Goal: Task Accomplishment & Management: Complete application form

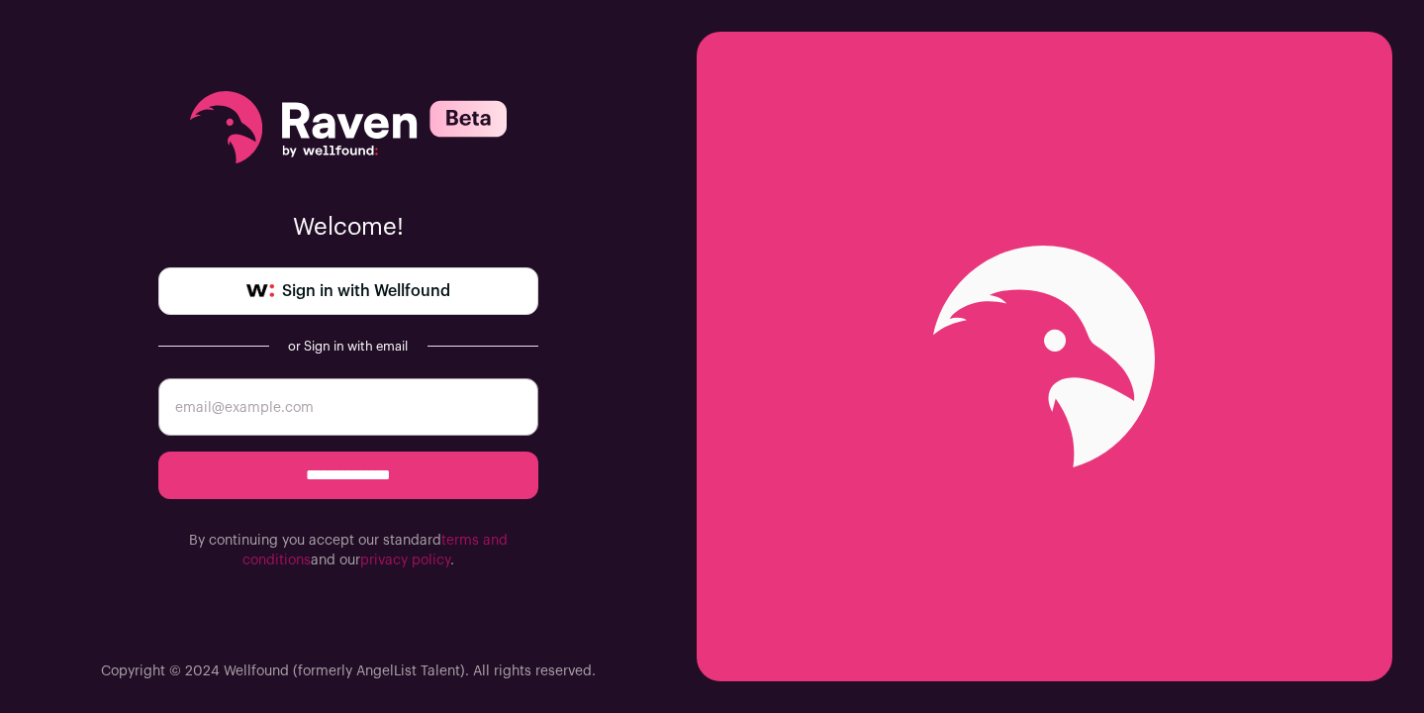
click at [459, 299] on link "Sign in with Wellfound" at bounding box center [348, 291] width 380 height 48
click at [453, 294] on link "Sign in with Wellfound" at bounding box center [348, 291] width 380 height 48
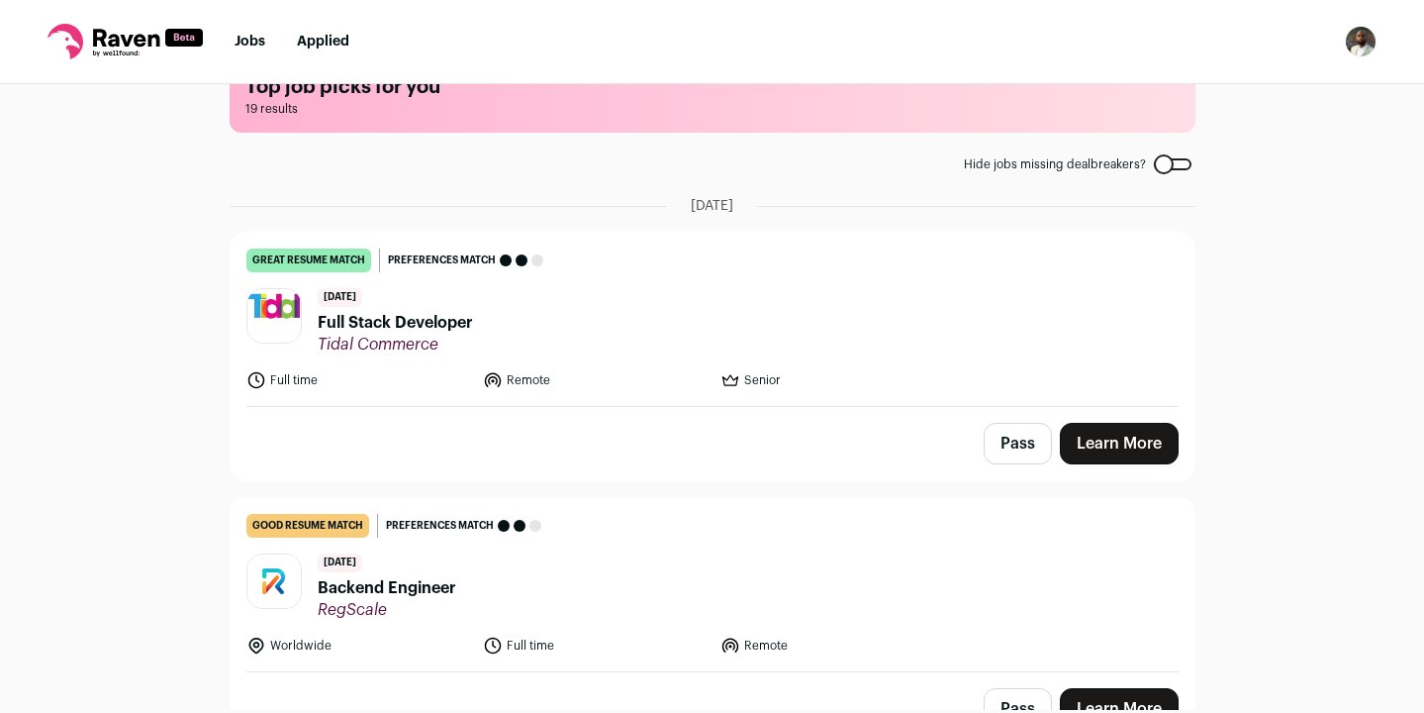
scroll to position [248, 0]
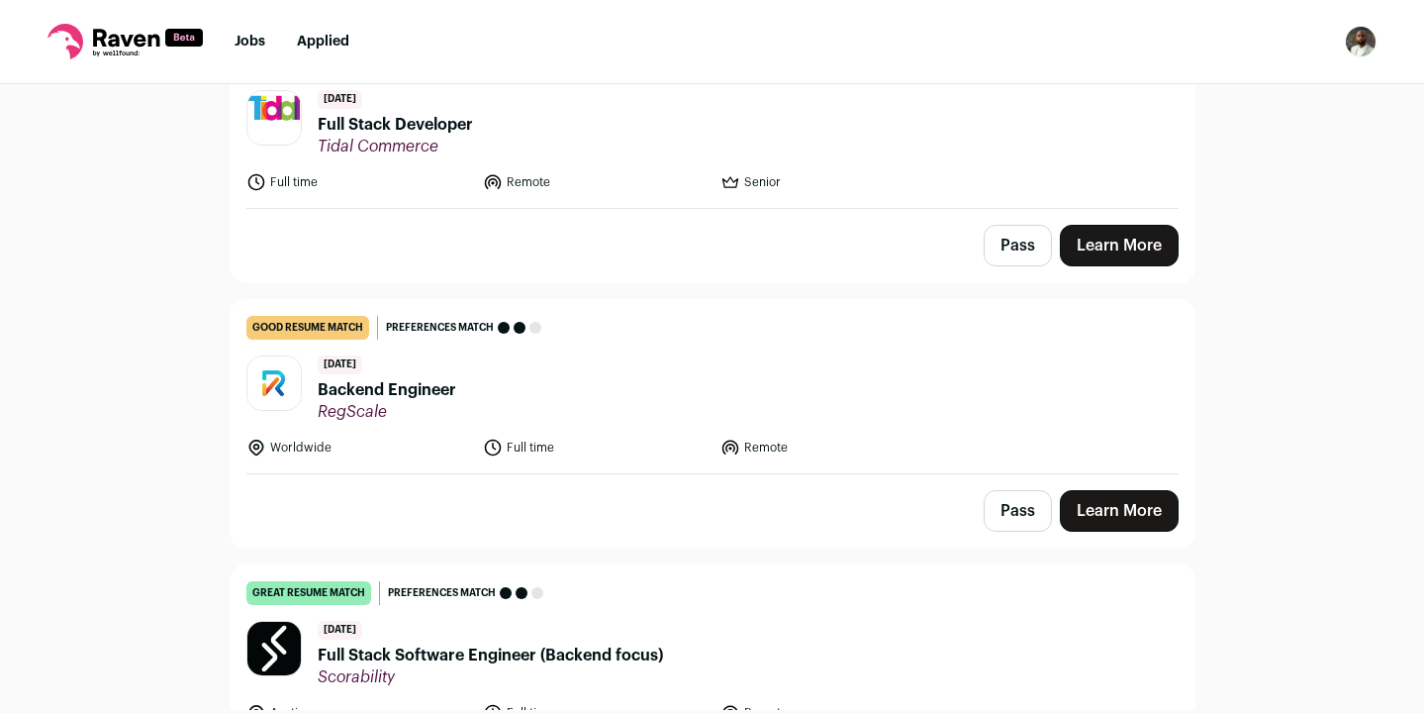
click at [772, 395] on header "5 days ago Backend Engineer RegScale" at bounding box center [712, 388] width 932 height 66
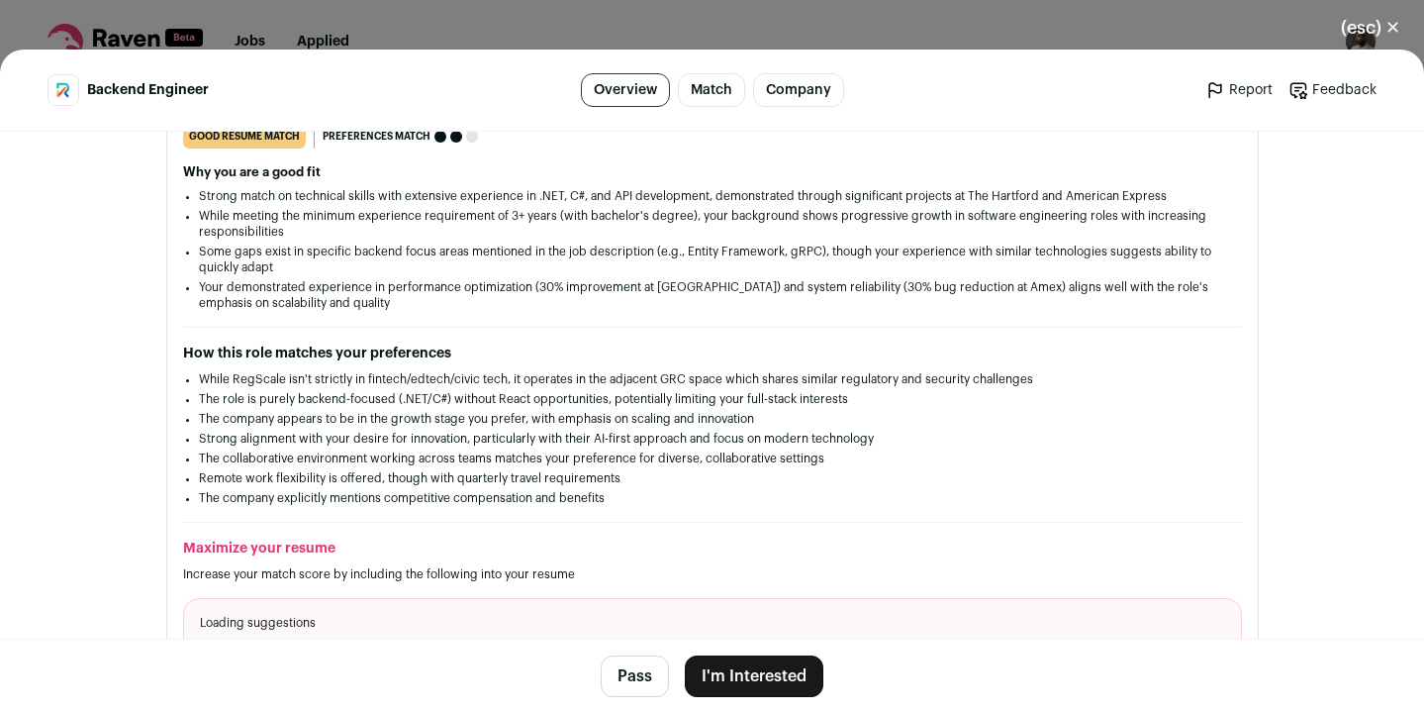
scroll to position [318, 0]
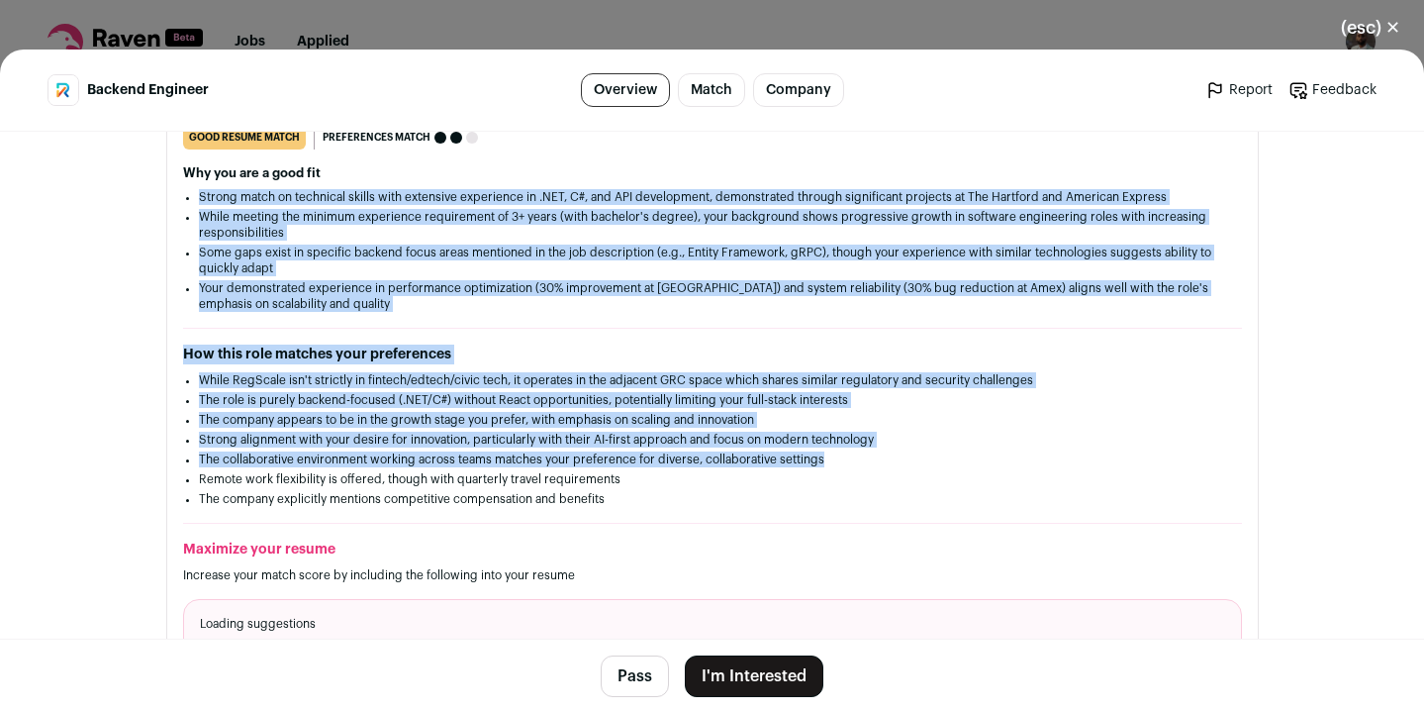
drag, startPoint x: 853, startPoint y: 452, endPoint x: 853, endPoint y: 169, distance: 283.1
click at [853, 169] on div "good resume match You meet the must-have requirements but are missing some nice…" at bounding box center [712, 423] width 1091 height 594
click at [853, 169] on h2 "Why you are a good fit" at bounding box center [712, 173] width 1059 height 16
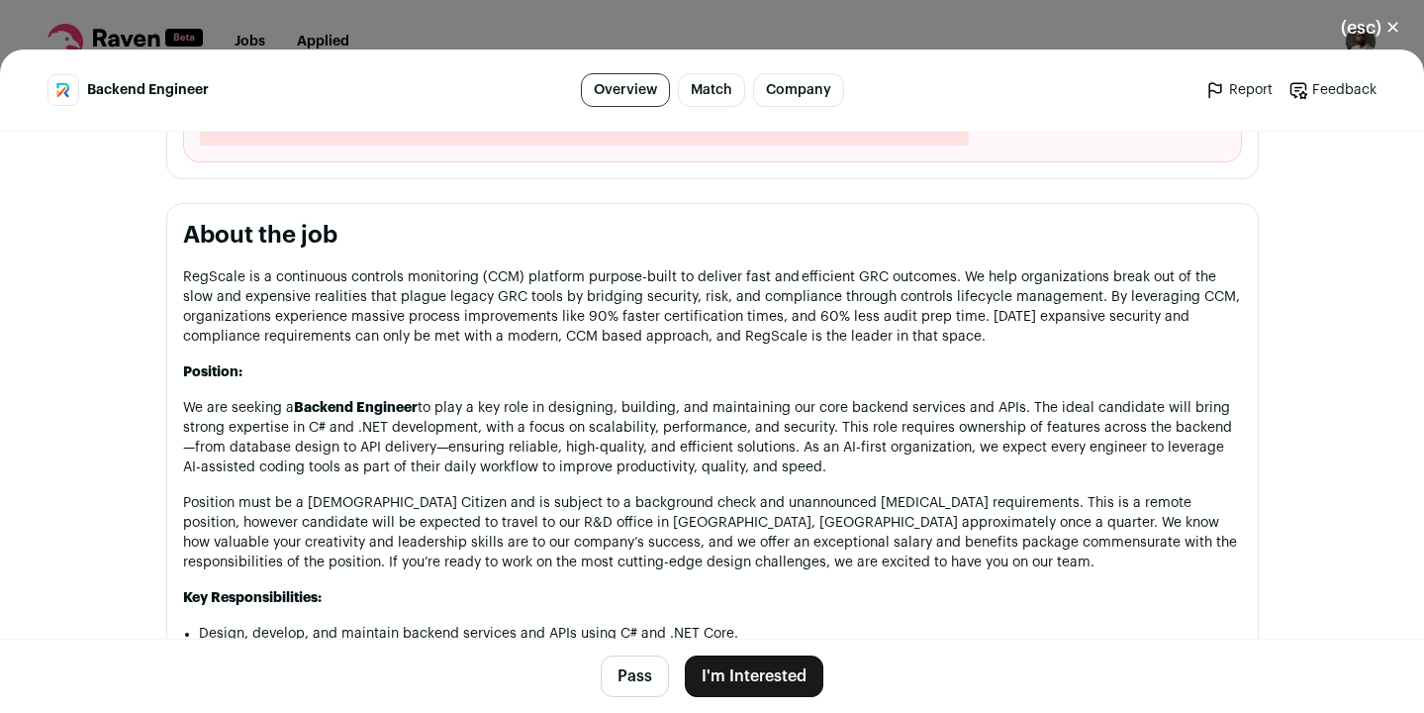
scroll to position [1033, 0]
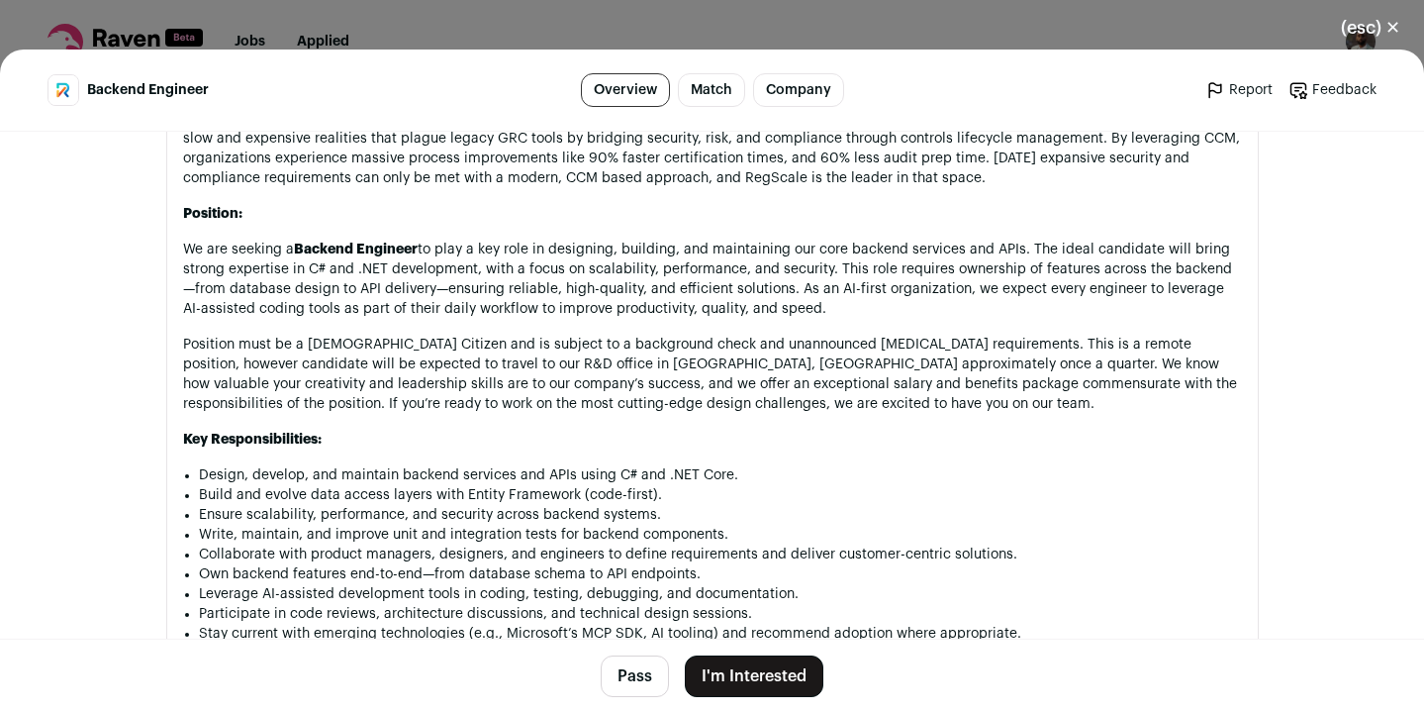
drag, startPoint x: 836, startPoint y: 332, endPoint x: 836, endPoint y: 305, distance: 26.7
click at [836, 309] on div "RegScale is a continuous controls monitoring (CCM) platform purpose-built to de…" at bounding box center [712, 631] width 1059 height 1045
click at [836, 305] on p "We are seeking a Backend Engineer to play a key role in designing, building, an…" at bounding box center [712, 279] width 1059 height 79
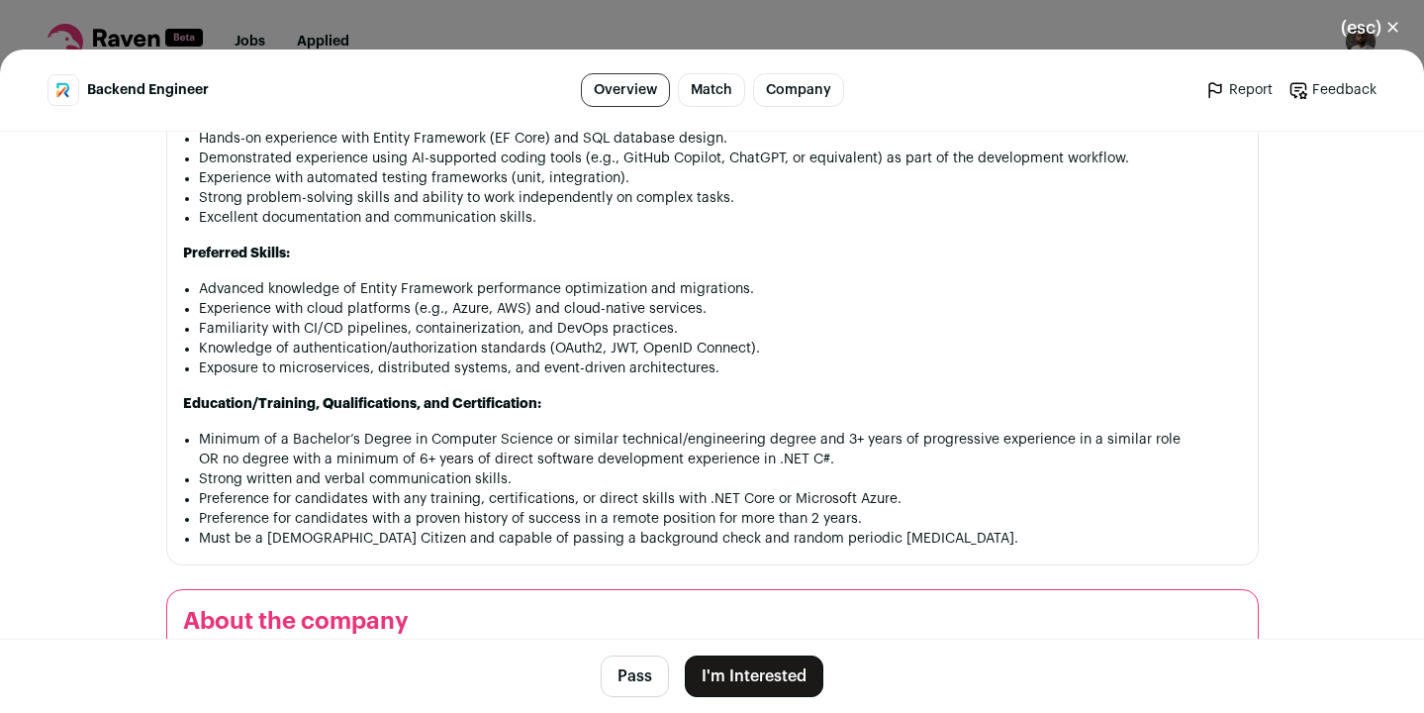
scroll to position [1730, 0]
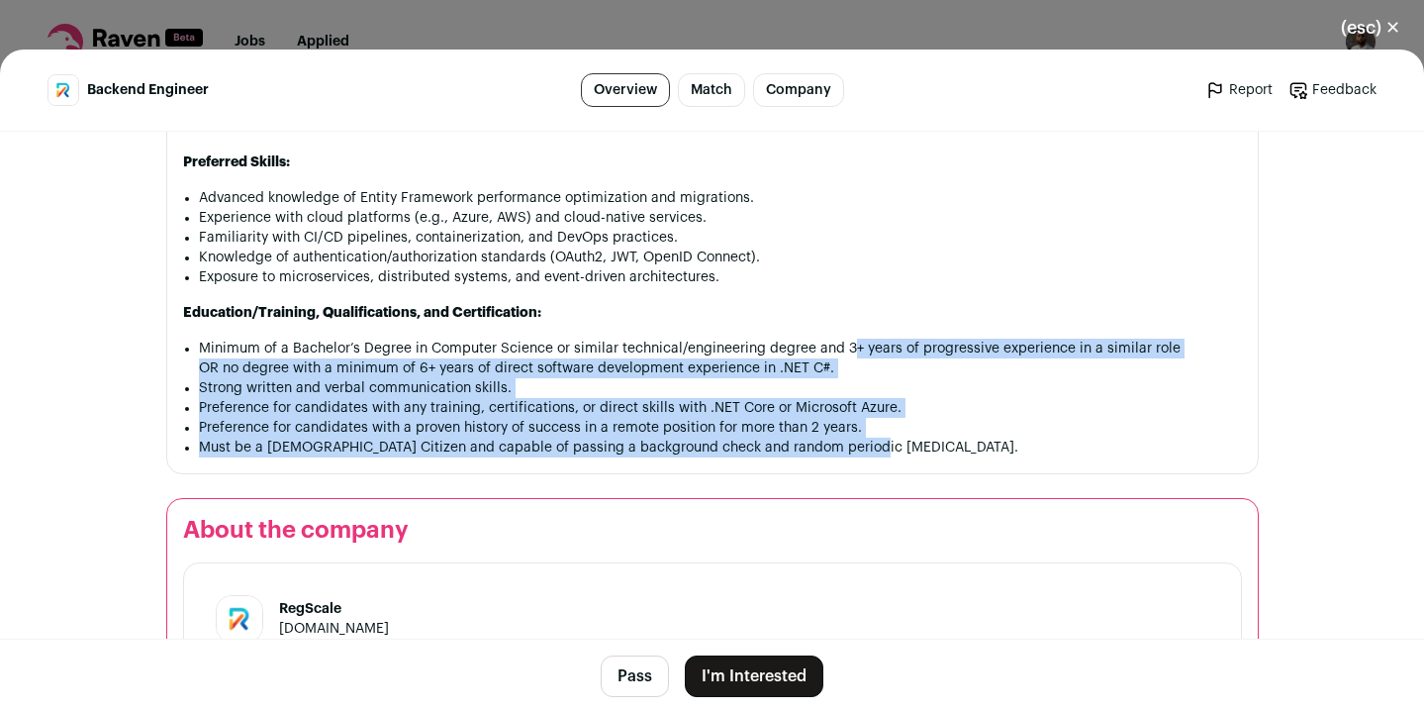
drag, startPoint x: 847, startPoint y: 474, endPoint x: 847, endPoint y: 327, distance: 147.5
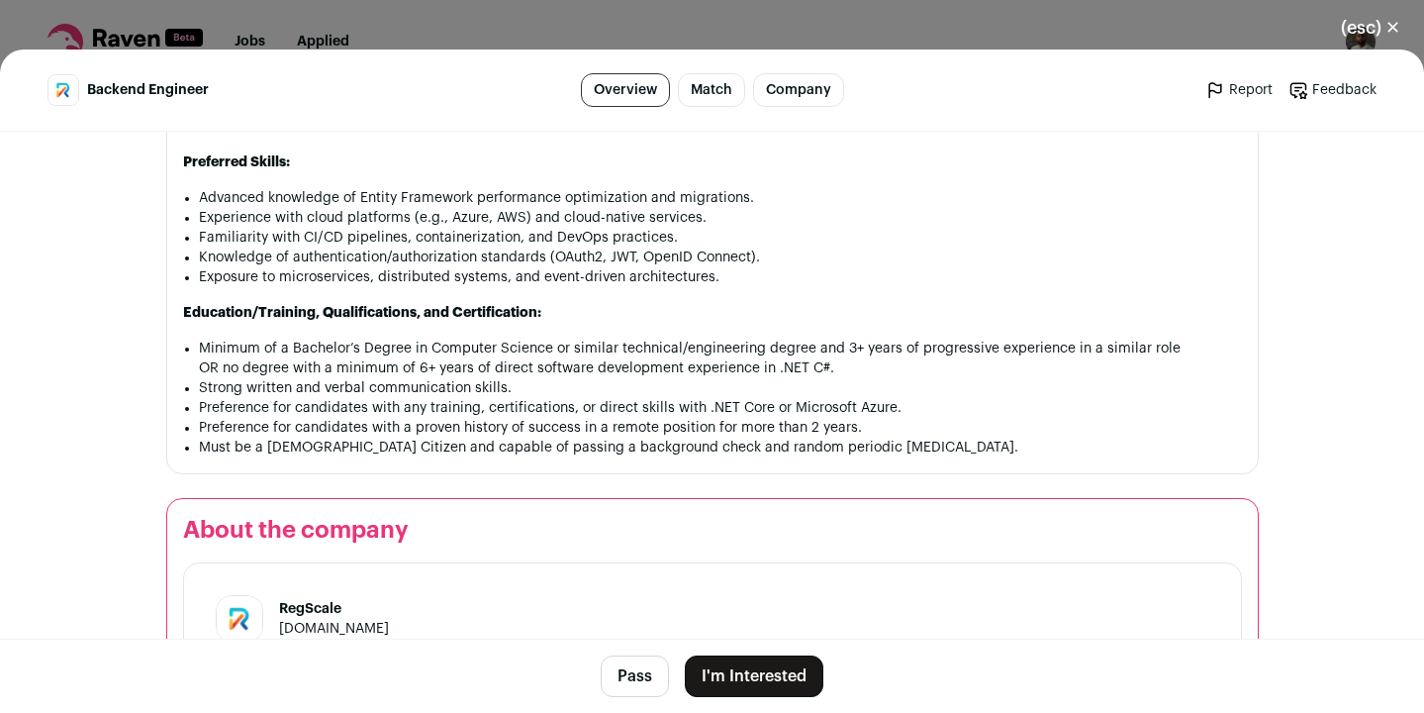
scroll to position [2162, 0]
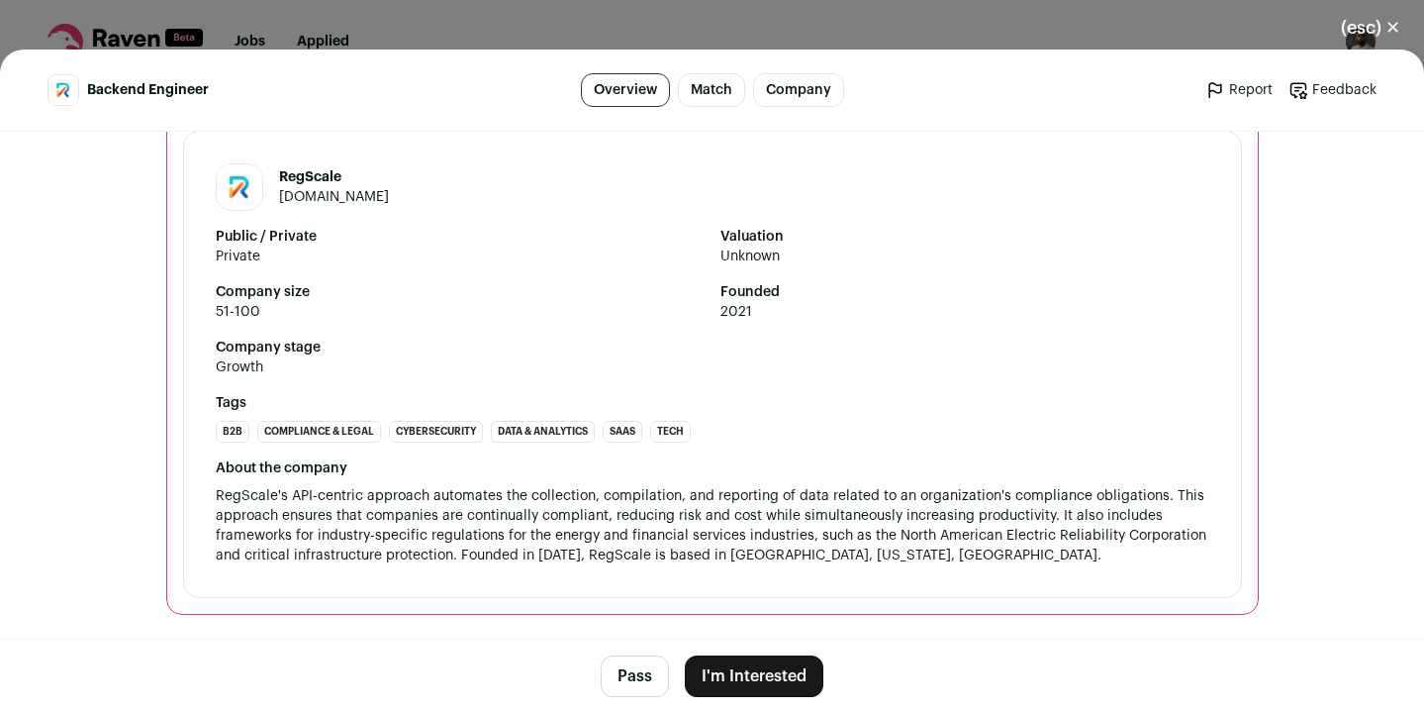
click at [1385, 30] on button "(esc) ✕" at bounding box center [1370, 28] width 107 height 44
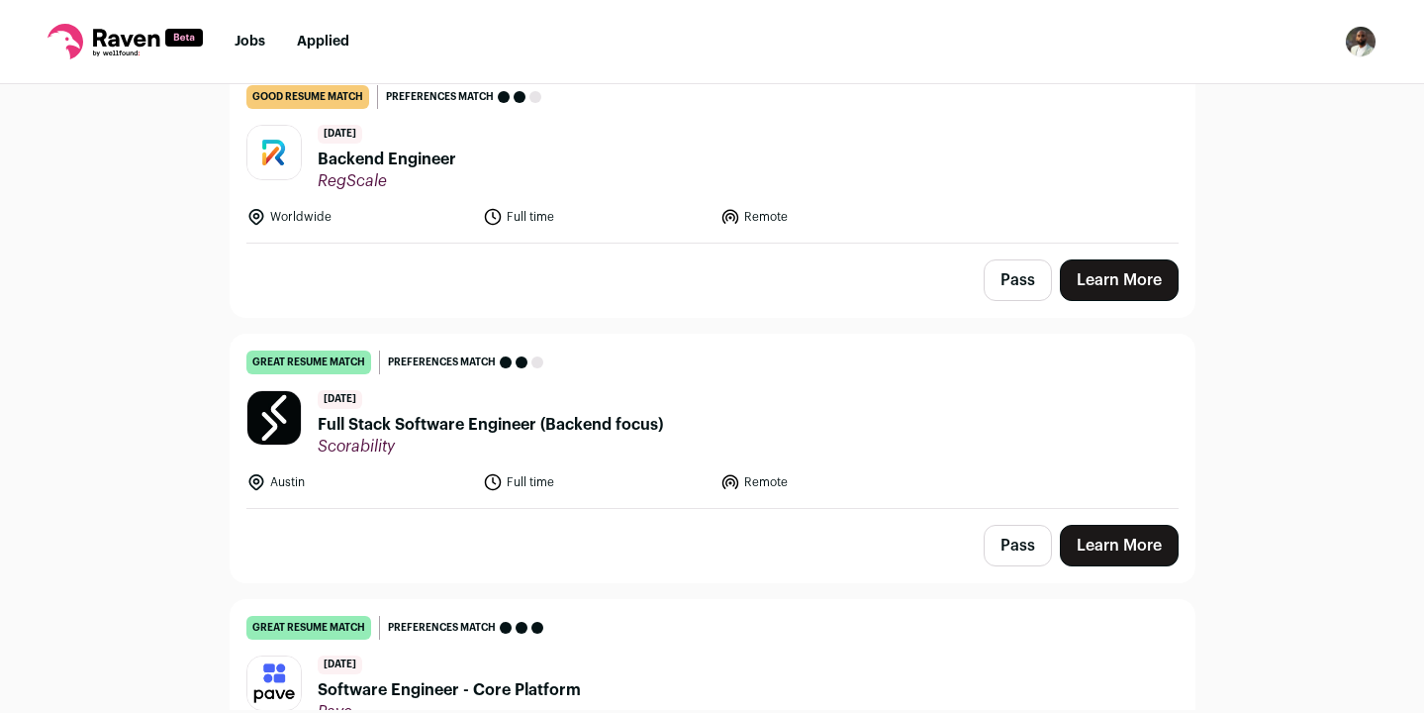
scroll to position [481, 0]
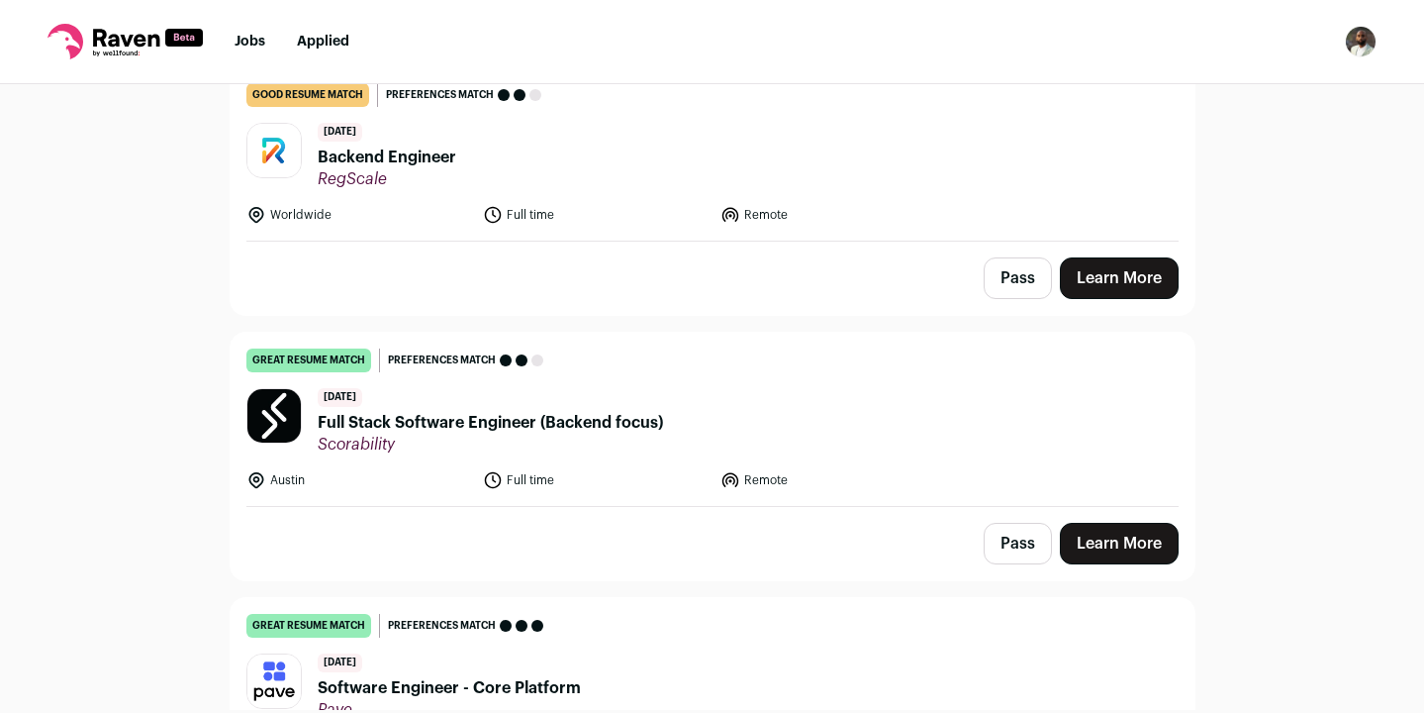
click at [746, 440] on header "6 days ago Full Stack Software Engineer (Backend focus) Scorability" at bounding box center [712, 421] width 932 height 66
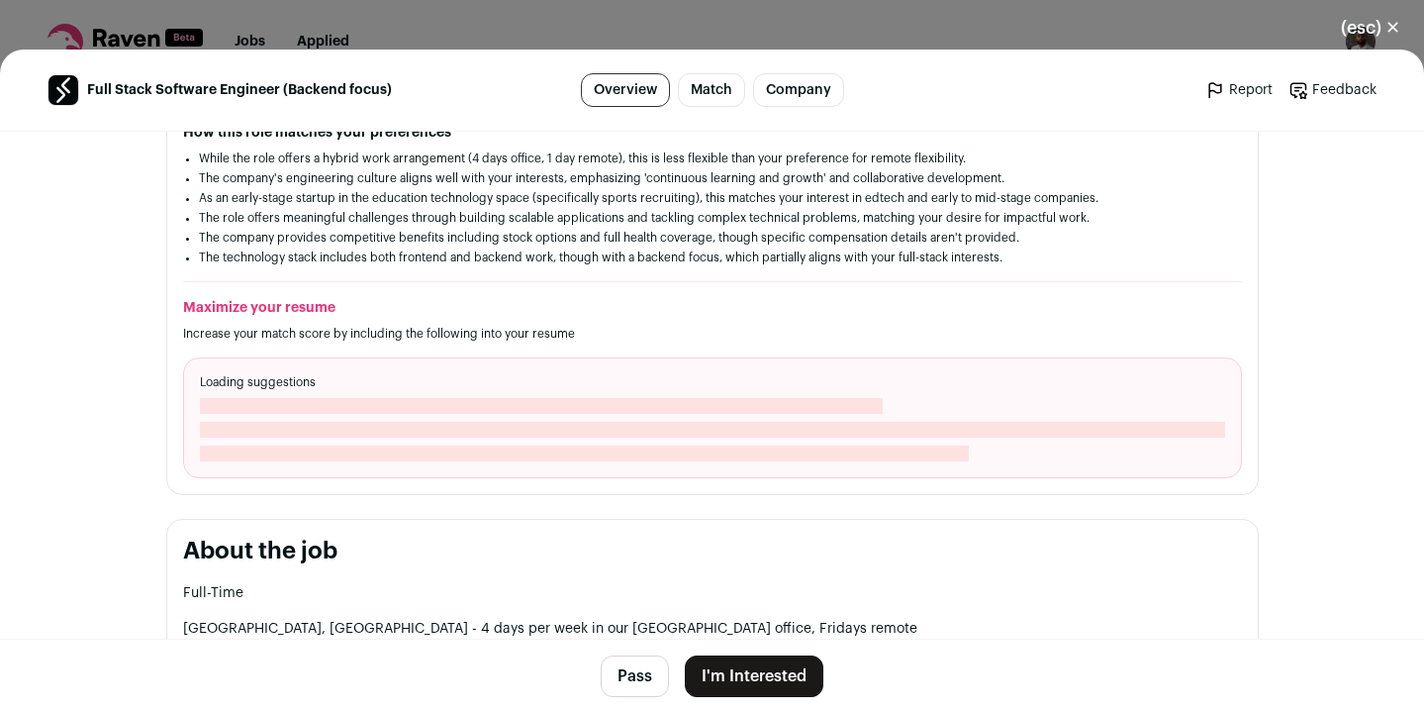
scroll to position [542, 0]
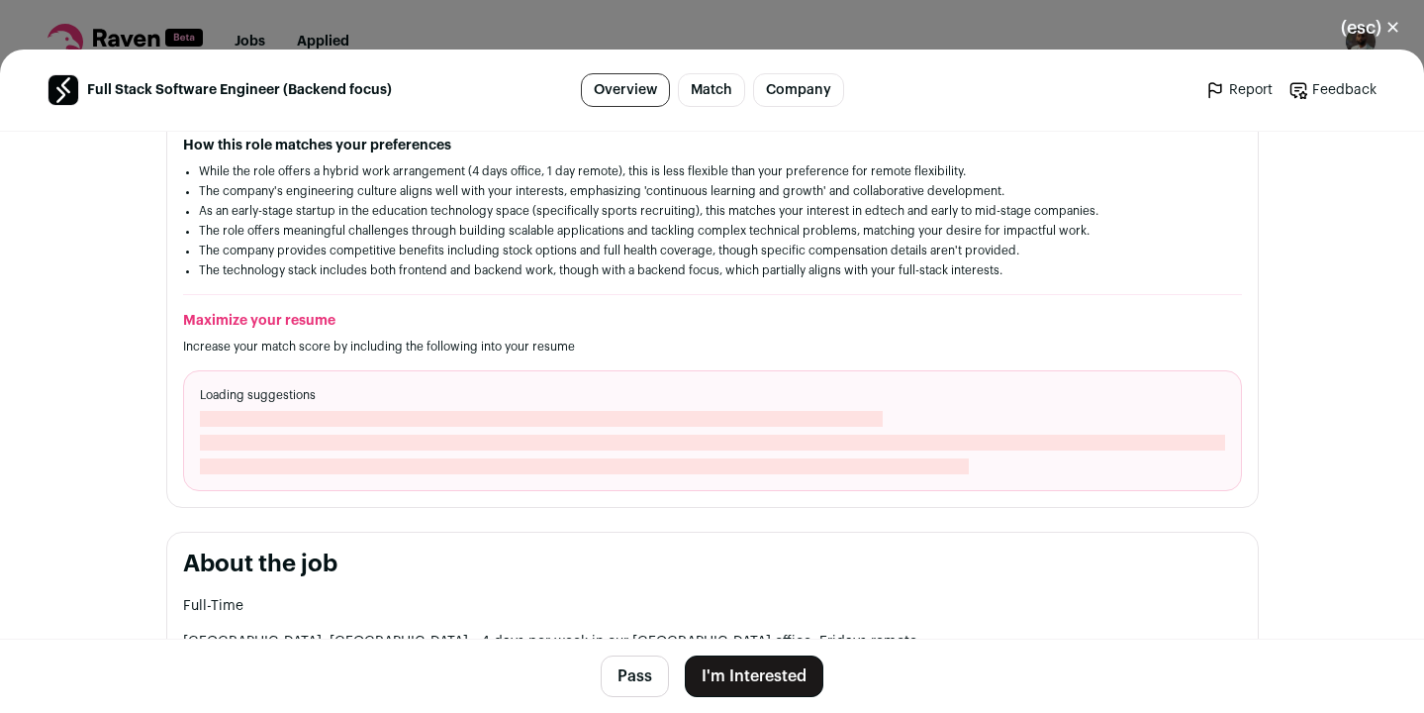
click at [1380, 42] on button "(esc) ✕" at bounding box center [1370, 28] width 107 height 44
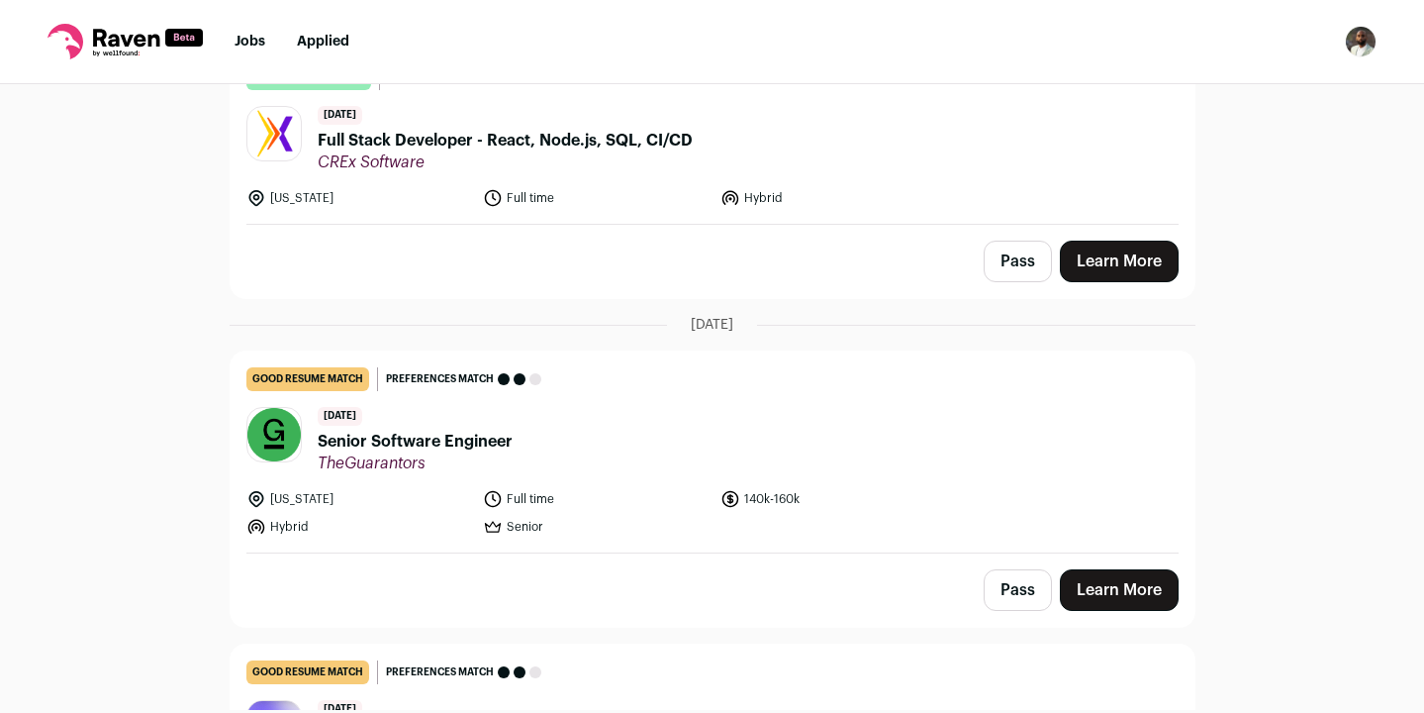
scroll to position [2207, 0]
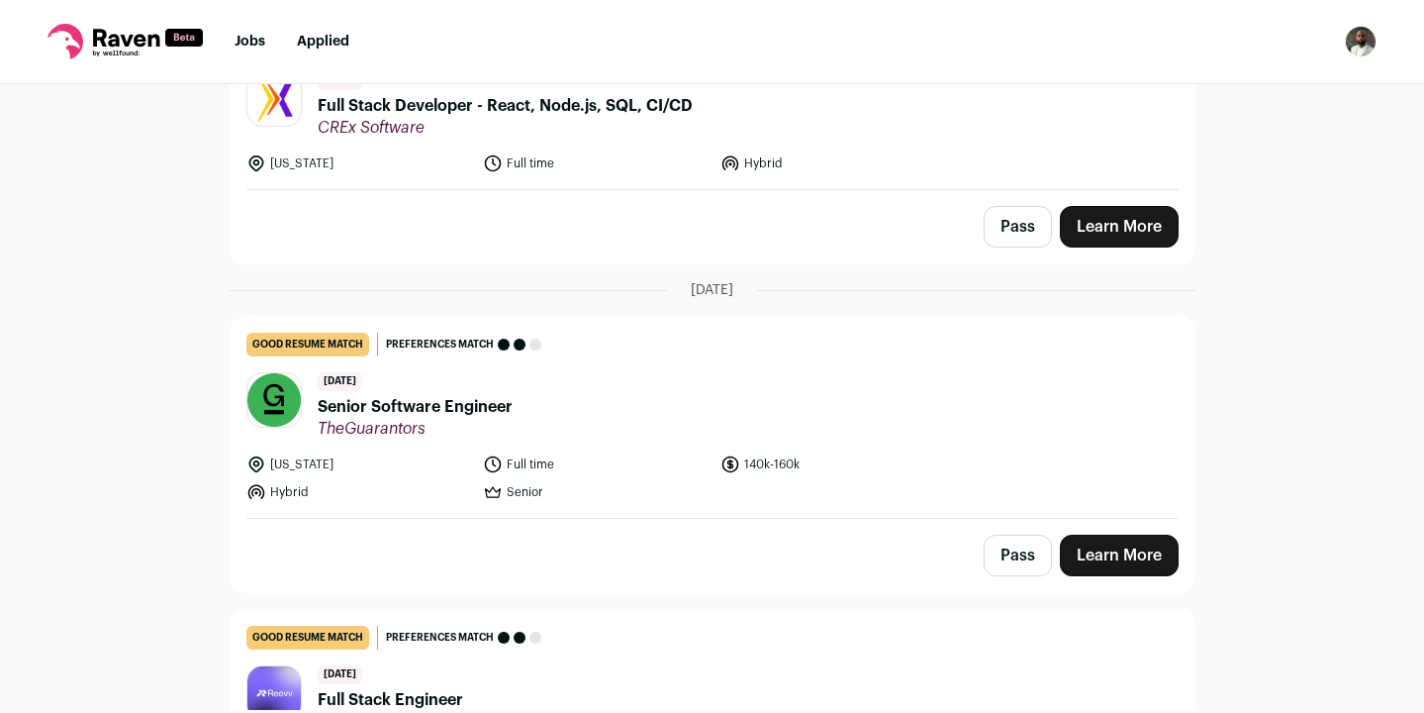
click at [1330, 268] on div "Top job picks for you 19 results Hide jobs missing dealbreakers? September 15th…" at bounding box center [712, 397] width 1424 height 626
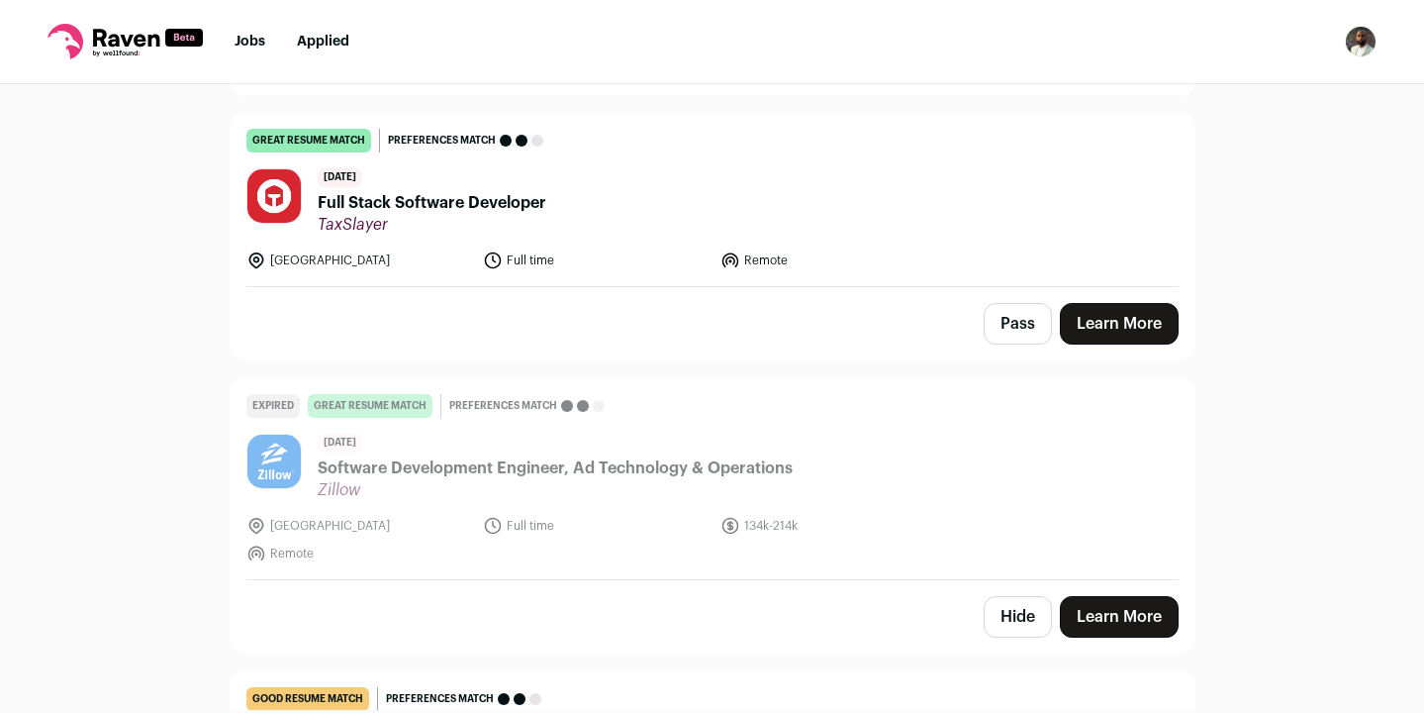
click at [1297, 294] on div "Top job picks for you 19 results Hide jobs missing dealbreakers? September 15th…" at bounding box center [712, 397] width 1424 height 626
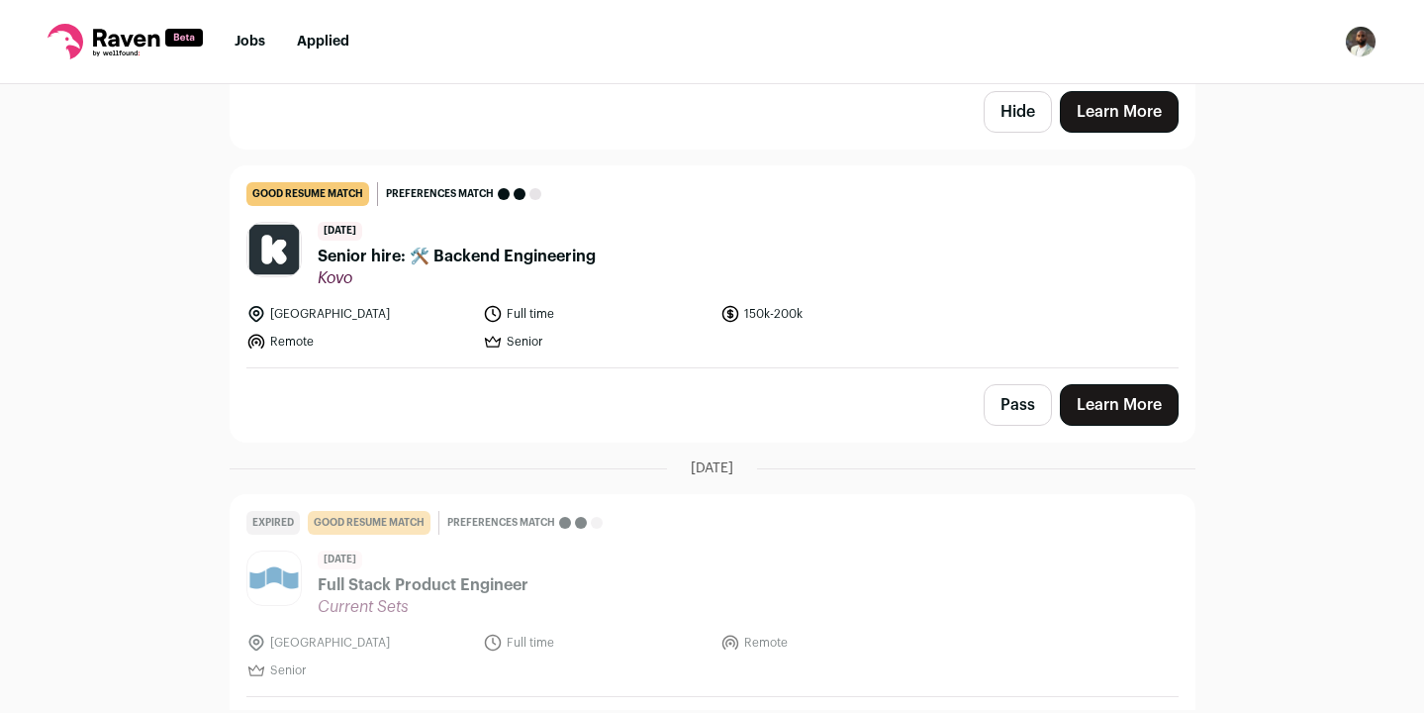
scroll to position [3872, 0]
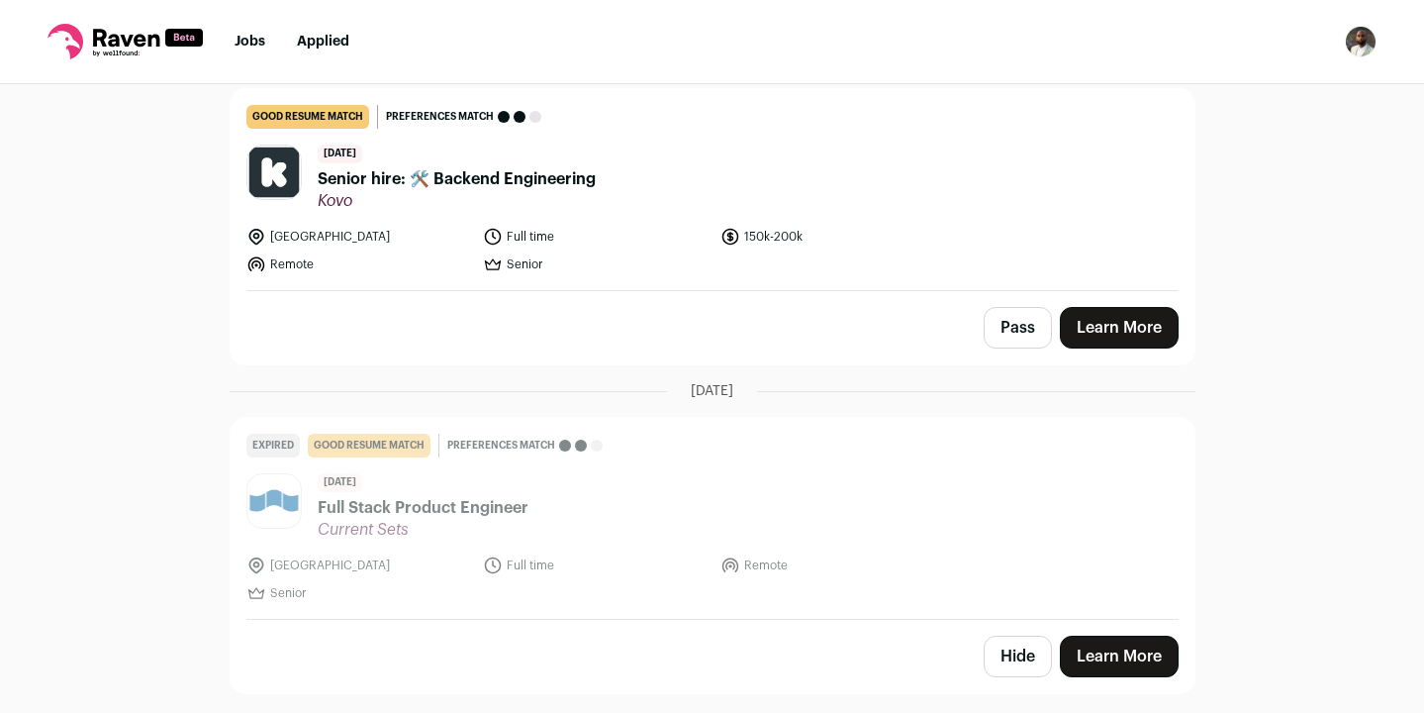
click at [926, 146] on header "16 days ago Senior hire: 🛠️ Backend Engineering Kovo" at bounding box center [712, 178] width 932 height 66
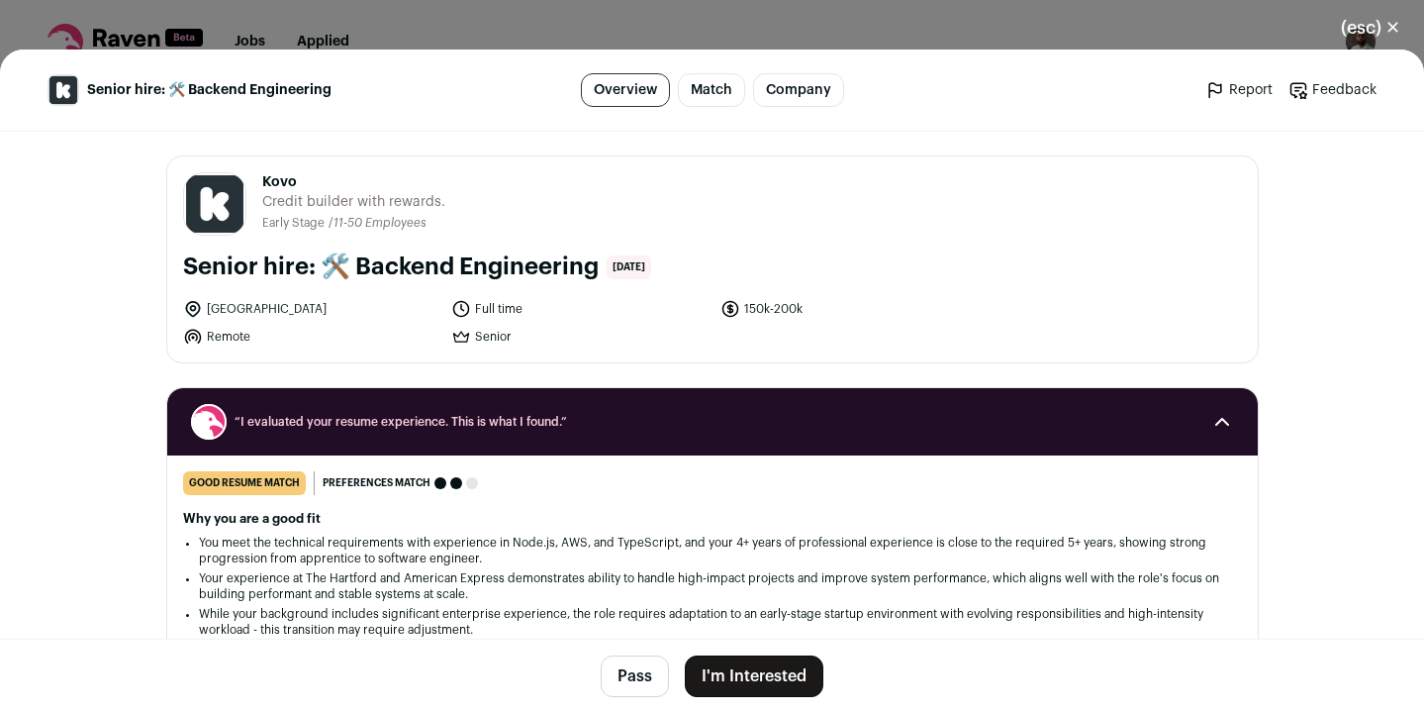
click at [1388, 20] on button "(esc) ✕" at bounding box center [1370, 28] width 107 height 44
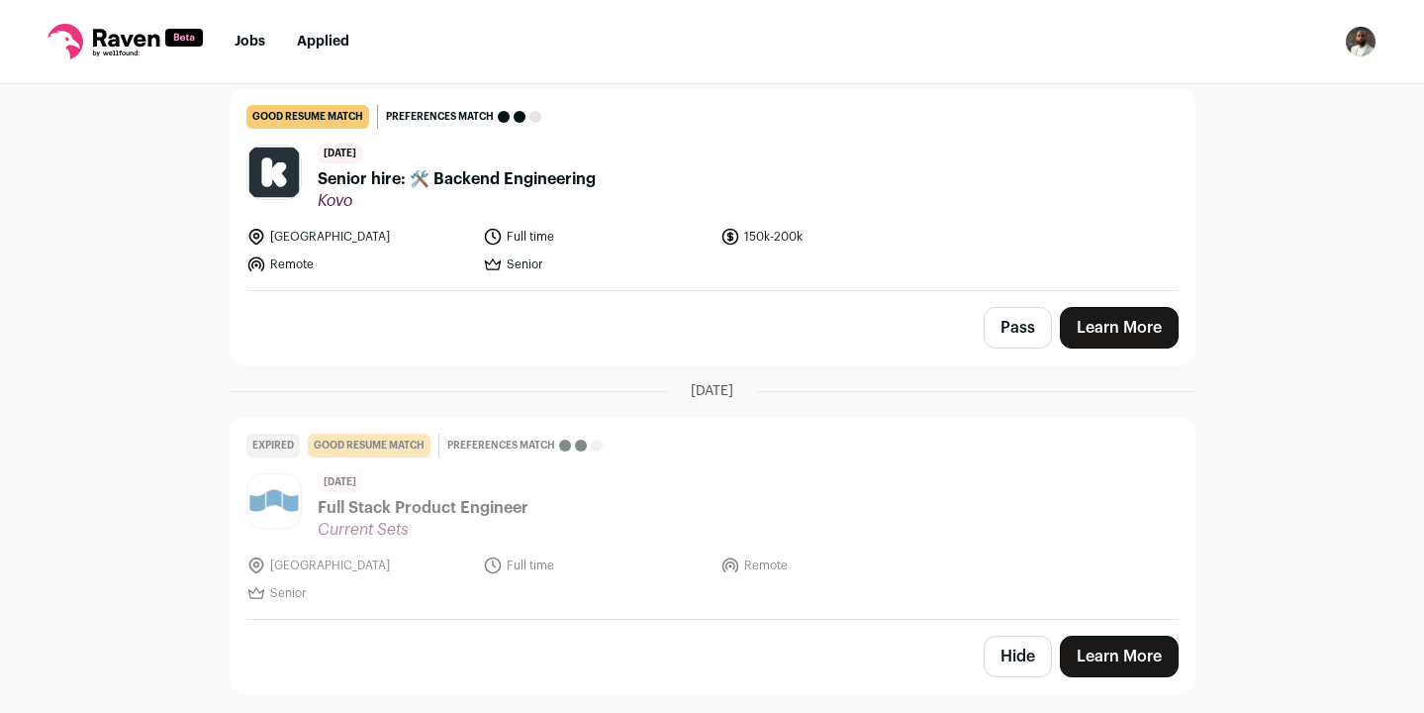
click at [1291, 318] on div "Top job picks for you 19 results Hide jobs missing dealbreakers? September 15th…" at bounding box center [712, 397] width 1424 height 626
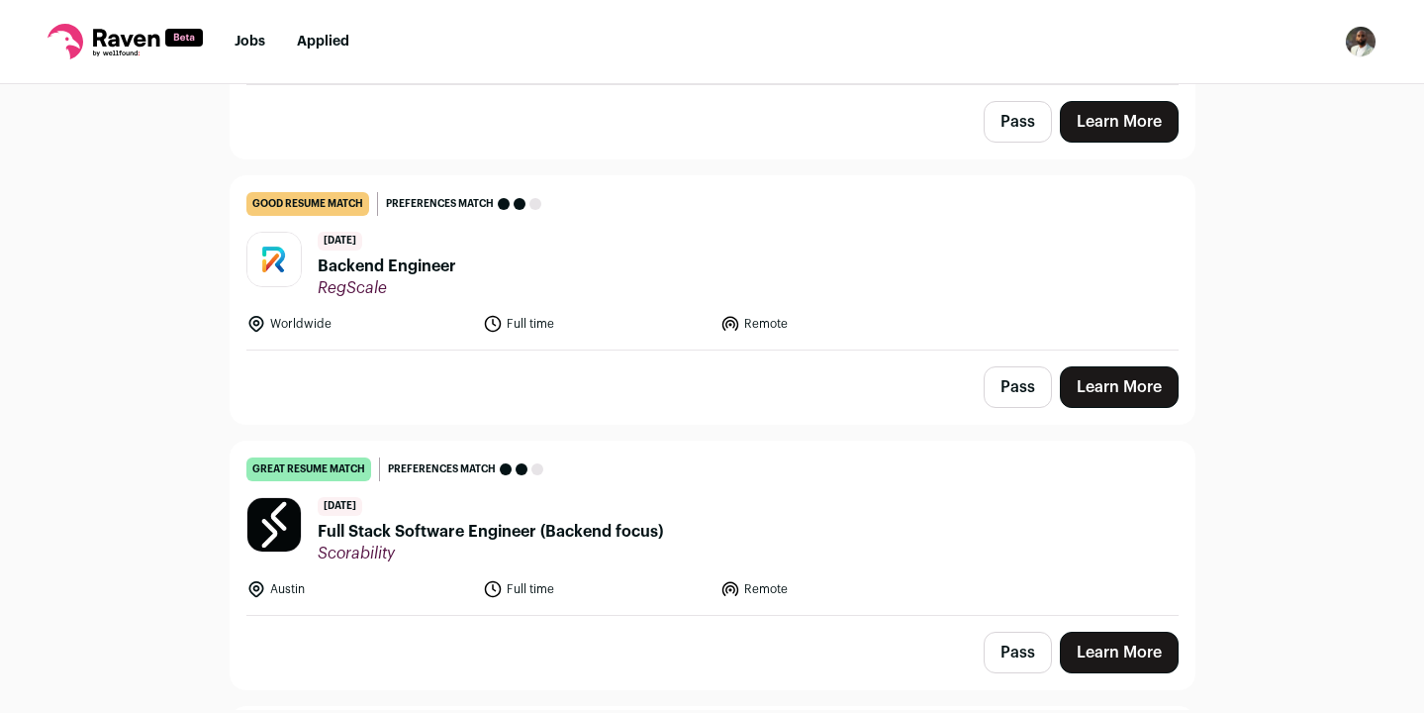
scroll to position [0, 0]
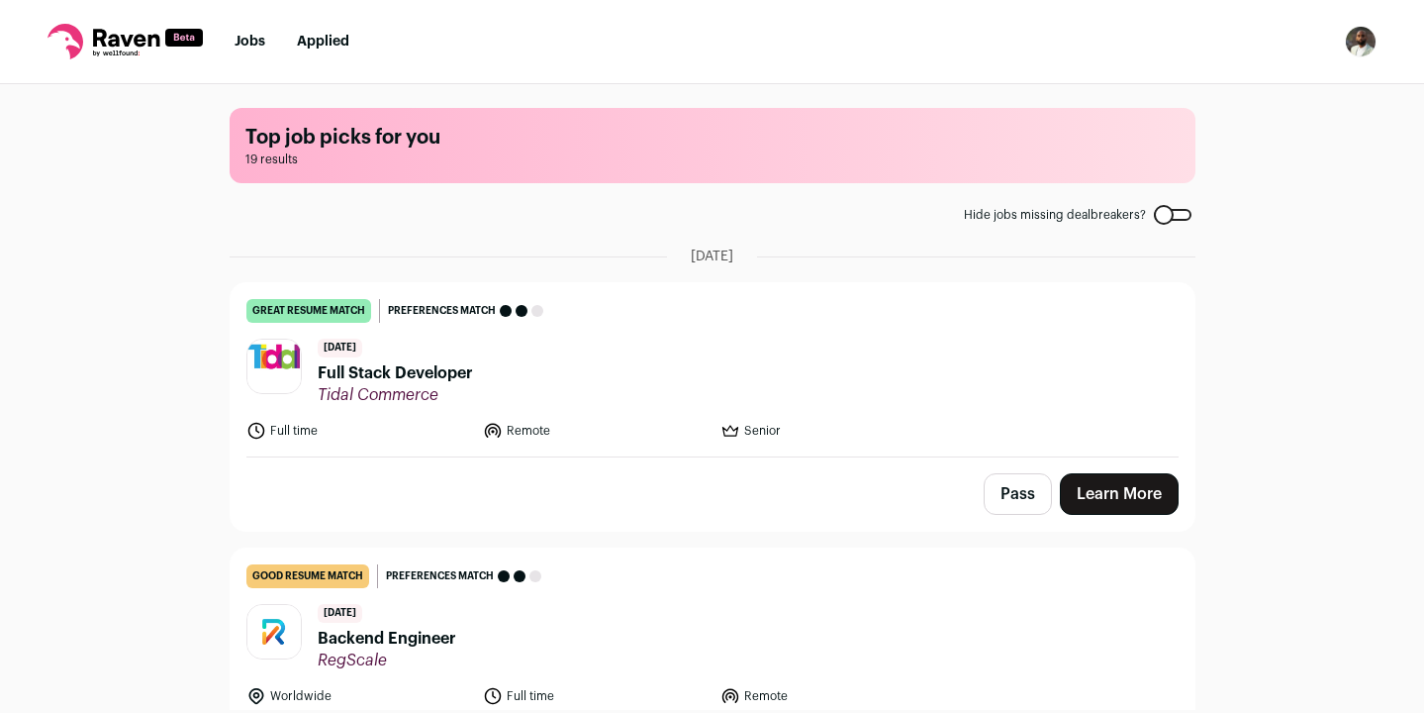
click at [1247, 416] on div "Top job picks for you 19 results Hide jobs missing dealbreakers? September 15th…" at bounding box center [712, 397] width 1424 height 626
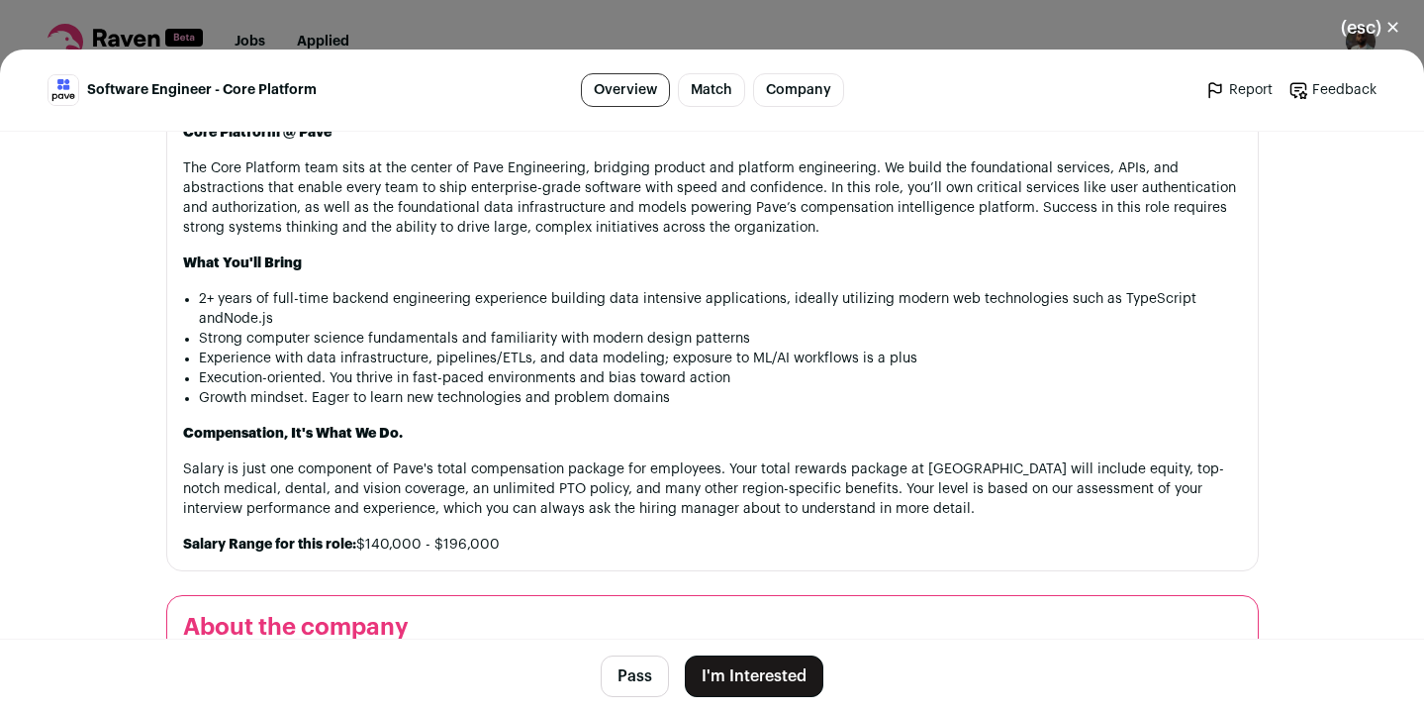
scroll to position [1242, 0]
click at [784, 666] on button "I'm Interested" at bounding box center [754, 676] width 139 height 42
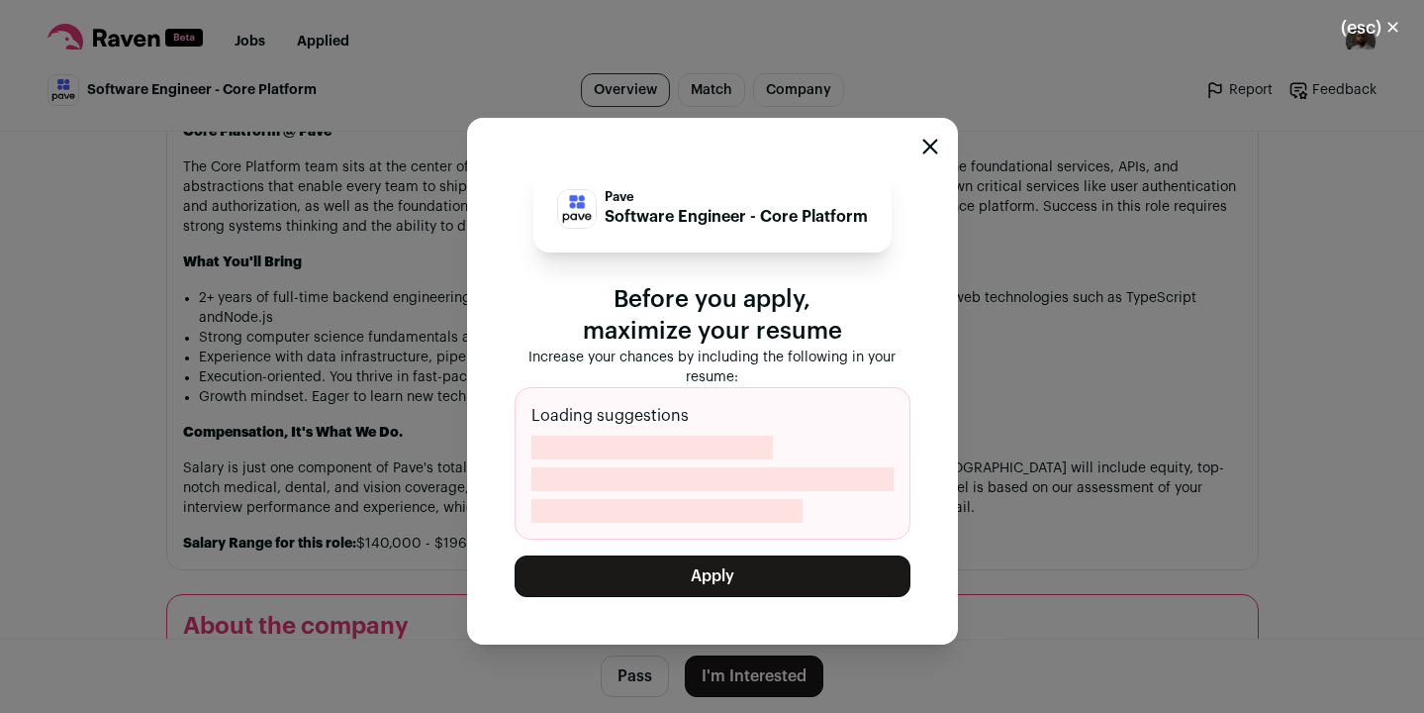
click at [793, 574] on button "Apply" at bounding box center [713, 576] width 396 height 42
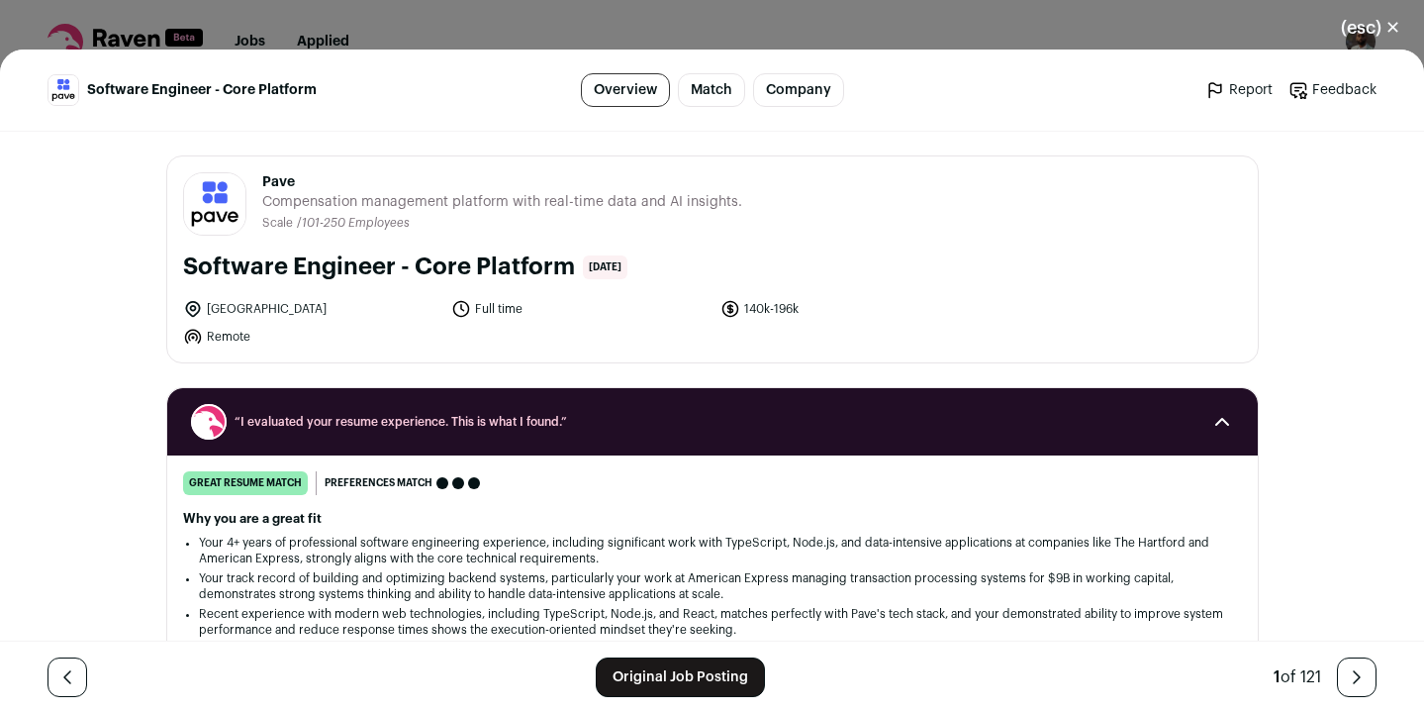
click at [1388, 20] on button "(esc) ✕" at bounding box center [1370, 28] width 107 height 44
click at [1380, 31] on button "(esc) ✕" at bounding box center [1370, 28] width 107 height 44
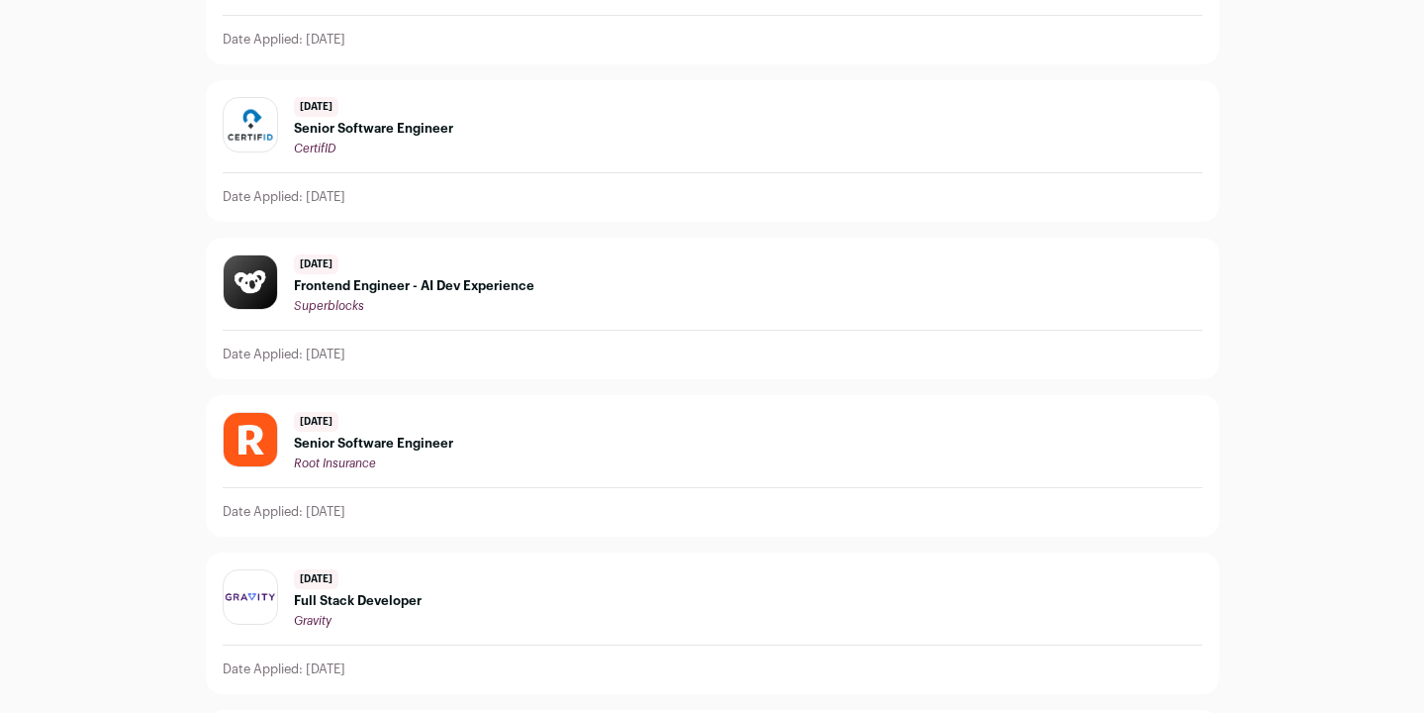
scroll to position [111, 0]
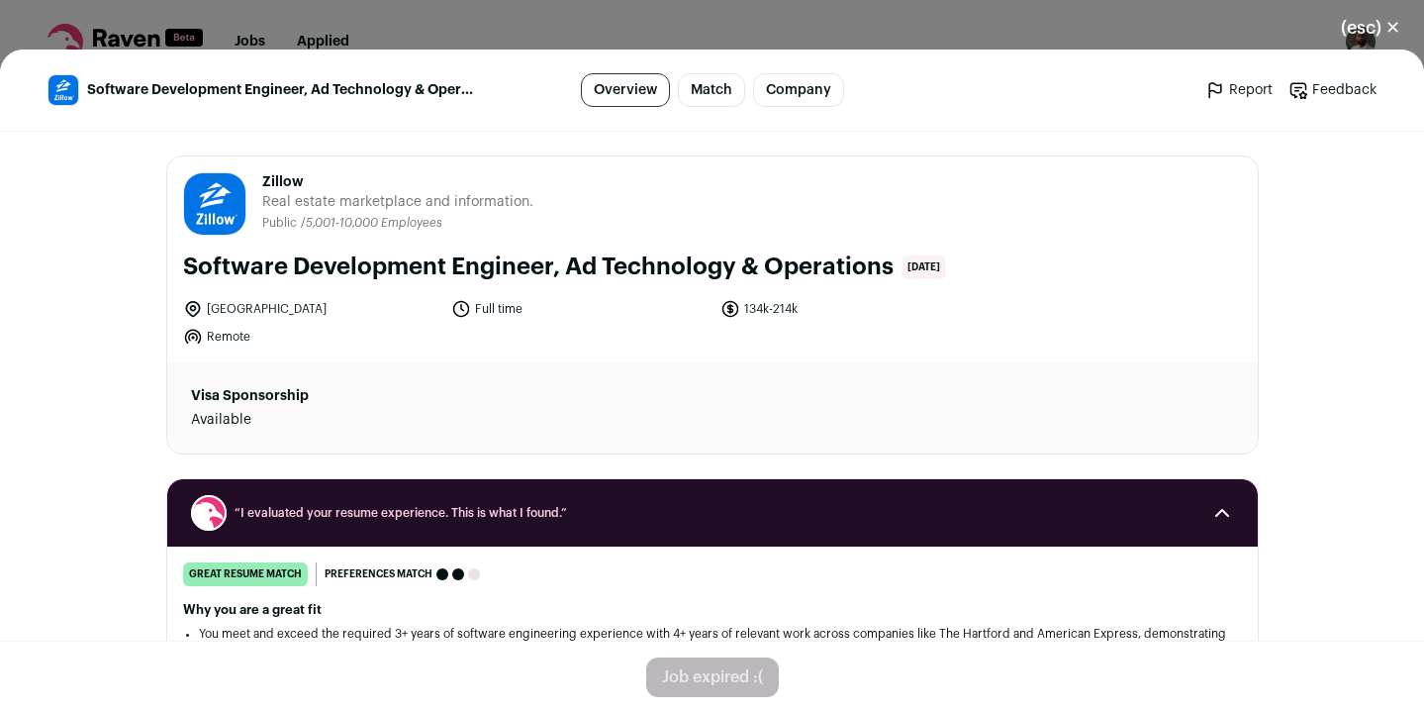
click at [1356, 36] on button "(esc) ✕" at bounding box center [1370, 28] width 107 height 44
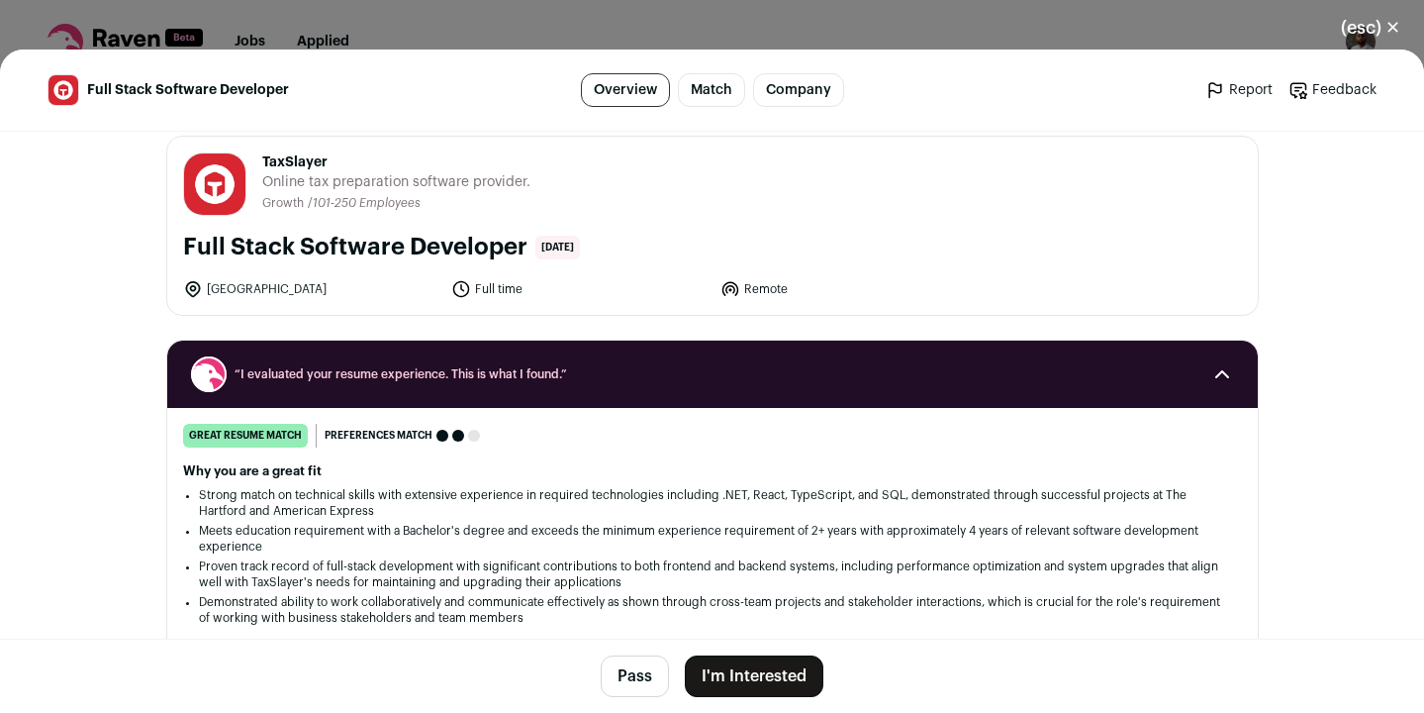
scroll to position [27, 0]
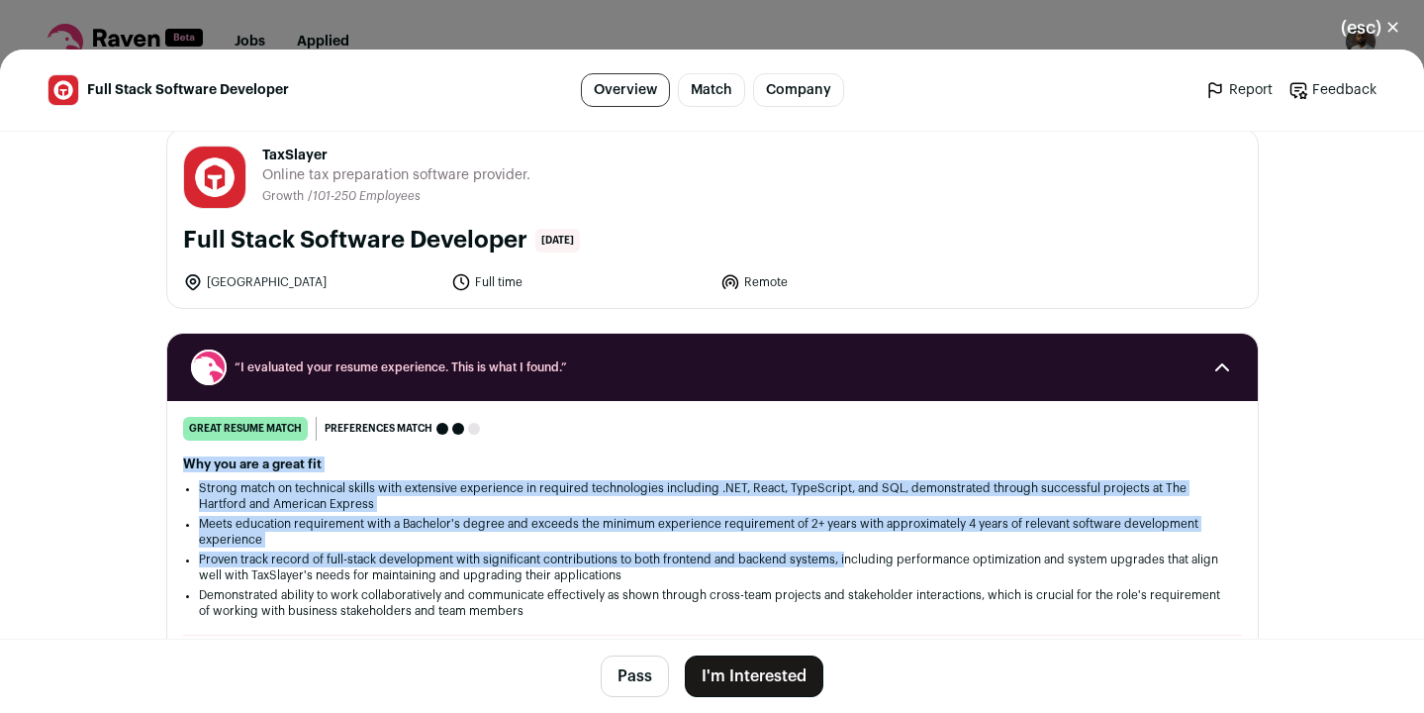
drag, startPoint x: 847, startPoint y: 556, endPoint x: 847, endPoint y: 445, distance: 110.9
click at [847, 445] on div "great resume match You meet the must-have requirements, the nice-to-have requir…" at bounding box center [712, 712] width 1091 height 590
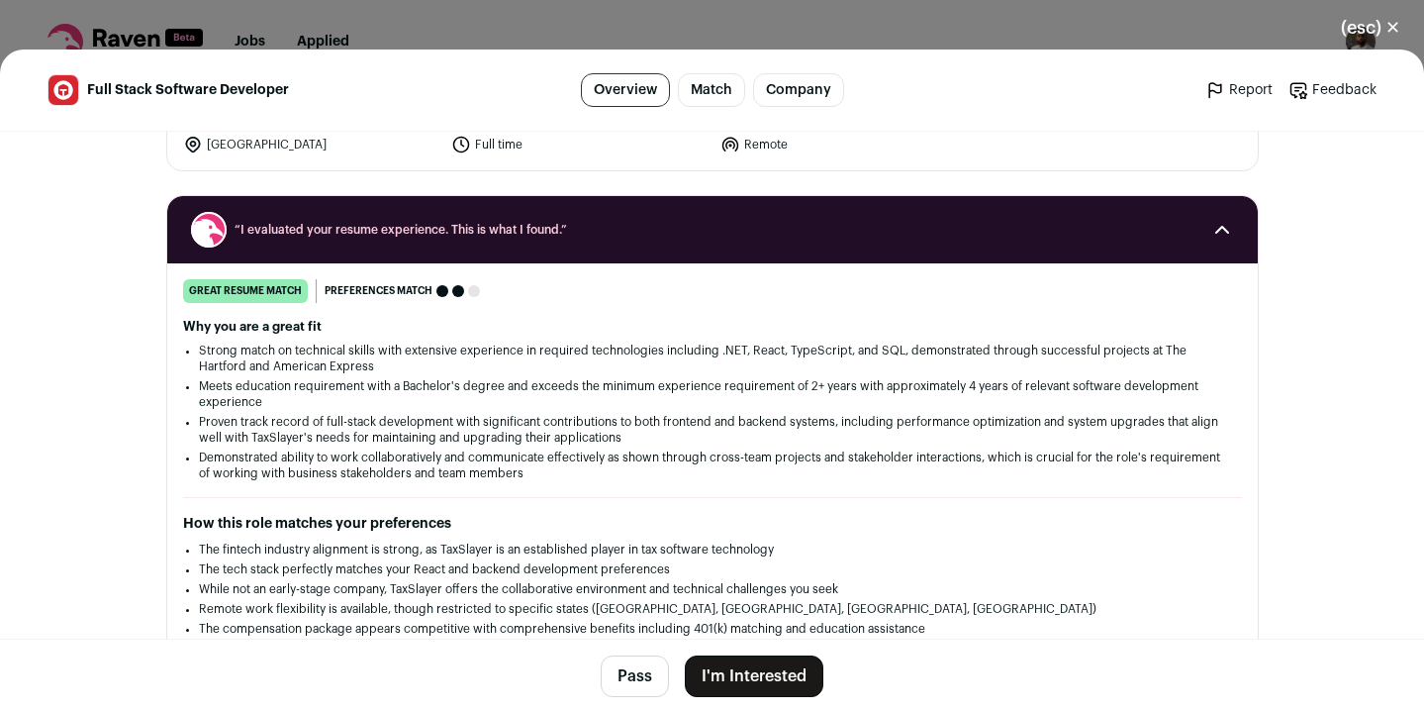
scroll to position [250, 0]
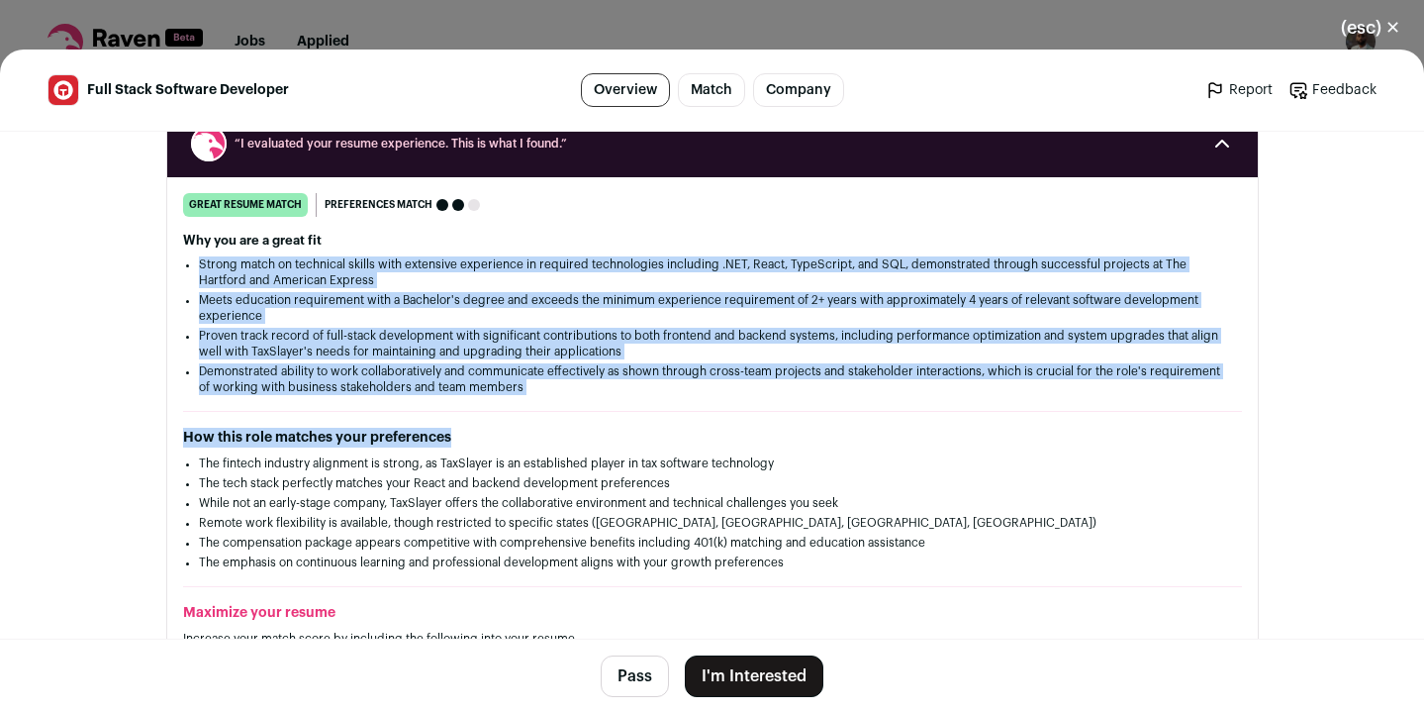
drag, startPoint x: 847, startPoint y: 445, endPoint x: 883, endPoint y: 244, distance: 204.1
click at [883, 244] on div "great resume match You meet the must-have requirements, the nice-to-have requir…" at bounding box center [712, 488] width 1091 height 590
click at [883, 244] on h2 "Why you are a great fit" at bounding box center [712, 241] width 1059 height 16
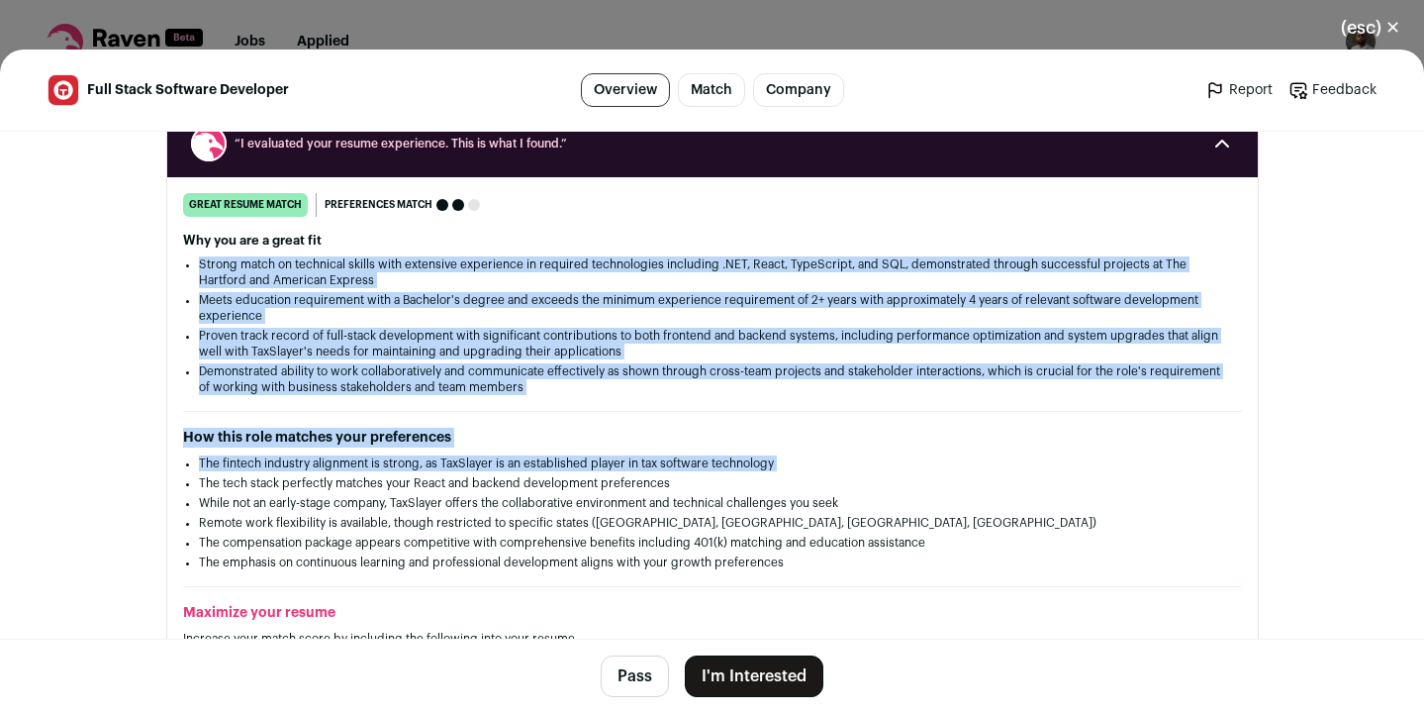
drag, startPoint x: 883, startPoint y: 244, endPoint x: 882, endPoint y: 459, distance: 214.8
click at [882, 459] on div "great resume match You meet the must-have requirements, the nice-to-have requir…" at bounding box center [712, 488] width 1091 height 590
click at [882, 459] on li "The fintech industry alignment is strong, as TaxSlayer is an established player…" at bounding box center [712, 463] width 1027 height 16
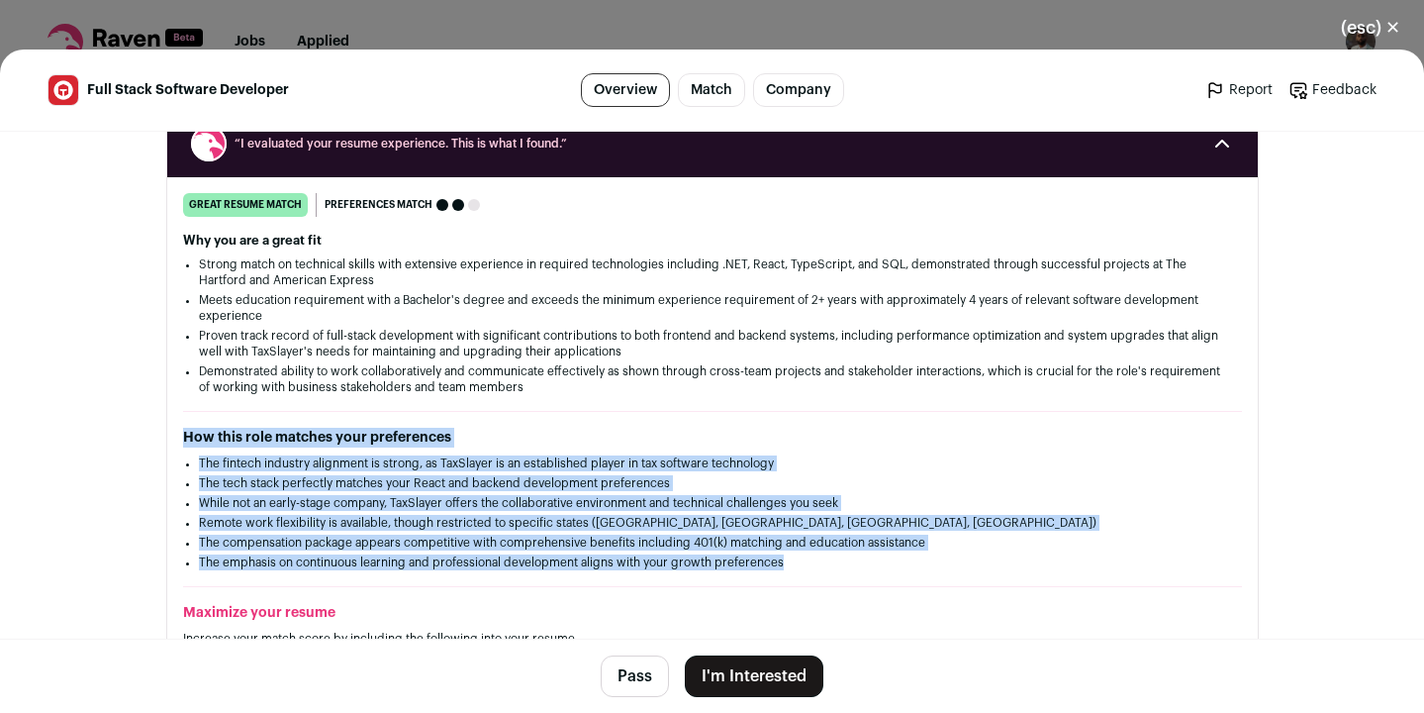
drag, startPoint x: 854, startPoint y: 561, endPoint x: 880, endPoint y: 394, distance: 169.2
click at [880, 394] on div "great resume match You meet the must-have requirements, the nice-to-have requir…" at bounding box center [712, 488] width 1091 height 590
click at [880, 394] on li "Demonstrated ability to work collaboratively and communicate effectively as sho…" at bounding box center [712, 379] width 1027 height 32
drag, startPoint x: 870, startPoint y: 394, endPoint x: 876, endPoint y: 564, distance: 170.4
click at [876, 564] on div "great resume match You meet the must-have requirements, the nice-to-have requir…" at bounding box center [712, 488] width 1091 height 590
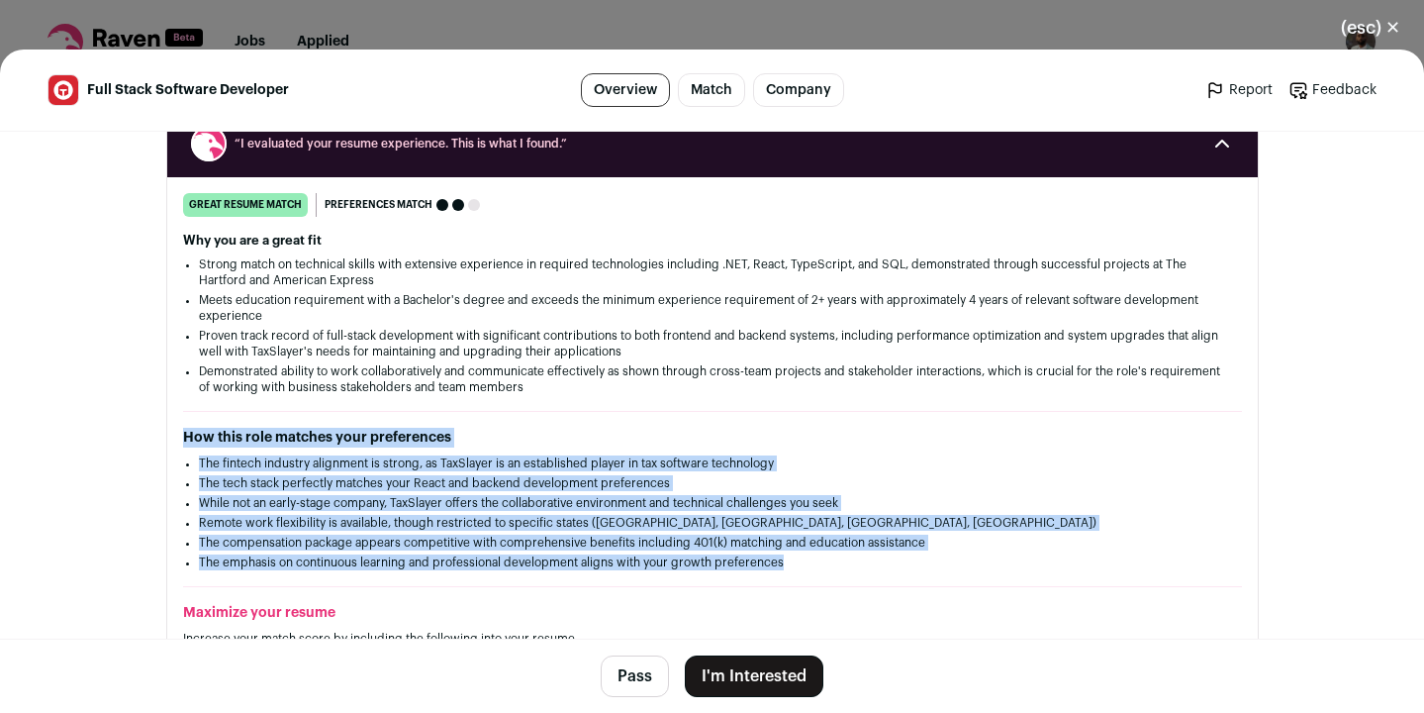
click at [876, 564] on li "The emphasis on continuous learning and professional development aligns with yo…" at bounding box center [712, 562] width 1027 height 16
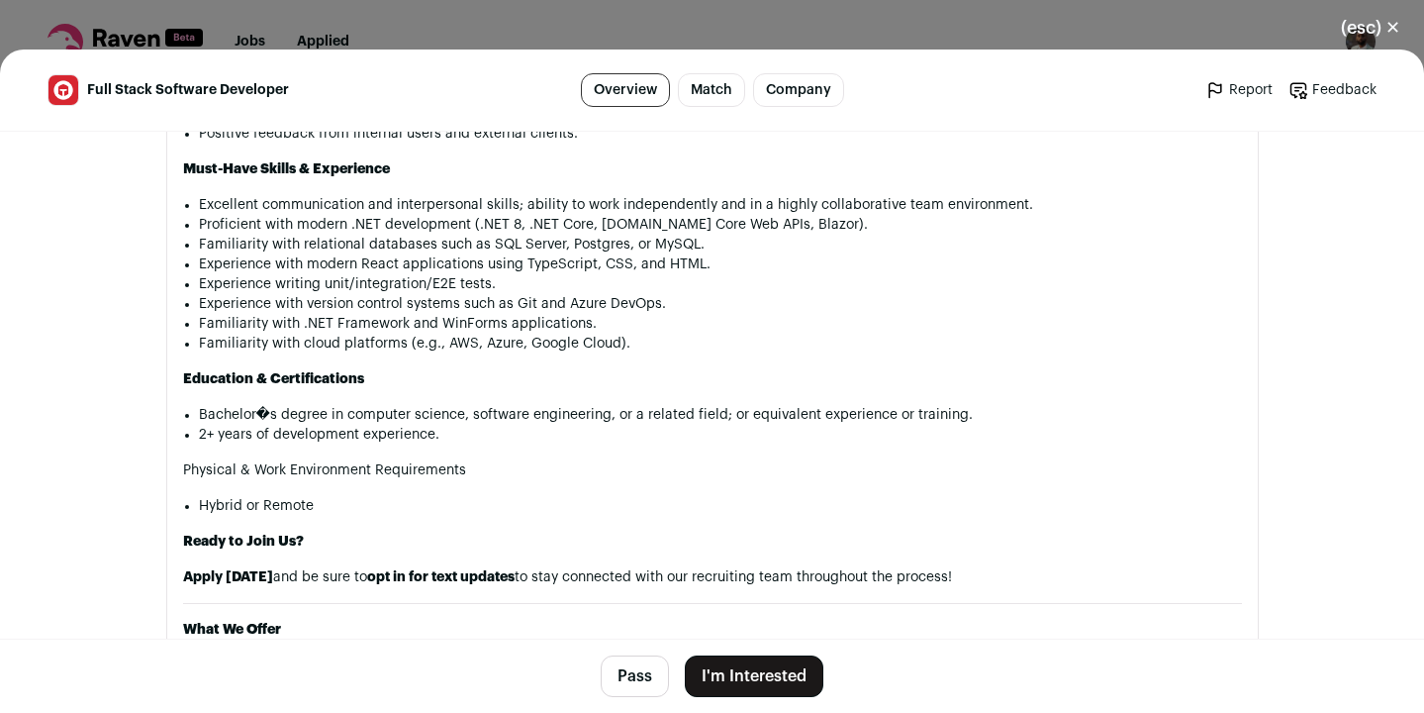
scroll to position [1651, 0]
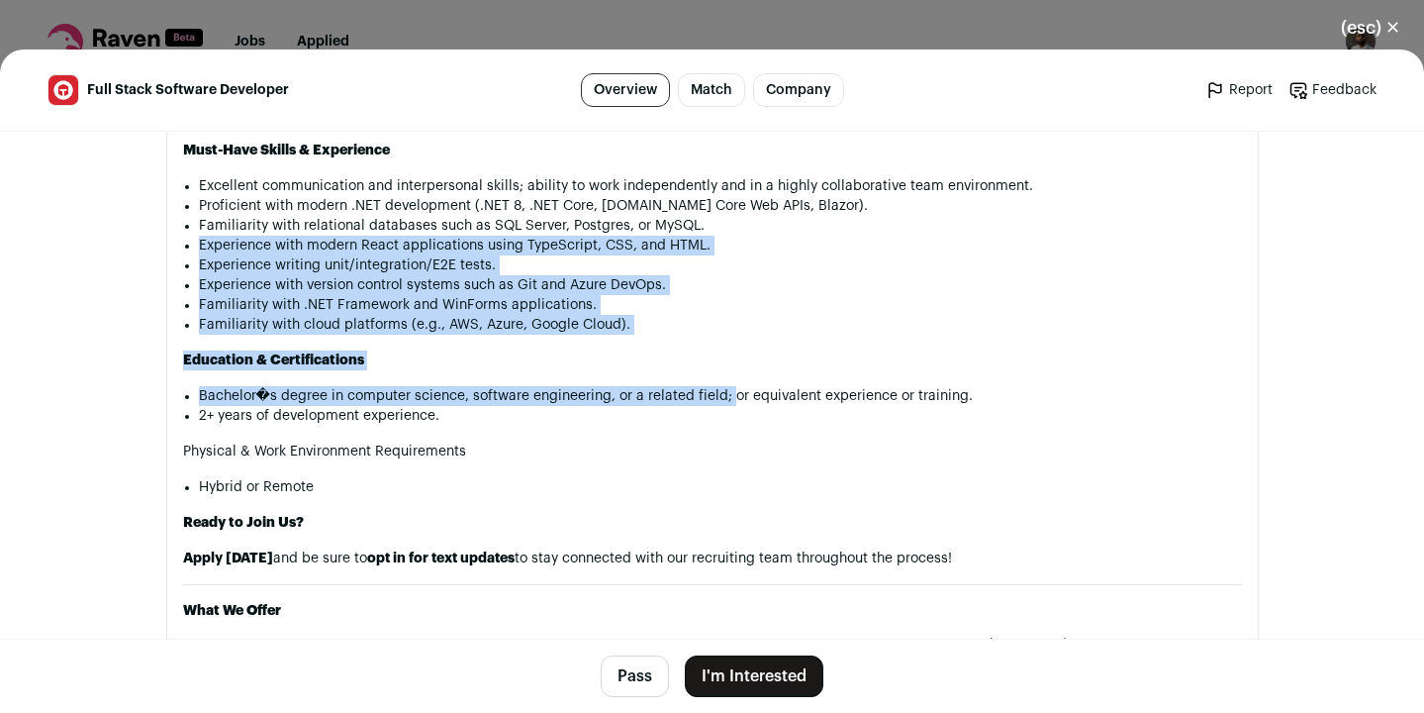
drag, startPoint x: 731, startPoint y: 370, endPoint x: 731, endPoint y: 202, distance: 168.3
click at [731, 202] on div "Full Stack Software Developer Remote or Hybrid position but you must reside in …" at bounding box center [712, 392] width 1059 height 1810
click at [731, 216] on p "Familiarity with relational databases such as SQL Server, Postgres, or MySQL." at bounding box center [720, 226] width 1043 height 20
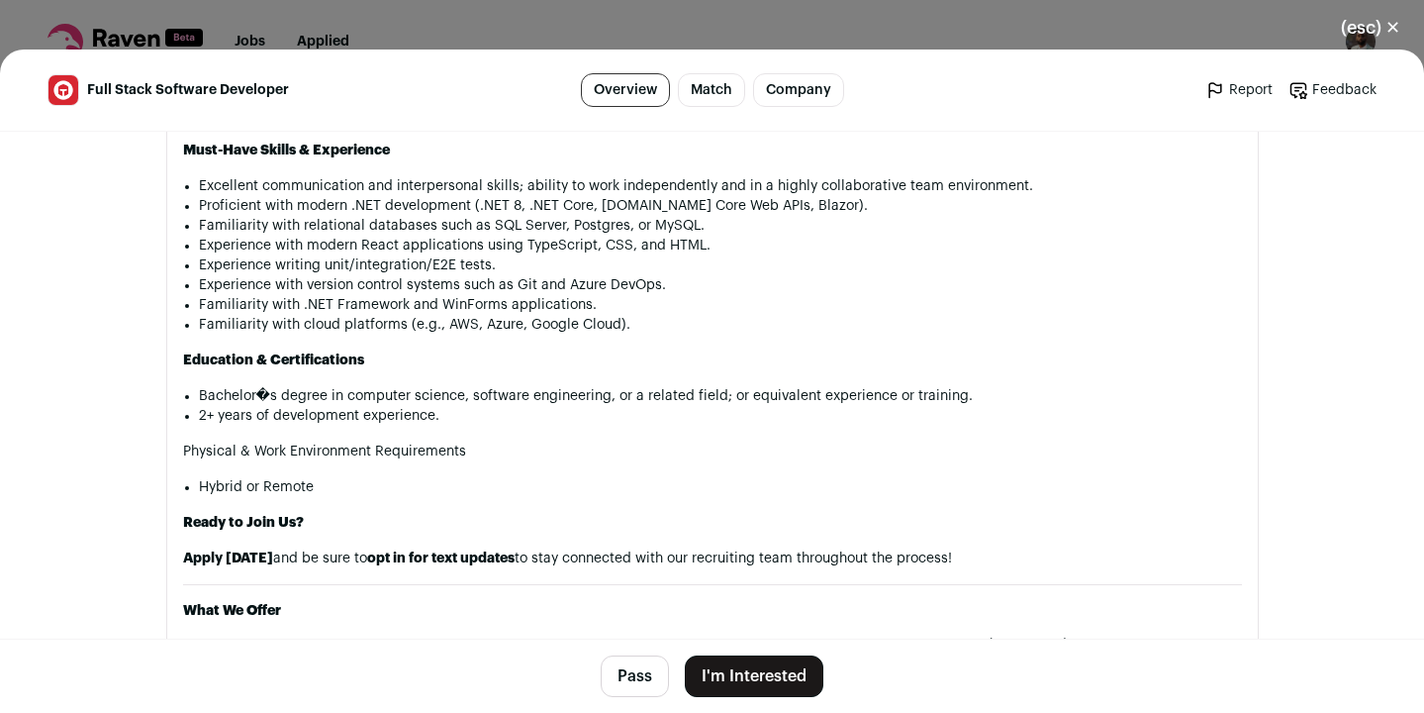
click at [755, 682] on button "I'm Interested" at bounding box center [754, 676] width 139 height 42
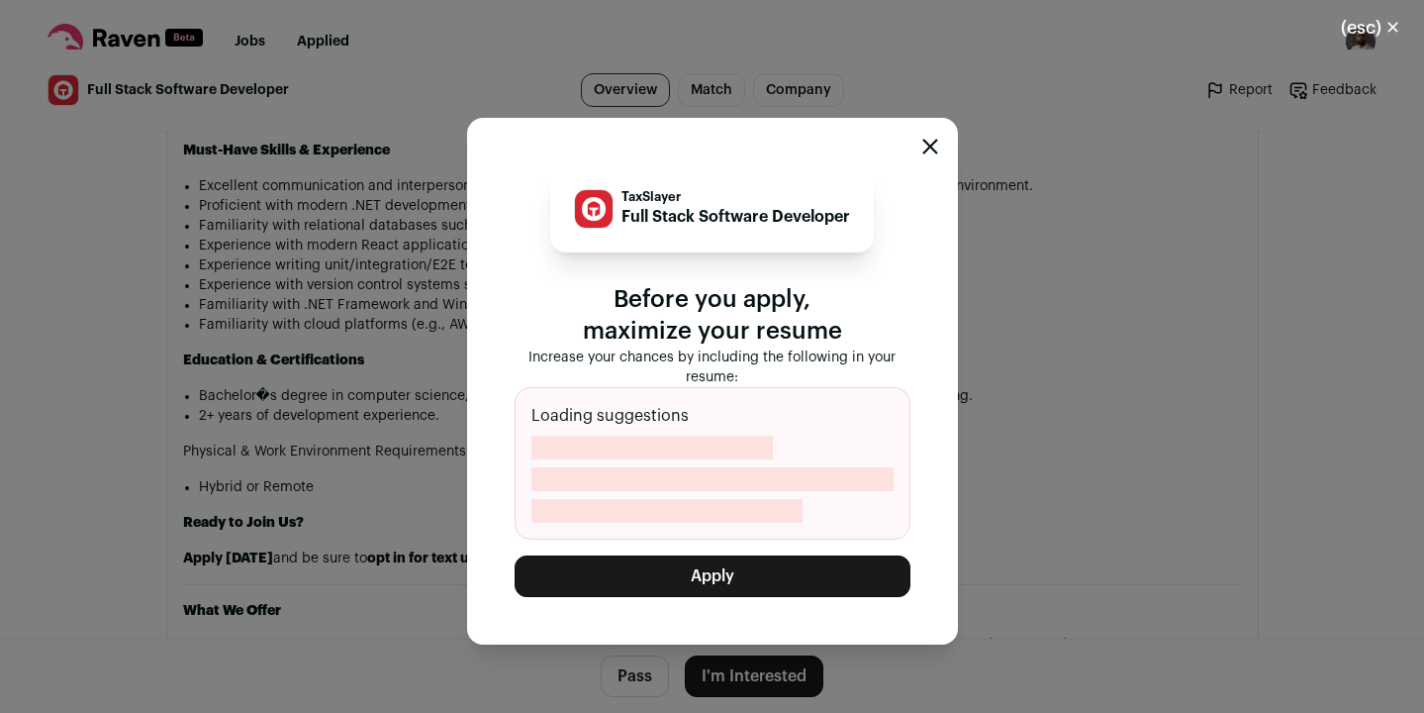
click at [767, 567] on button "Apply" at bounding box center [713, 576] width 396 height 42
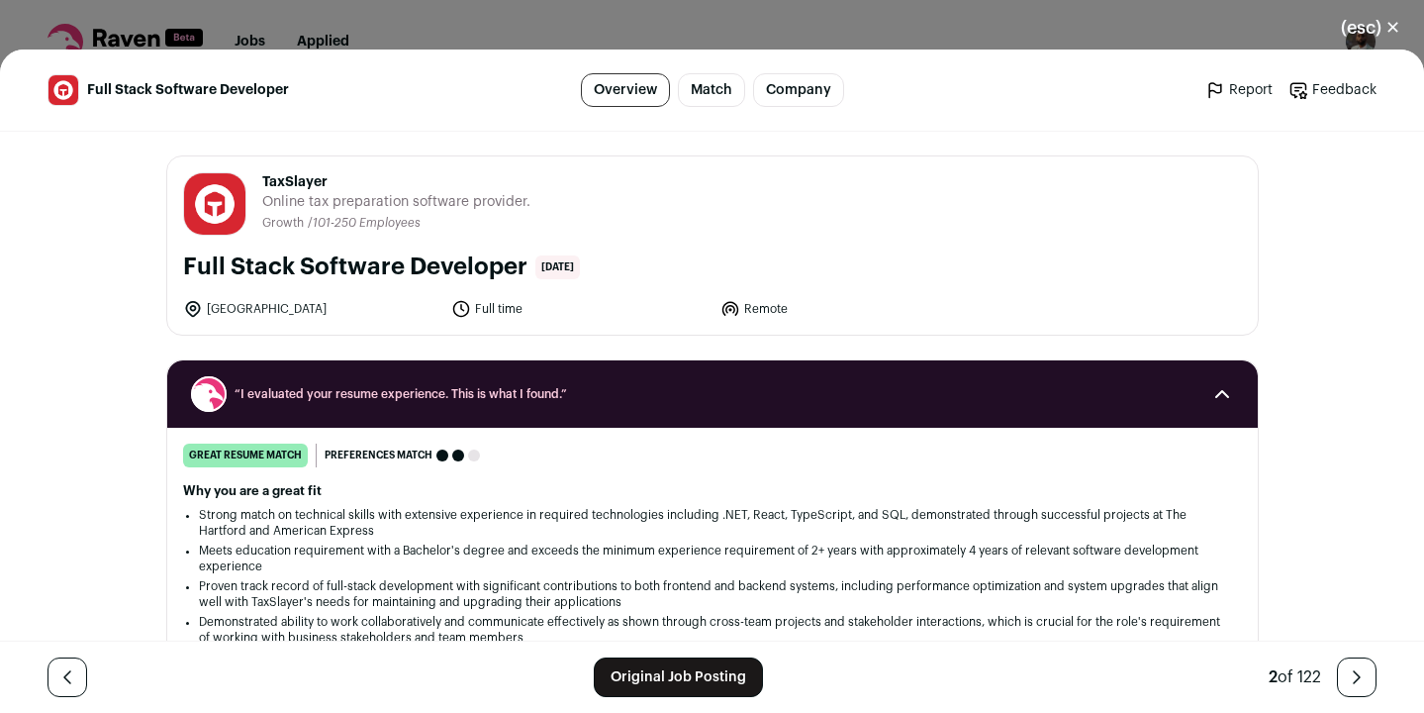
click at [1375, 27] on button "(esc) ✕" at bounding box center [1370, 28] width 107 height 44
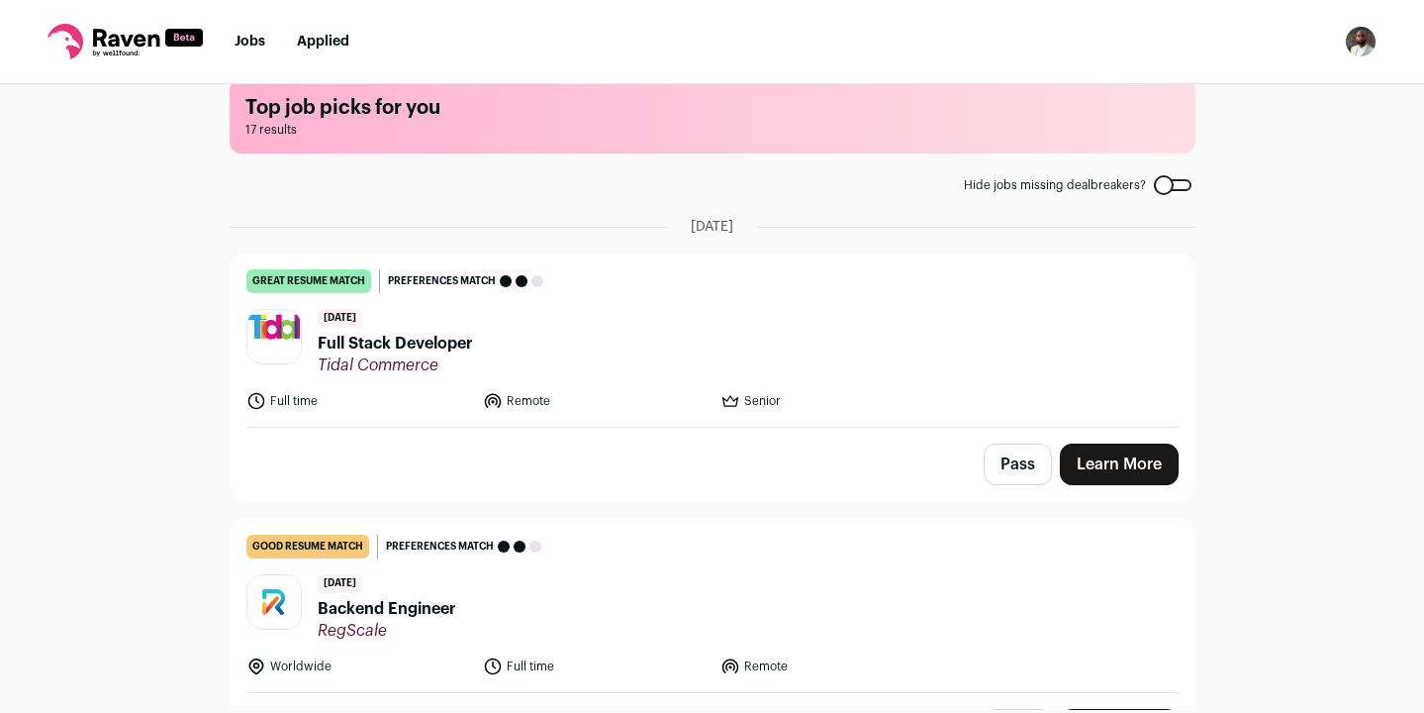
scroll to position [31, 0]
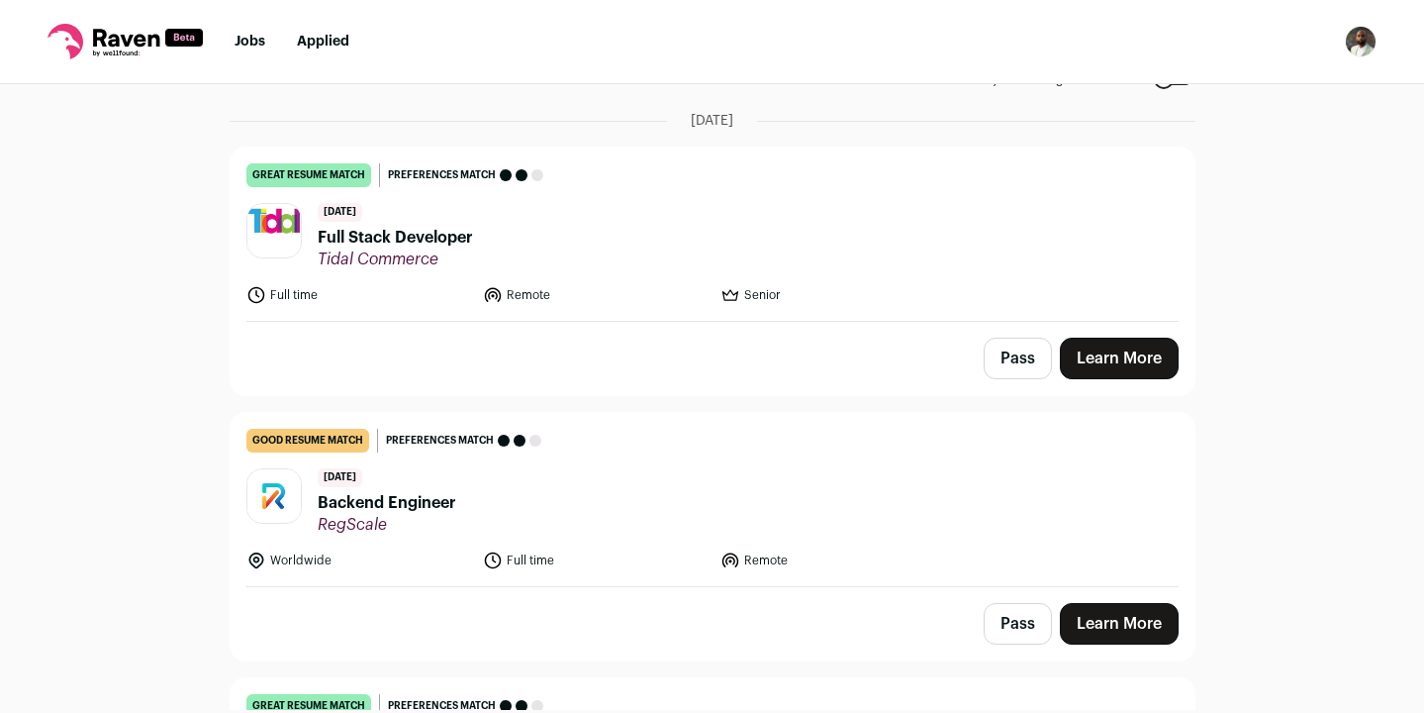
scroll to position [85, 0]
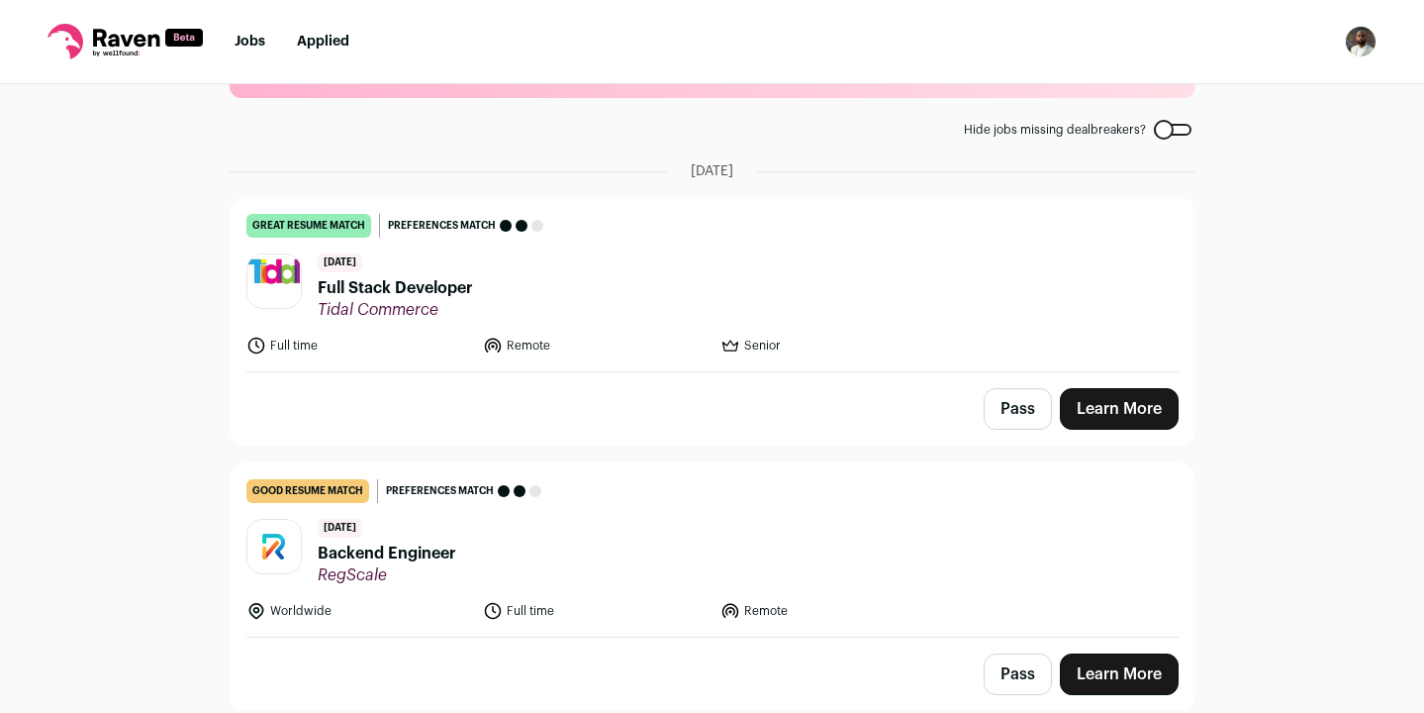
drag, startPoint x: 1214, startPoint y: 243, endPoint x: 1041, endPoint y: 191, distance: 180.7
click at [1041, 191] on main "Top job picks for you 17 results Hide jobs missing dealbreakers? [DATE] great r…" at bounding box center [713, 312] width 1014 height 626
click at [1258, 248] on div "Top job picks for you 17 results Hide jobs missing dealbreakers? [DATE] great r…" at bounding box center [712, 397] width 1424 height 626
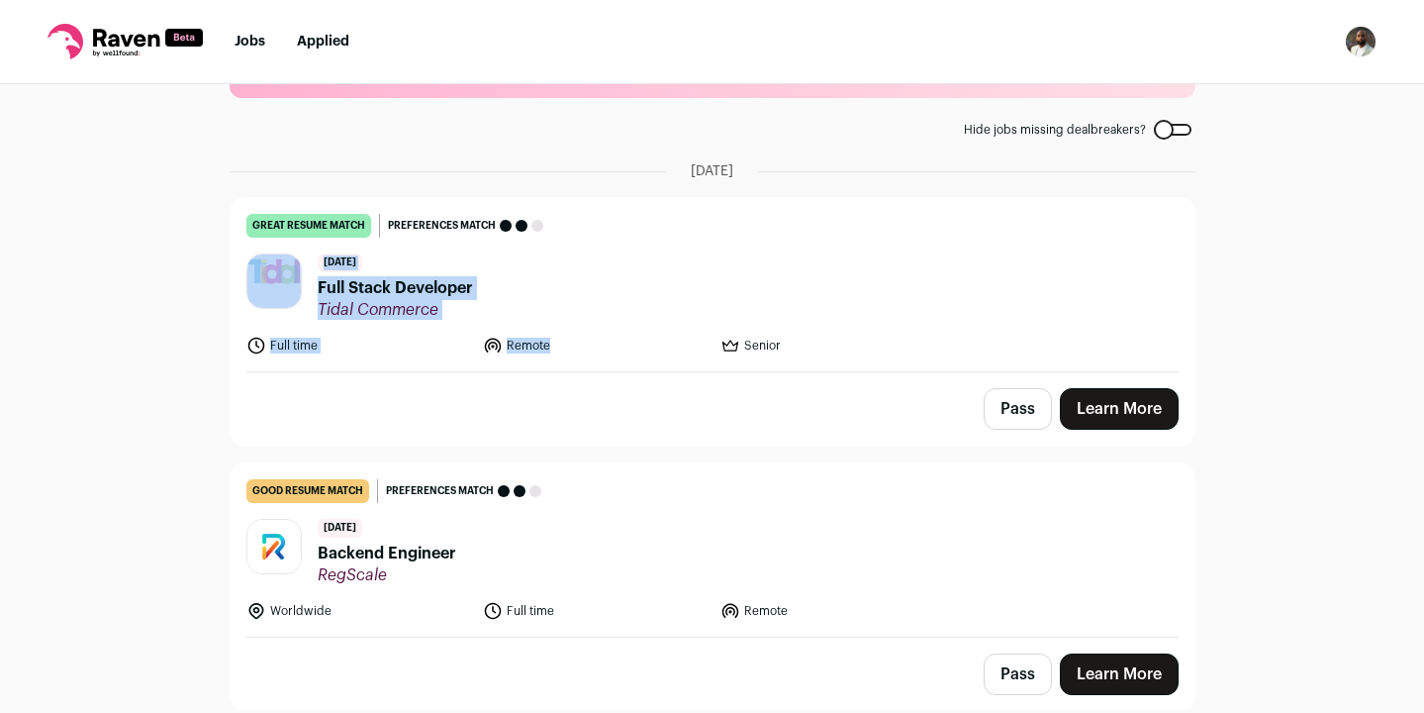
drag, startPoint x: 1271, startPoint y: 193, endPoint x: 1239, endPoint y: 353, distance: 163.4
click at [1239, 353] on div "Top job picks for you 17 results Hide jobs missing dealbreakers? [DATE] great r…" at bounding box center [712, 397] width 1424 height 626
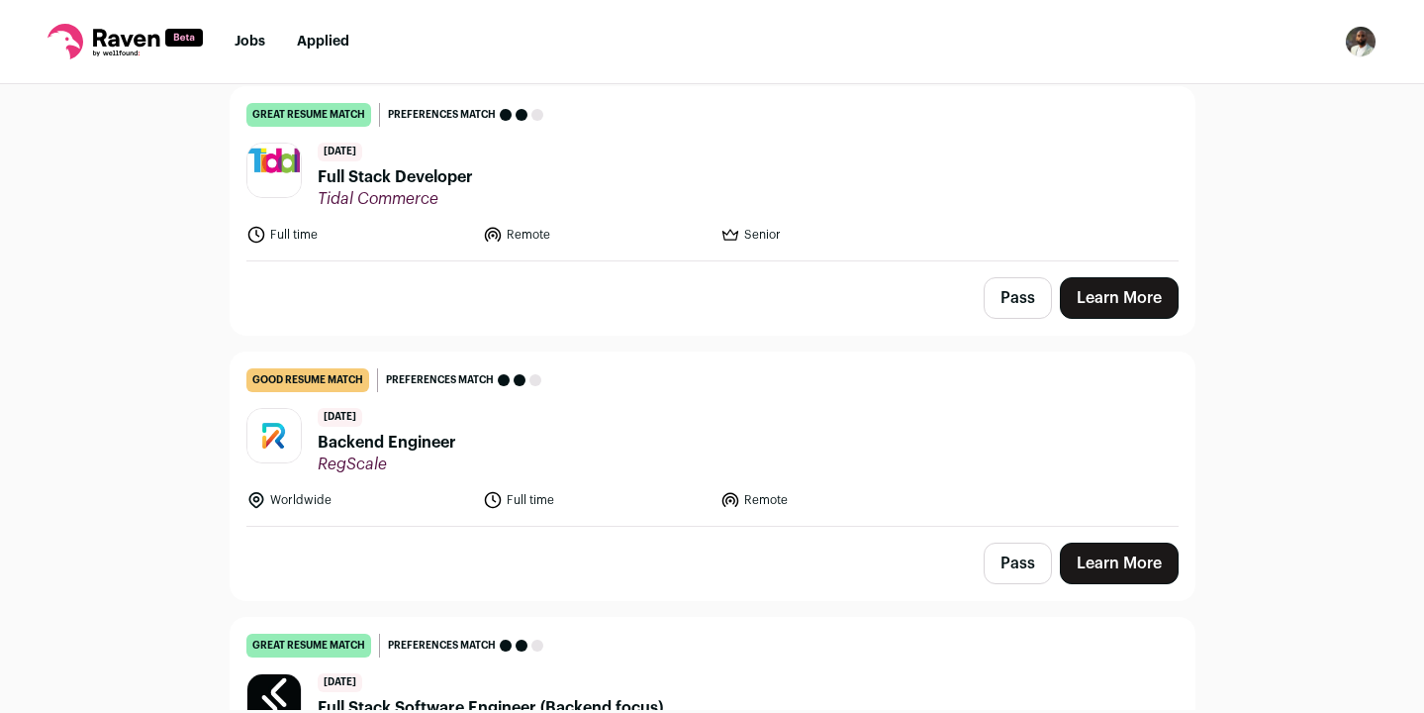
click at [1241, 351] on div "Top job picks for you 17 results Hide jobs missing dealbreakers? [DATE] great r…" at bounding box center [712, 397] width 1424 height 626
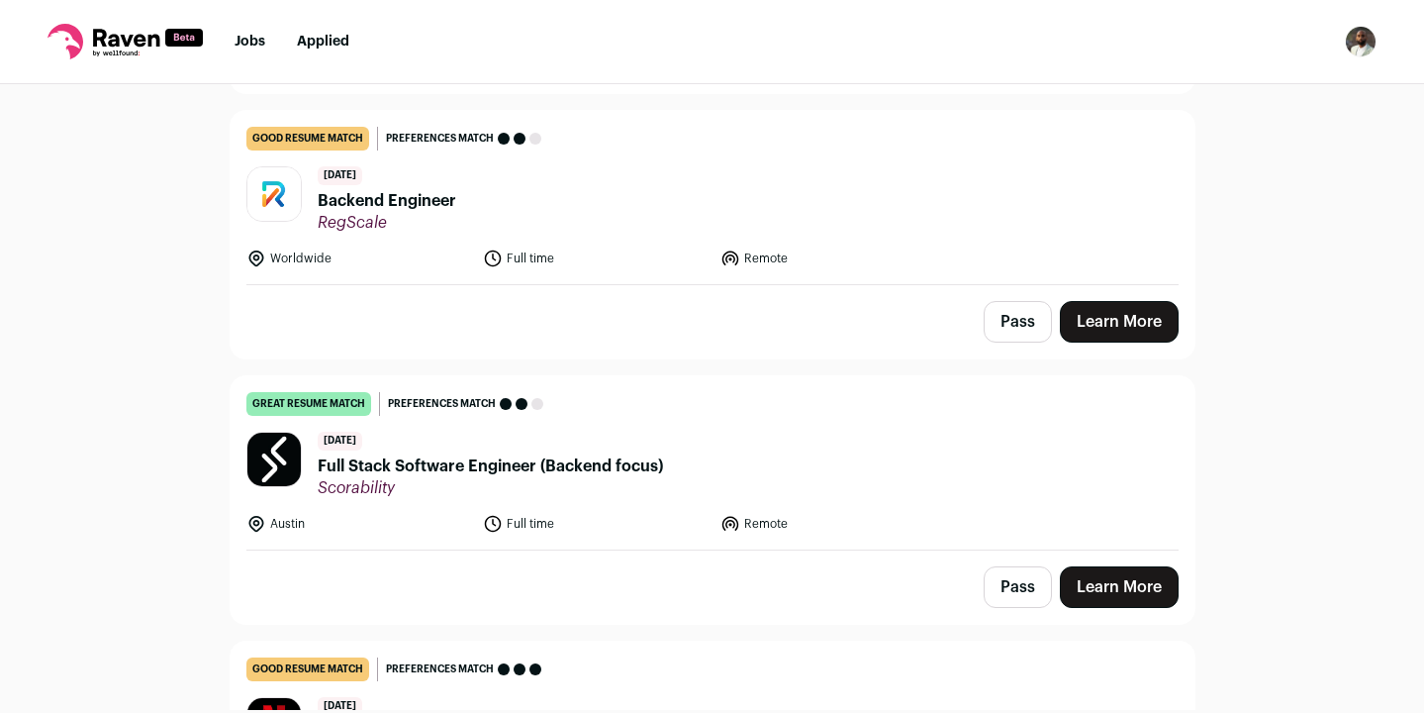
drag, startPoint x: 1239, startPoint y: 437, endPoint x: 1239, endPoint y: 344, distance: 92.1
click at [1239, 344] on div "Top job picks for you 17 results Hide jobs missing dealbreakers? [DATE] great r…" at bounding box center [712, 397] width 1424 height 626
drag, startPoint x: 1239, startPoint y: 344, endPoint x: 1236, endPoint y: 505, distance: 160.4
click at [1236, 505] on div "Top job picks for you 17 results Hide jobs missing dealbreakers? [DATE] great r…" at bounding box center [712, 397] width 1424 height 626
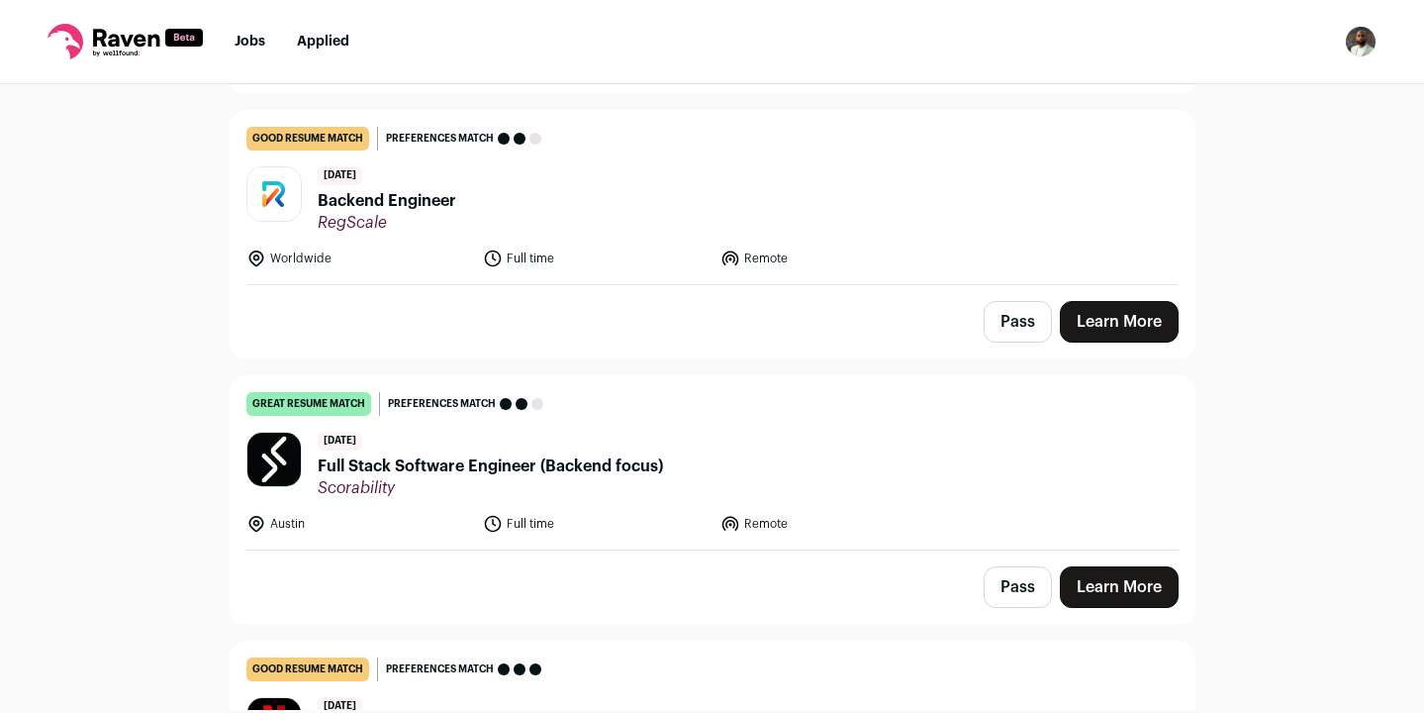
click at [1236, 505] on div "Top job picks for you 17 results Hide jobs missing dealbreakers? [DATE] great r…" at bounding box center [712, 397] width 1424 height 626
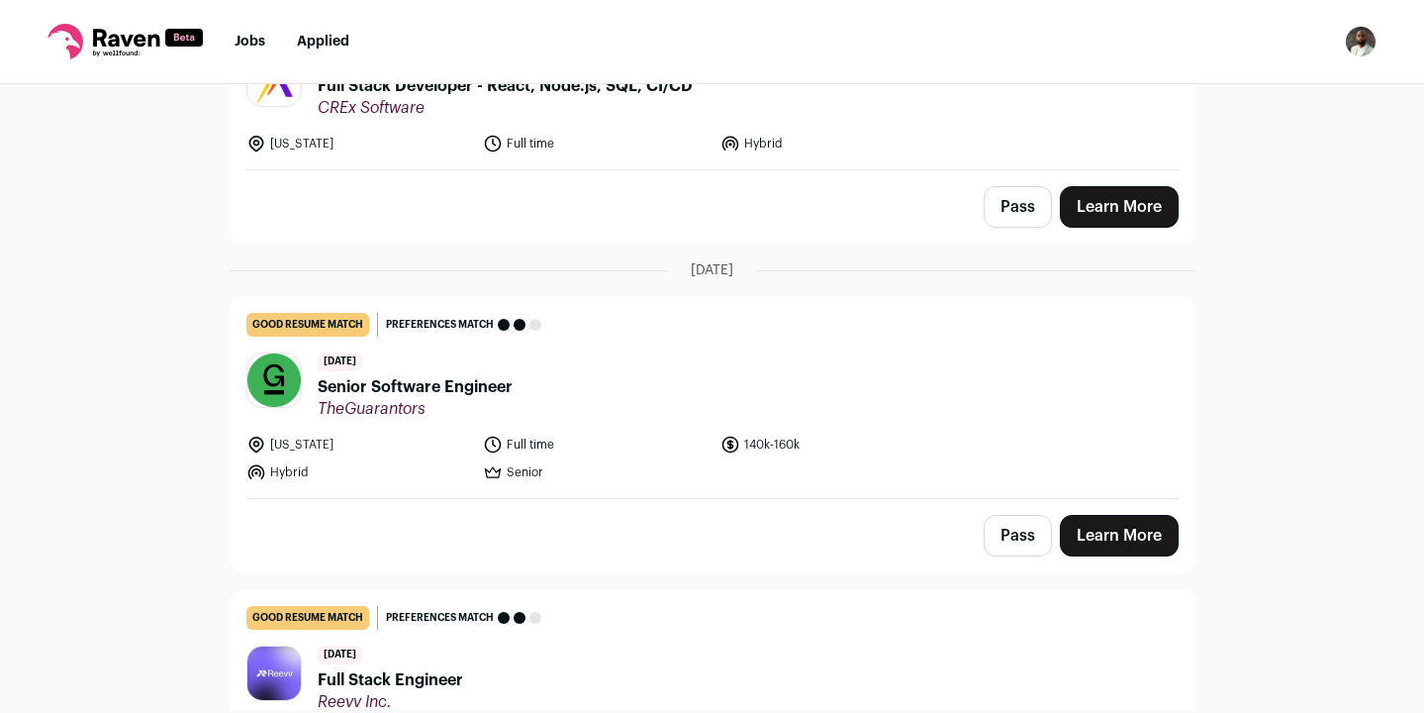
scroll to position [1939, 0]
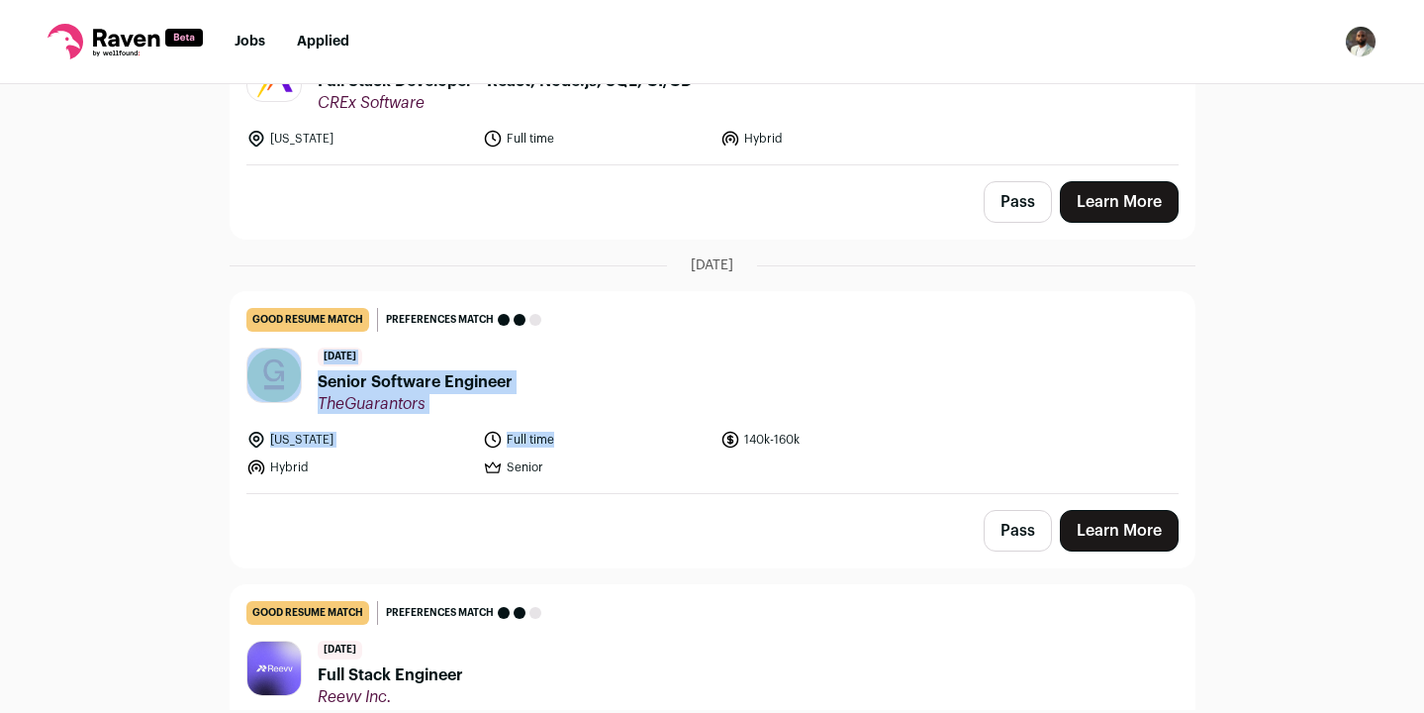
drag, startPoint x: 1239, startPoint y: 443, endPoint x: 1239, endPoint y: 325, distance: 118.8
click at [1238, 325] on div "Top job picks for you 17 results Hide jobs missing dealbreakers? [DATE] great r…" at bounding box center [712, 397] width 1424 height 626
click at [1239, 325] on div "Top job picks for you 17 results Hide jobs missing dealbreakers? [DATE] great r…" at bounding box center [712, 397] width 1424 height 626
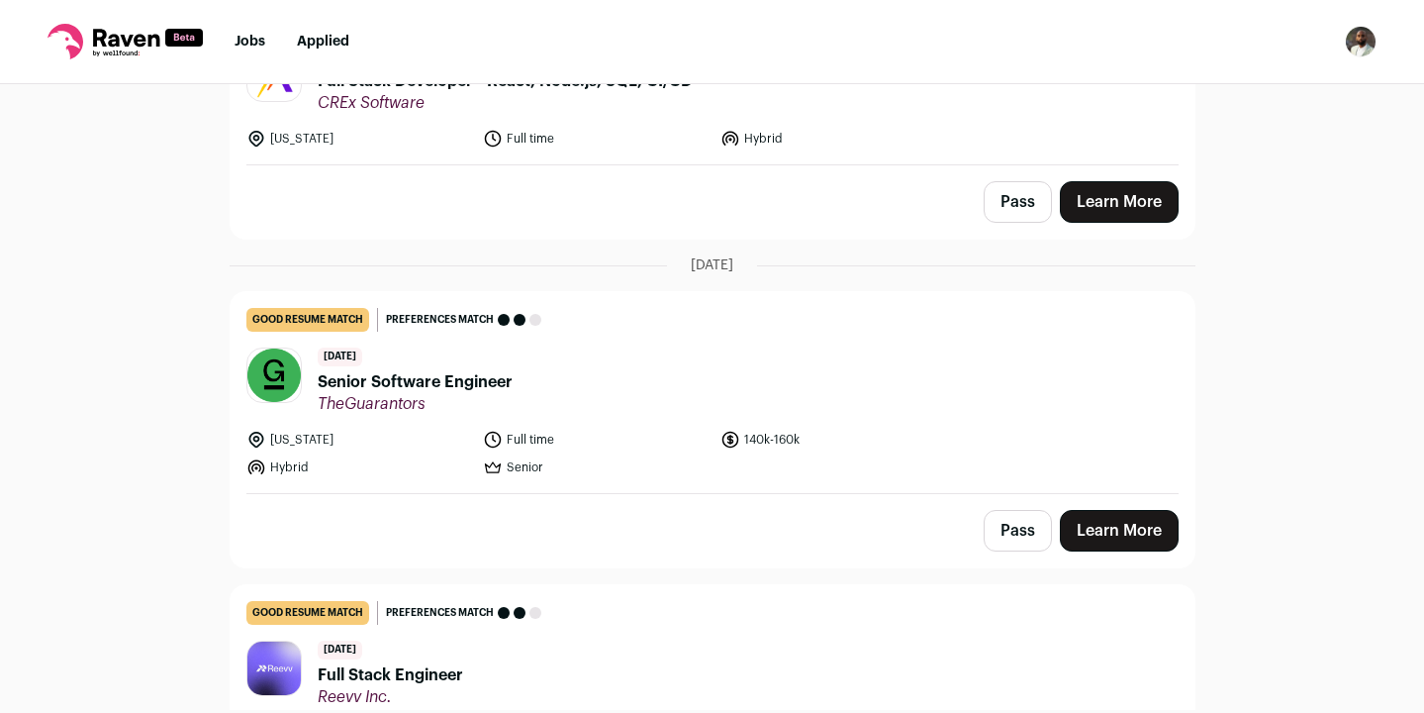
drag, startPoint x: 1241, startPoint y: 285, endPoint x: 1249, endPoint y: 449, distance: 164.5
click at [1249, 449] on div "Top job picks for you 17 results Hide jobs missing dealbreakers? [DATE] great r…" at bounding box center [712, 397] width 1424 height 626
click at [1248, 449] on div "Top job picks for you 17 results Hide jobs missing dealbreakers? [DATE] great r…" at bounding box center [712, 397] width 1424 height 626
drag, startPoint x: 1248, startPoint y: 449, endPoint x: 1248, endPoint y: 349, distance: 100.0
click at [1248, 349] on div "Top job picks for you 17 results Hide jobs missing dealbreakers? [DATE] great r…" at bounding box center [712, 397] width 1424 height 626
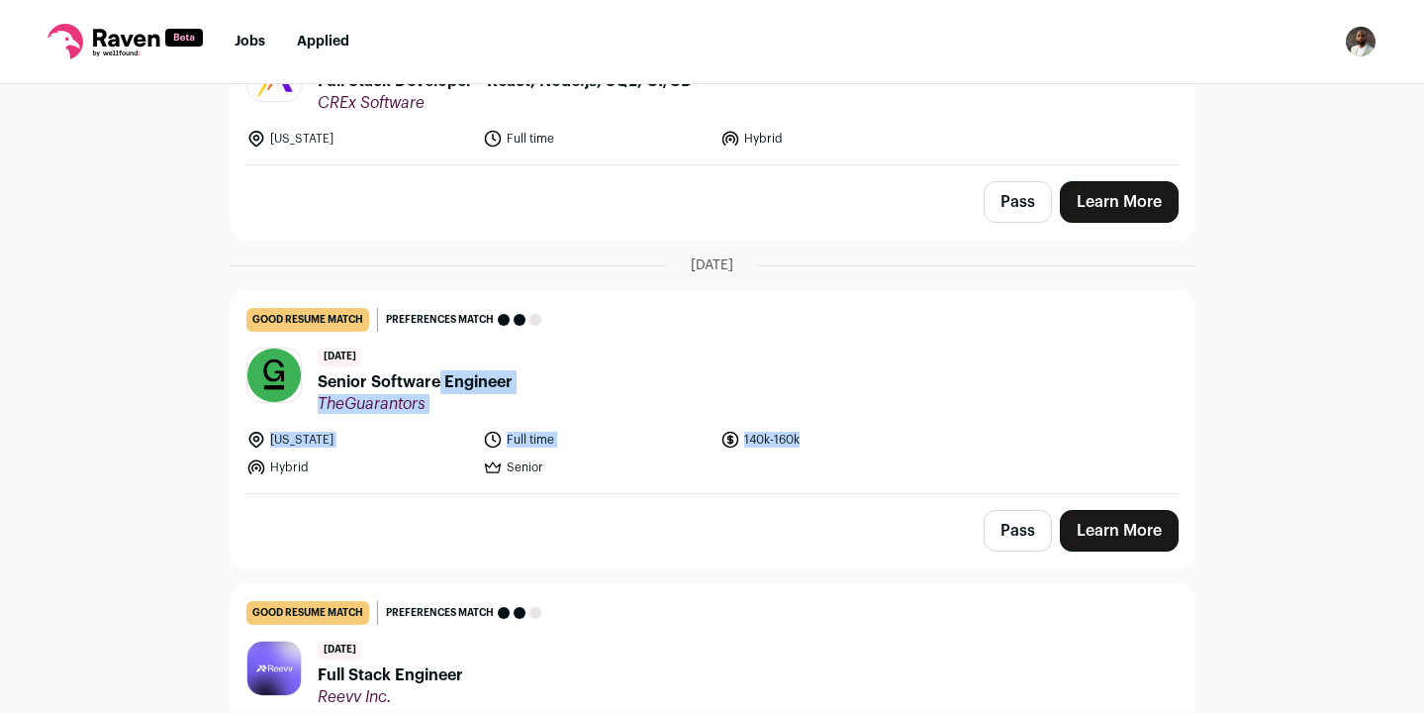
click at [1248, 349] on div "Top job picks for you 17 results Hide jobs missing dealbreakers? [DATE] great r…" at bounding box center [712, 397] width 1424 height 626
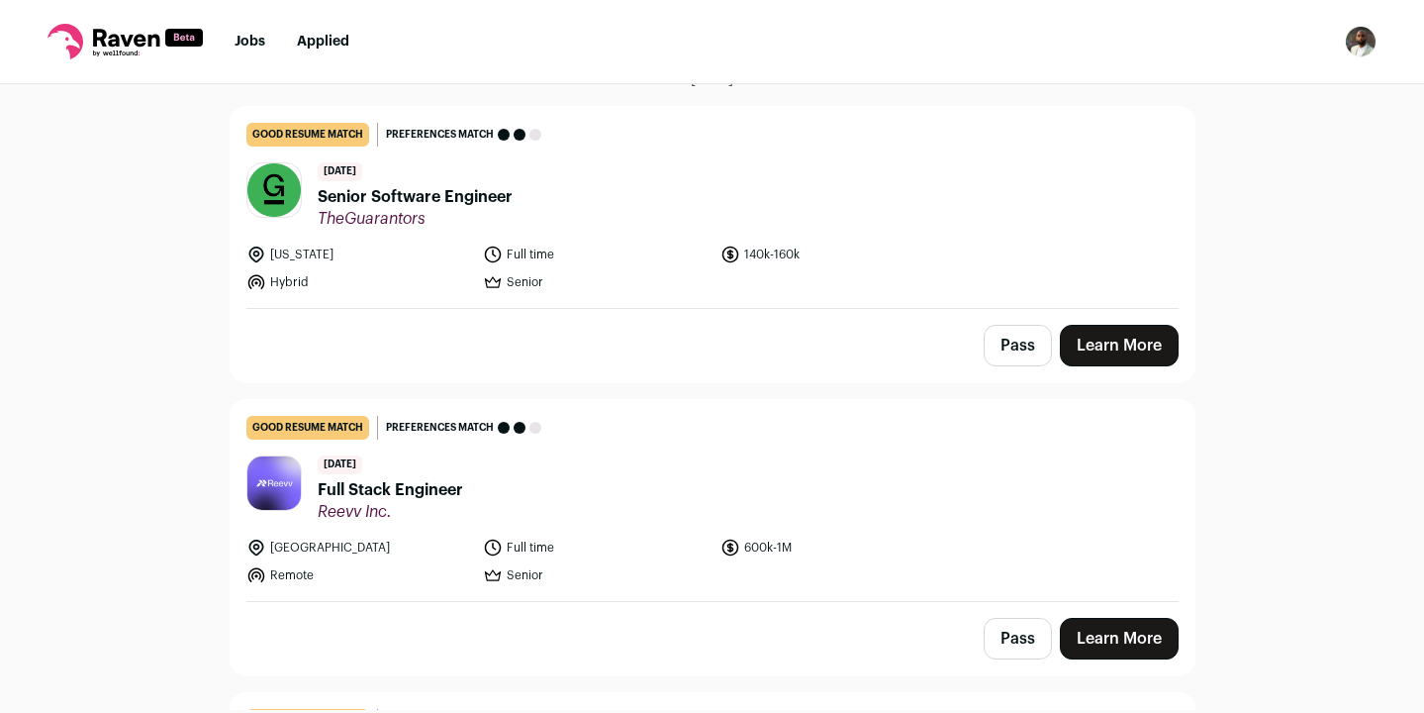
scroll to position [2244, 0]
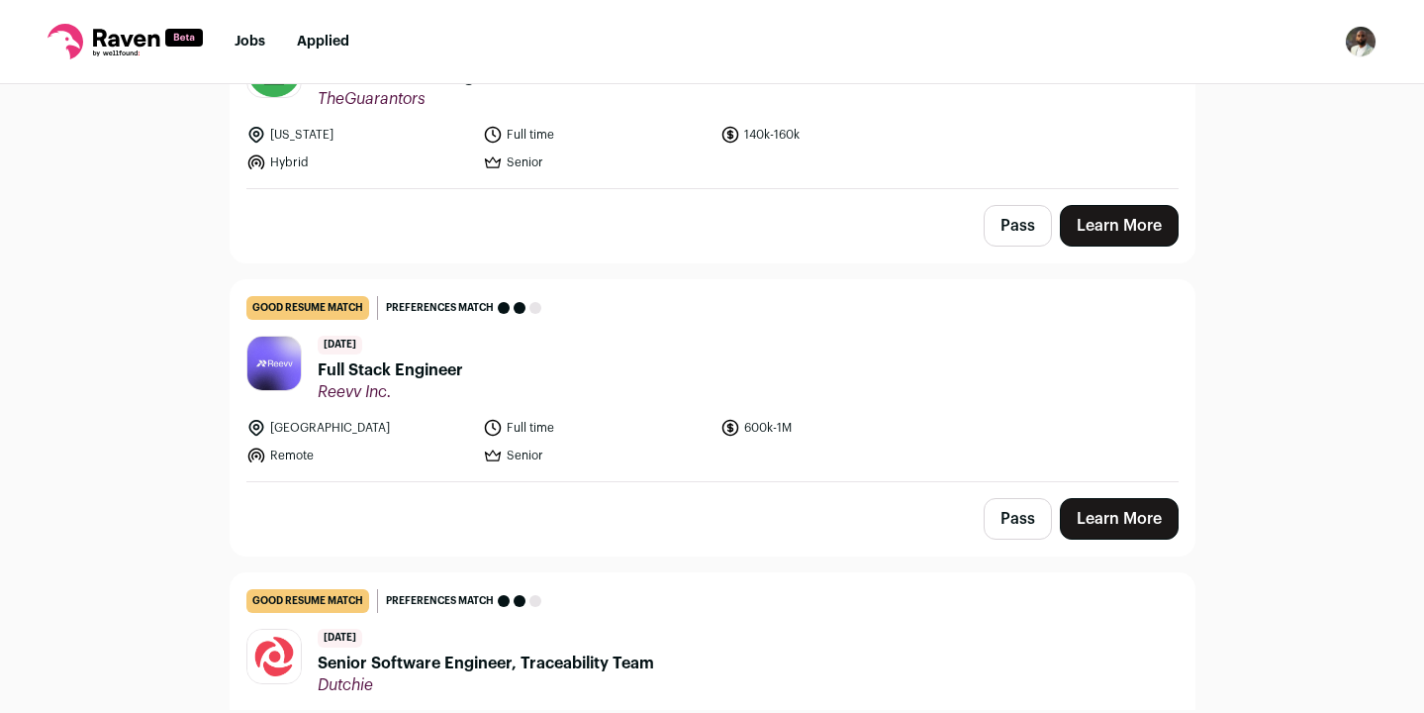
drag, startPoint x: 1259, startPoint y: 367, endPoint x: 1263, endPoint y: 311, distance: 56.6
click at [1263, 310] on div "Top job picks for you 17 results Hide jobs missing dealbreakers? [DATE] great r…" at bounding box center [712, 397] width 1424 height 626
click at [1263, 311] on div "Top job picks for you 17 results Hide jobs missing dealbreakers? [DATE] great r…" at bounding box center [712, 397] width 1424 height 626
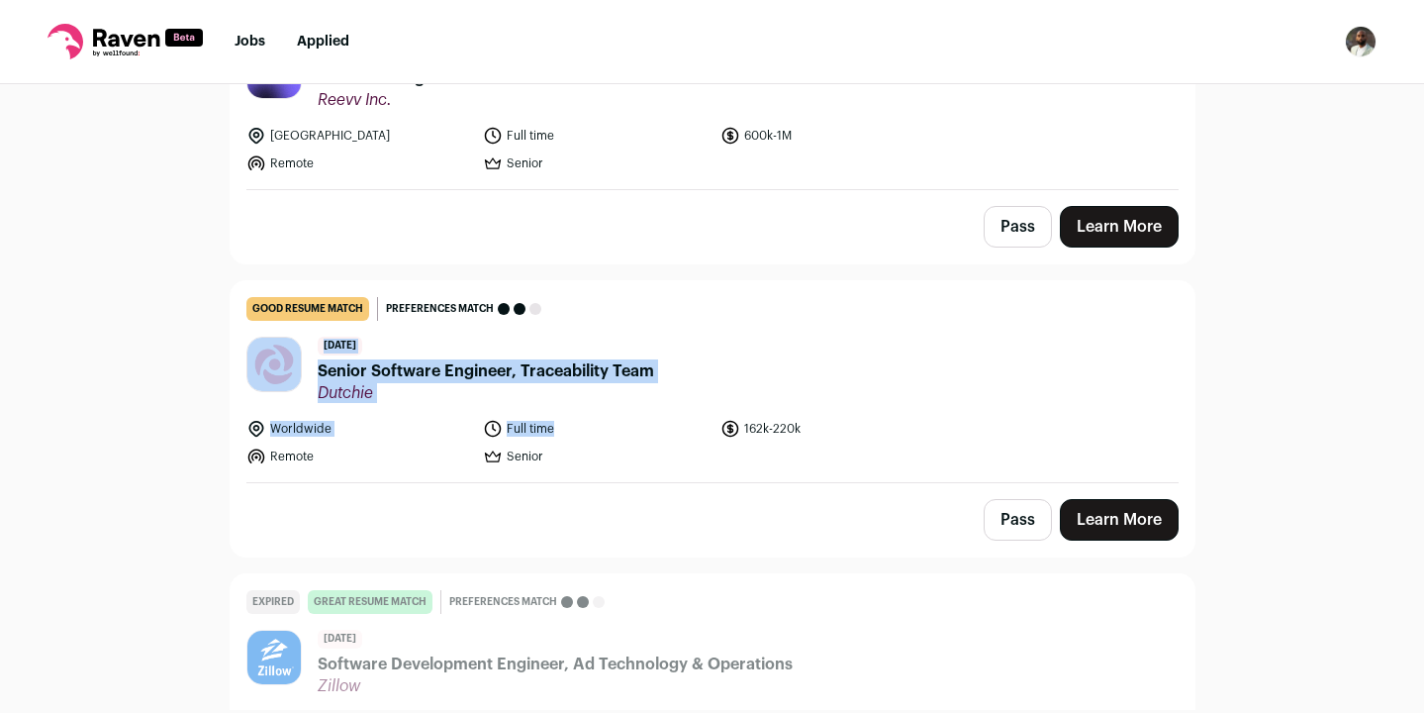
drag, startPoint x: 1253, startPoint y: 317, endPoint x: 1251, endPoint y: 425, distance: 107.9
click at [1251, 425] on div "Top job picks for you 17 results Hide jobs missing dealbreakers? [DATE] great r…" at bounding box center [712, 397] width 1424 height 626
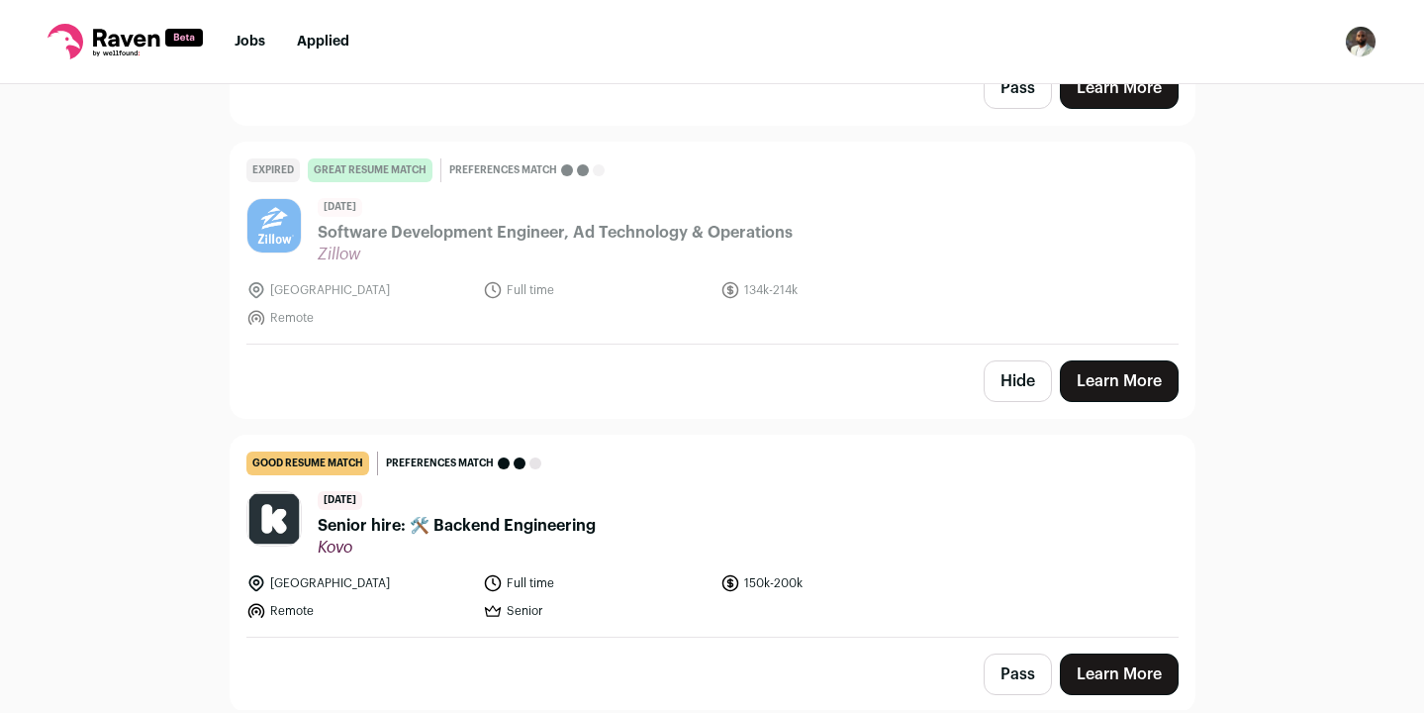
scroll to position [3113, 0]
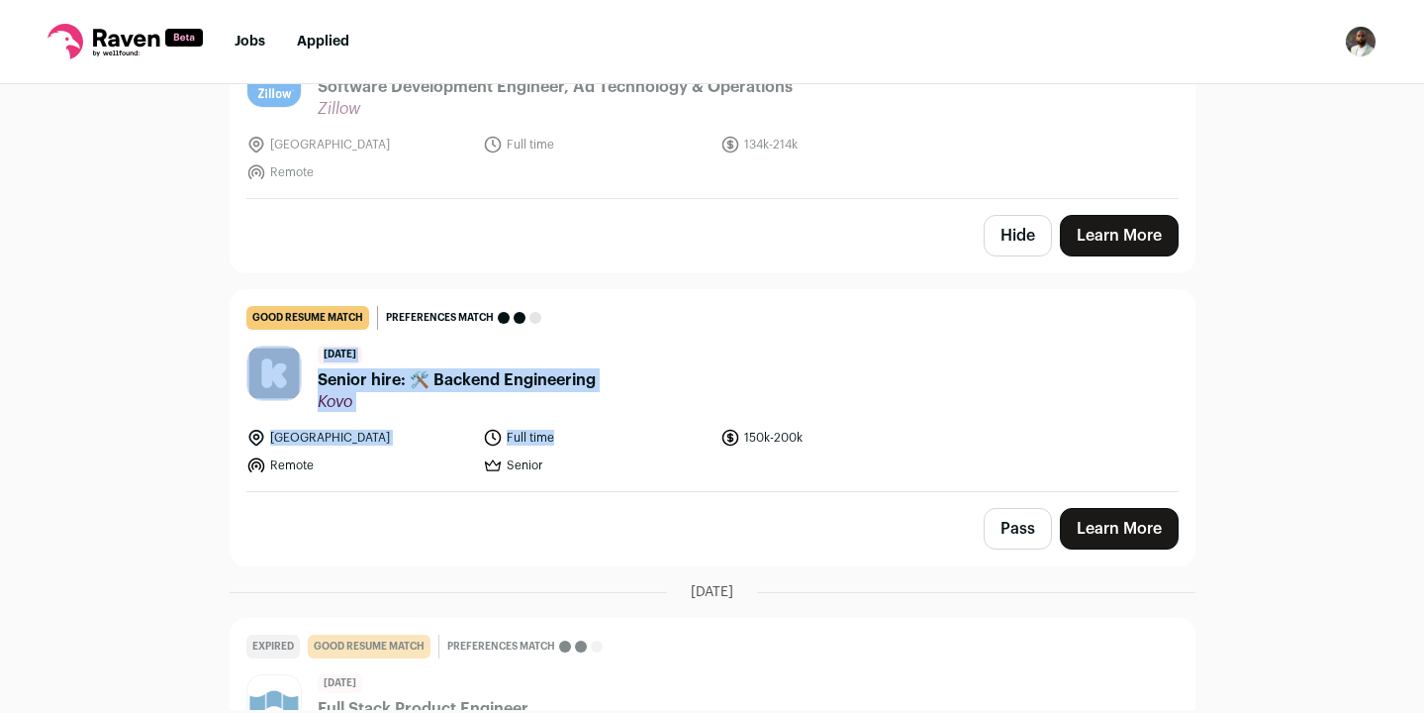
drag, startPoint x: 1247, startPoint y: 421, endPoint x: 1249, endPoint y: 329, distance: 92.1
click at [1249, 329] on div "Top job picks for you 17 results Hide jobs missing dealbreakers? [DATE] great r…" at bounding box center [712, 397] width 1424 height 626
click at [1249, 330] on div "Top job picks for you 17 results Hide jobs missing dealbreakers? [DATE] great r…" at bounding box center [712, 397] width 1424 height 626
drag, startPoint x: 1249, startPoint y: 330, endPoint x: 1249, endPoint y: 458, distance: 128.7
click at [1249, 459] on div "Top job picks for you 17 results Hide jobs missing dealbreakers? [DATE] great r…" at bounding box center [712, 397] width 1424 height 626
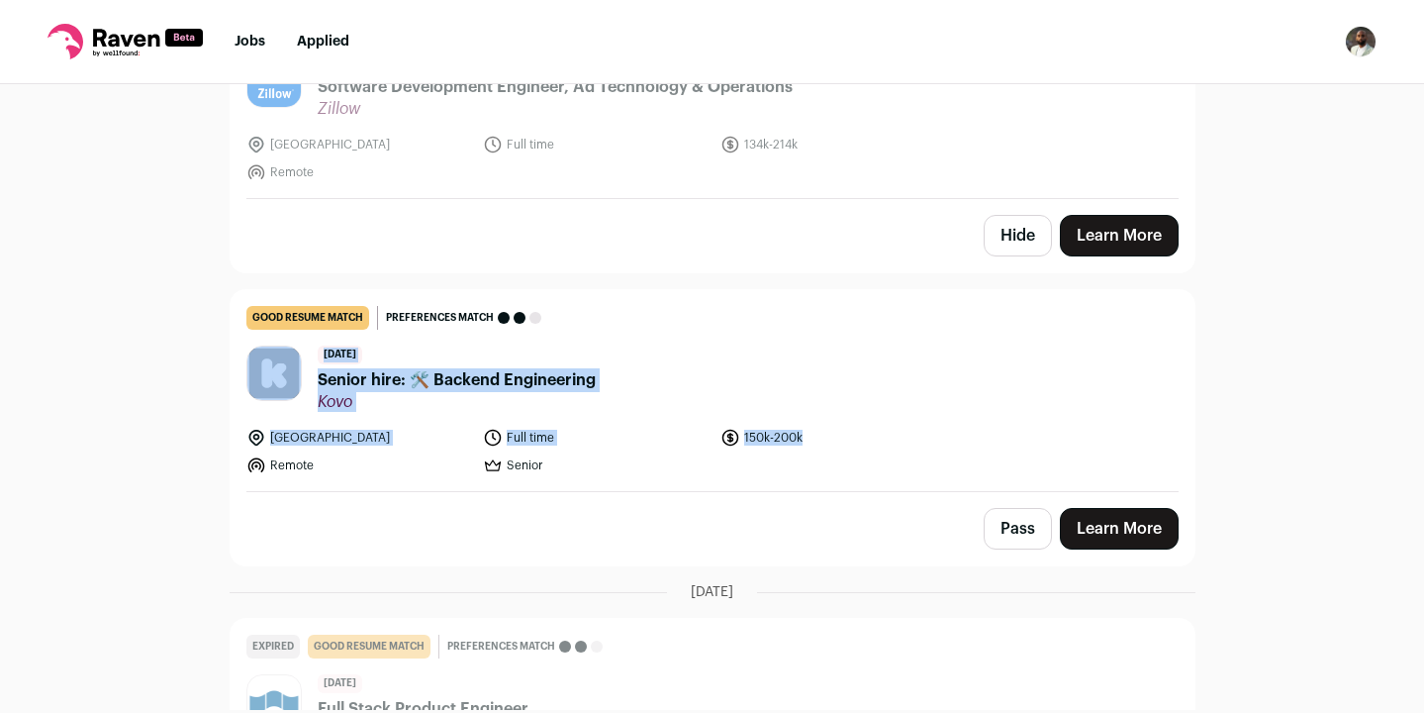
click at [1249, 458] on div "Top job picks for you 17 results Hide jobs missing dealbreakers? [DATE] great r…" at bounding box center [712, 397] width 1424 height 626
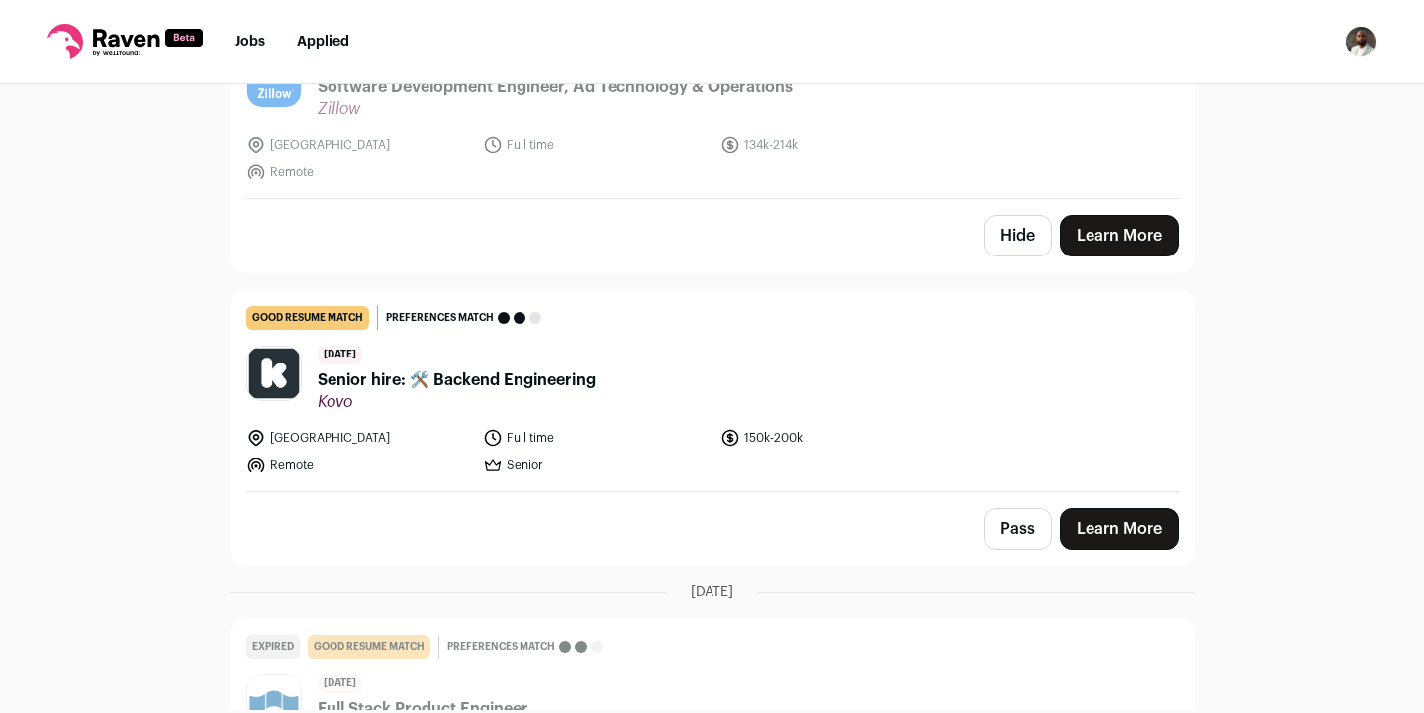
scroll to position [3458, 0]
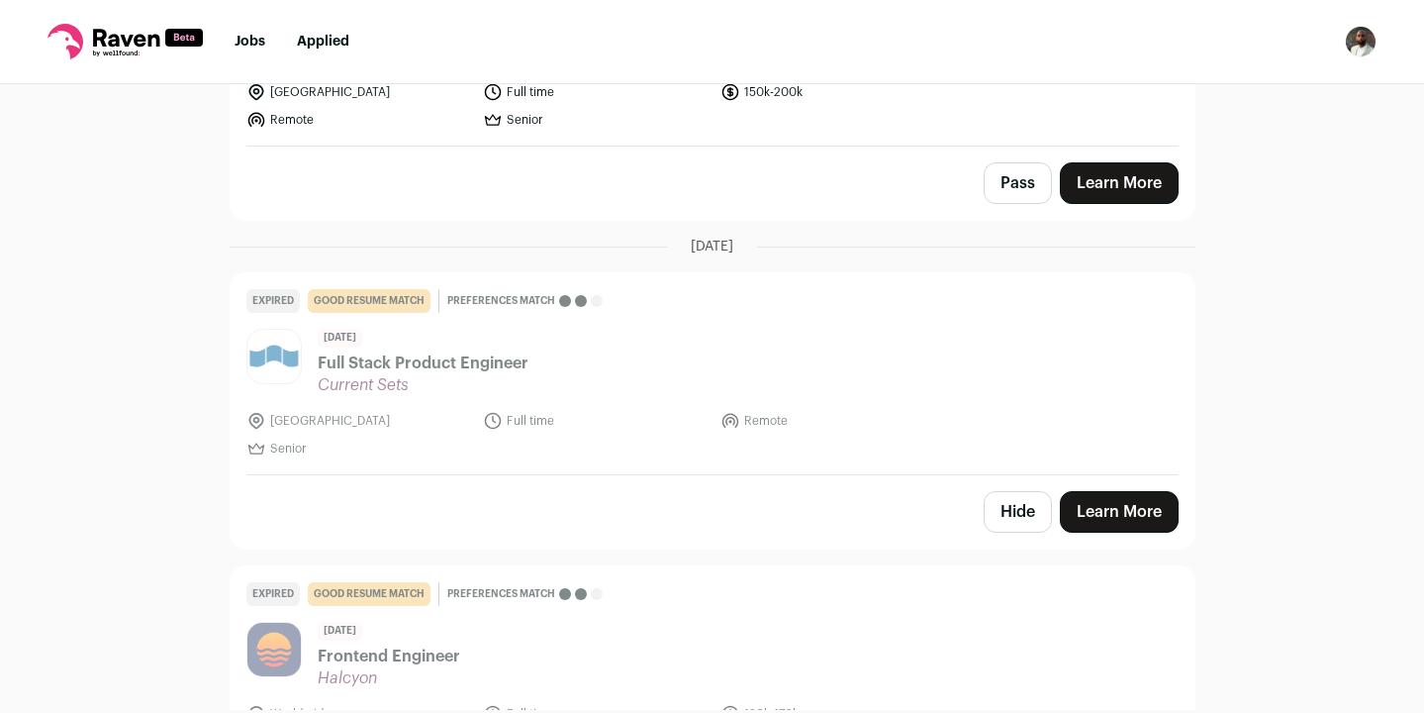
drag, startPoint x: 1249, startPoint y: 458, endPoint x: 1249, endPoint y: 342, distance: 115.8
click at [1249, 342] on div "Top job picks for you 17 results Hide jobs missing dealbreakers? [DATE] great r…" at bounding box center [712, 397] width 1424 height 626
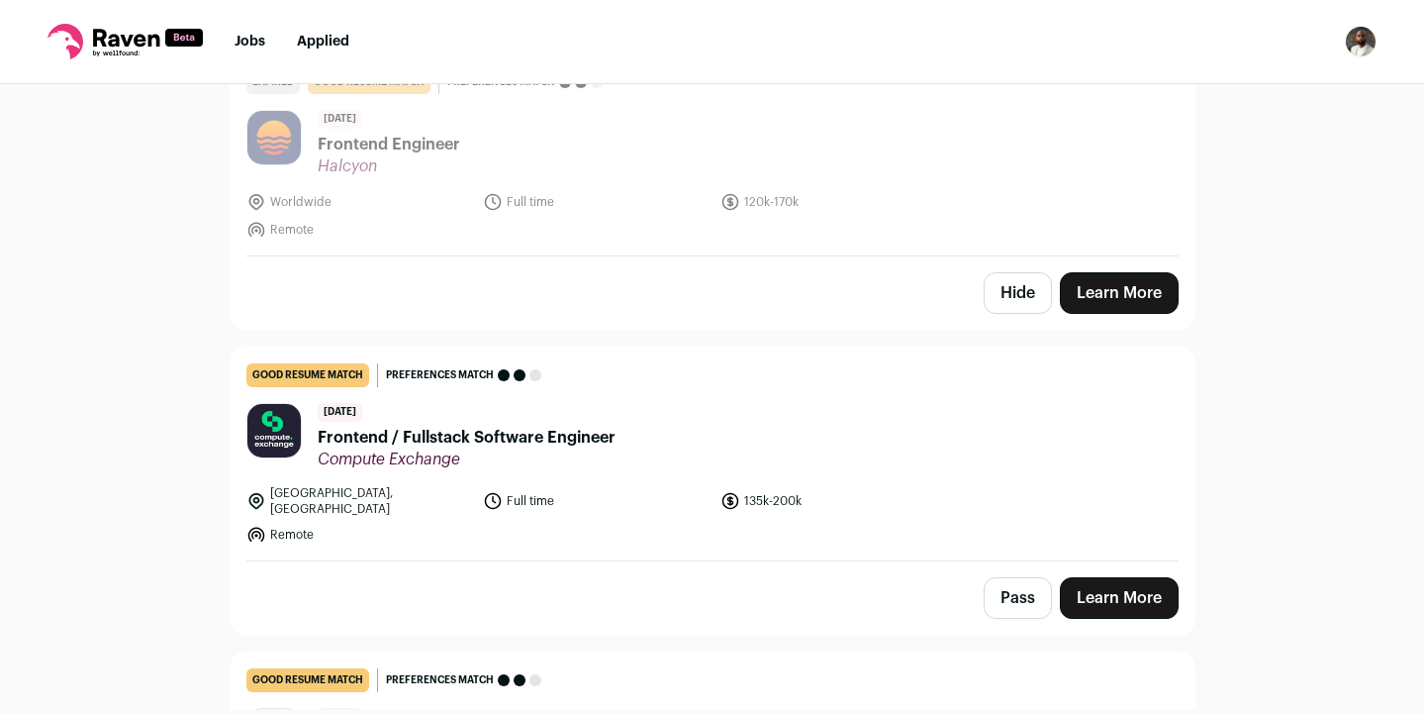
scroll to position [4033, 0]
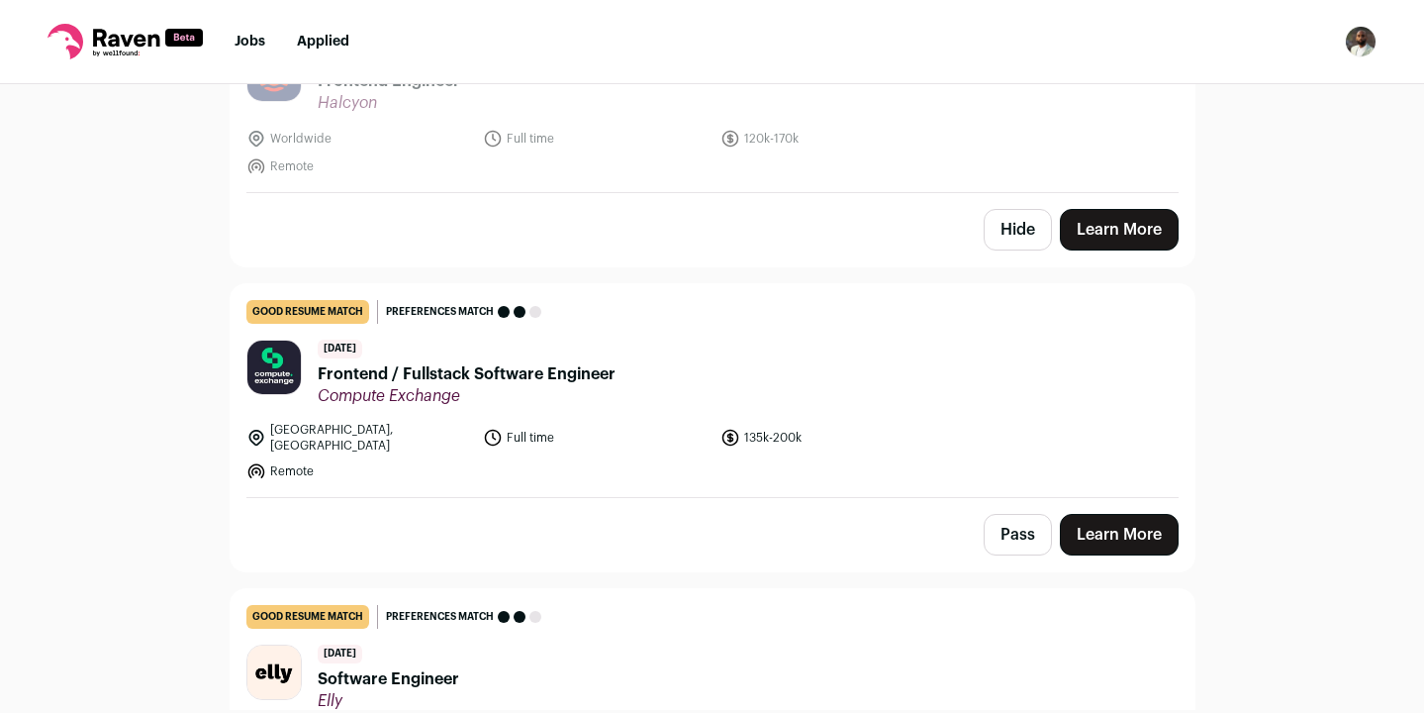
drag, startPoint x: 1243, startPoint y: 339, endPoint x: 1243, endPoint y: 451, distance: 112.8
click at [1243, 451] on div "Top job picks for you 17 results Hide jobs missing dealbreakers? [DATE] great r…" at bounding box center [712, 397] width 1424 height 626
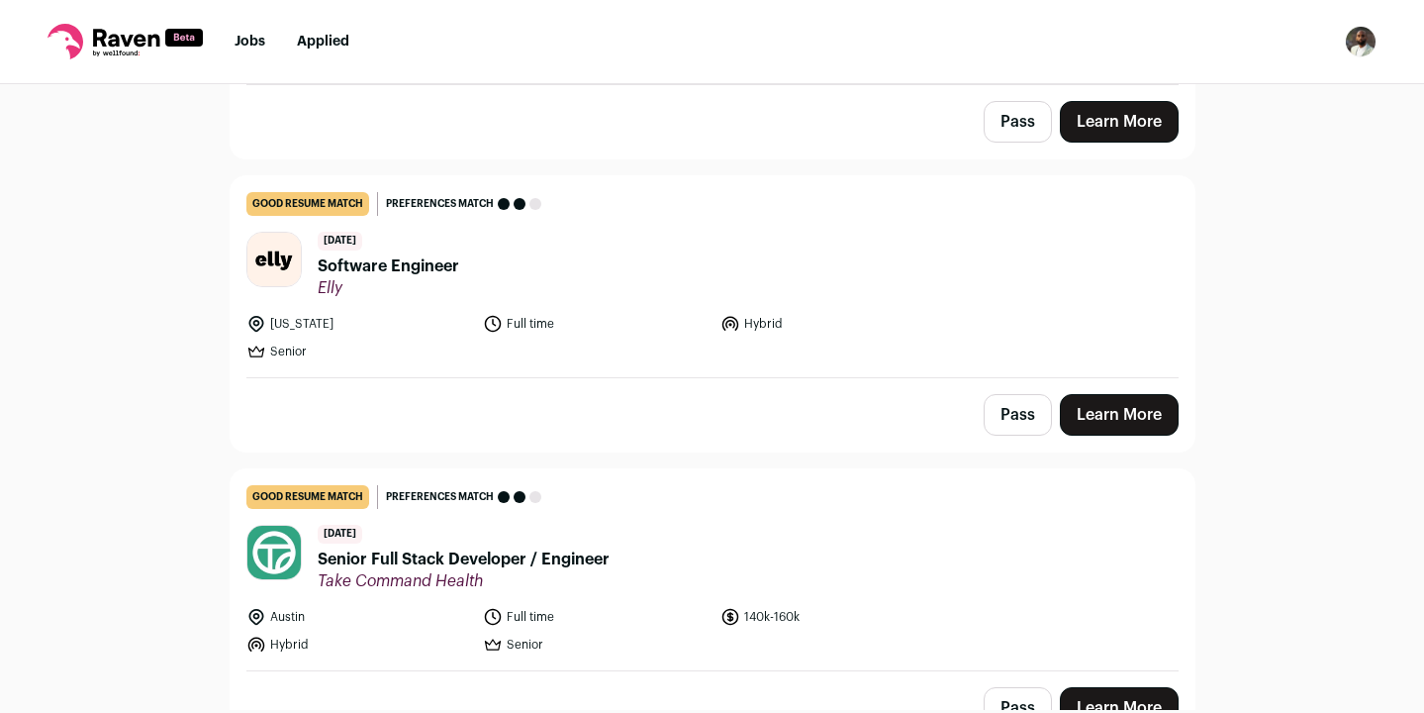
drag, startPoint x: 1264, startPoint y: 363, endPoint x: 1264, endPoint y: 238, distance: 125.7
click at [1264, 237] on div "Top job picks for you 17 results Hide jobs missing dealbreakers? [DATE] great r…" at bounding box center [712, 397] width 1424 height 626
click at [1264, 238] on div "Top job picks for you 17 results Hide jobs missing dealbreakers? [DATE] great r…" at bounding box center [712, 397] width 1424 height 626
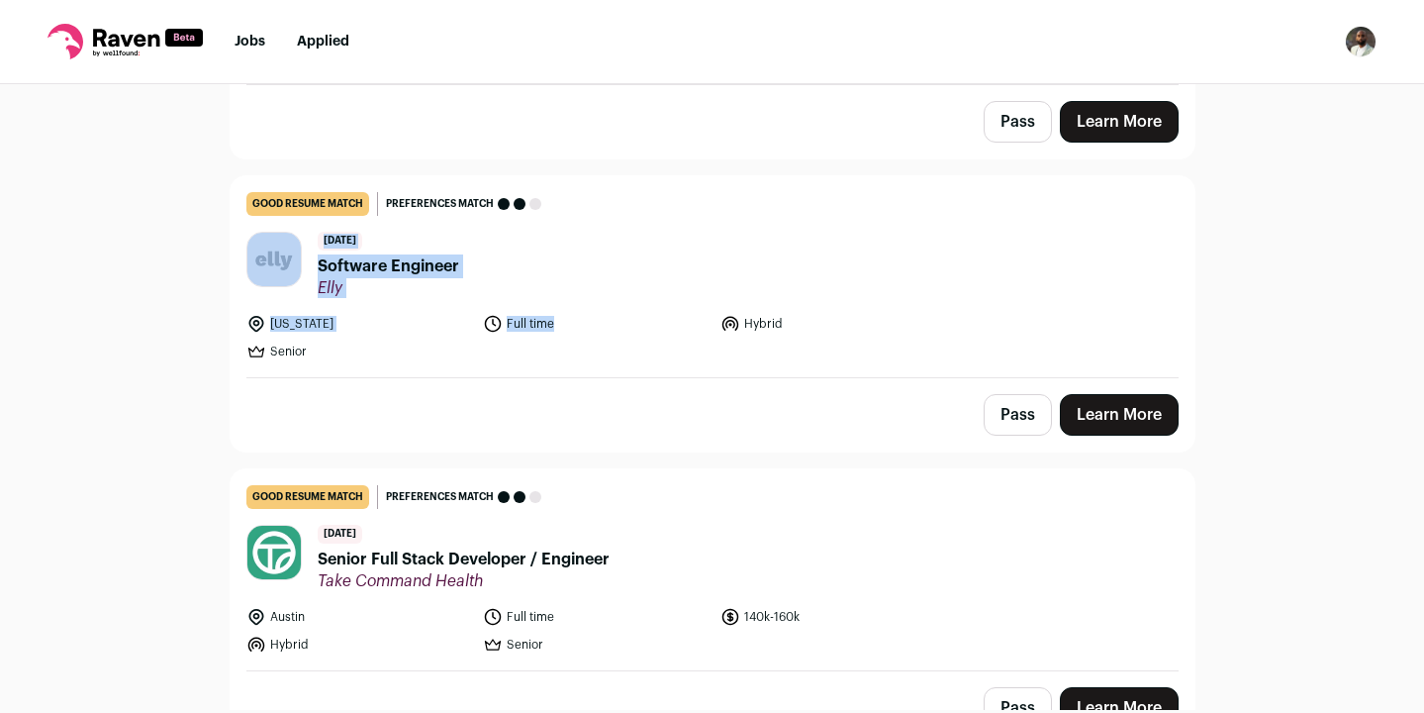
drag, startPoint x: 1257, startPoint y: 271, endPoint x: 1257, endPoint y: 310, distance: 38.6
click at [1257, 311] on div "Top job picks for you 17 results Hide jobs missing dealbreakers? [DATE] great r…" at bounding box center [712, 397] width 1424 height 626
click at [1257, 310] on div "Top job picks for you 17 results Hide jobs missing dealbreakers? [DATE] great r…" at bounding box center [712, 397] width 1424 height 626
drag, startPoint x: 1257, startPoint y: 310, endPoint x: 1257, endPoint y: 209, distance: 101.0
click at [1257, 209] on div "Top job picks for you 17 results Hide jobs missing dealbreakers? [DATE] great r…" at bounding box center [712, 397] width 1424 height 626
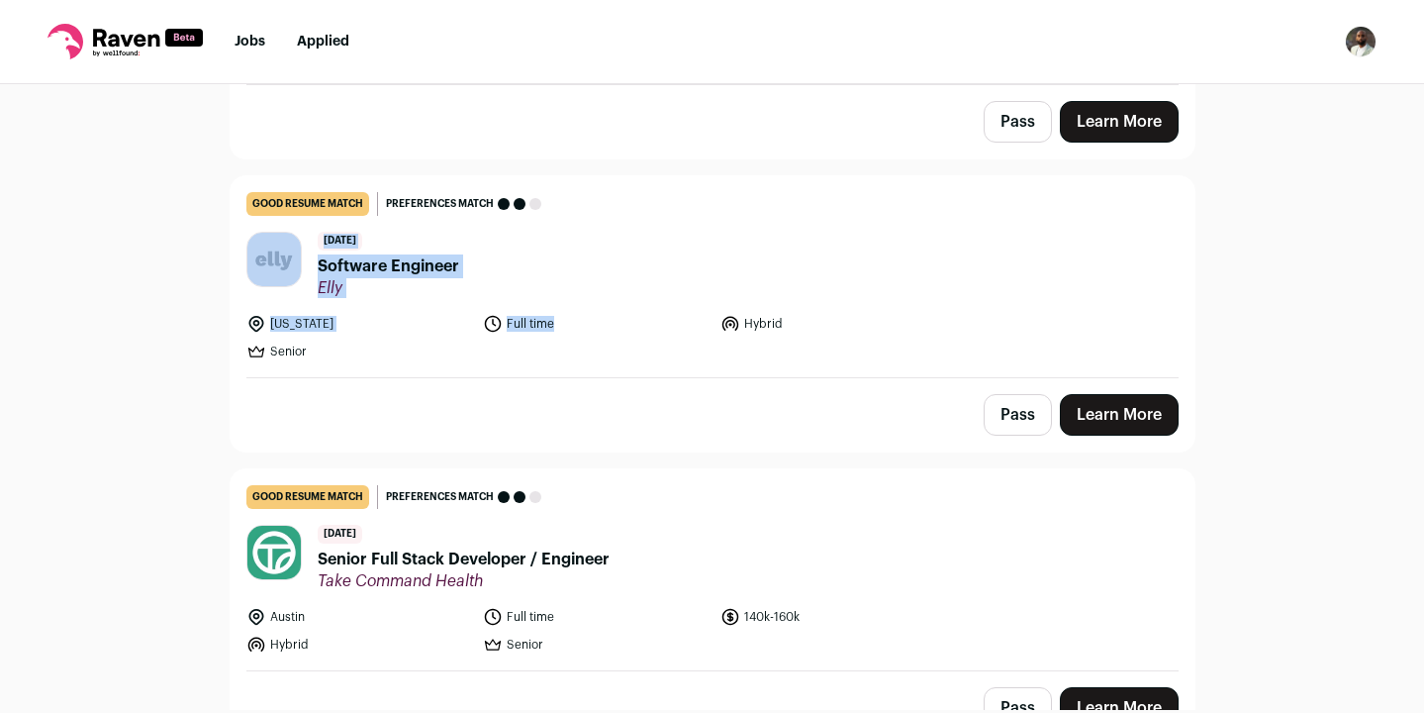
click at [1257, 209] on div "Top job picks for you 17 results Hide jobs missing dealbreakers? [DATE] great r…" at bounding box center [712, 397] width 1424 height 626
drag, startPoint x: 1257, startPoint y: 209, endPoint x: 1257, endPoint y: 297, distance: 88.1
click at [1257, 297] on div "Top job picks for you 17 results Hide jobs missing dealbreakers? [DATE] great r…" at bounding box center [712, 397] width 1424 height 626
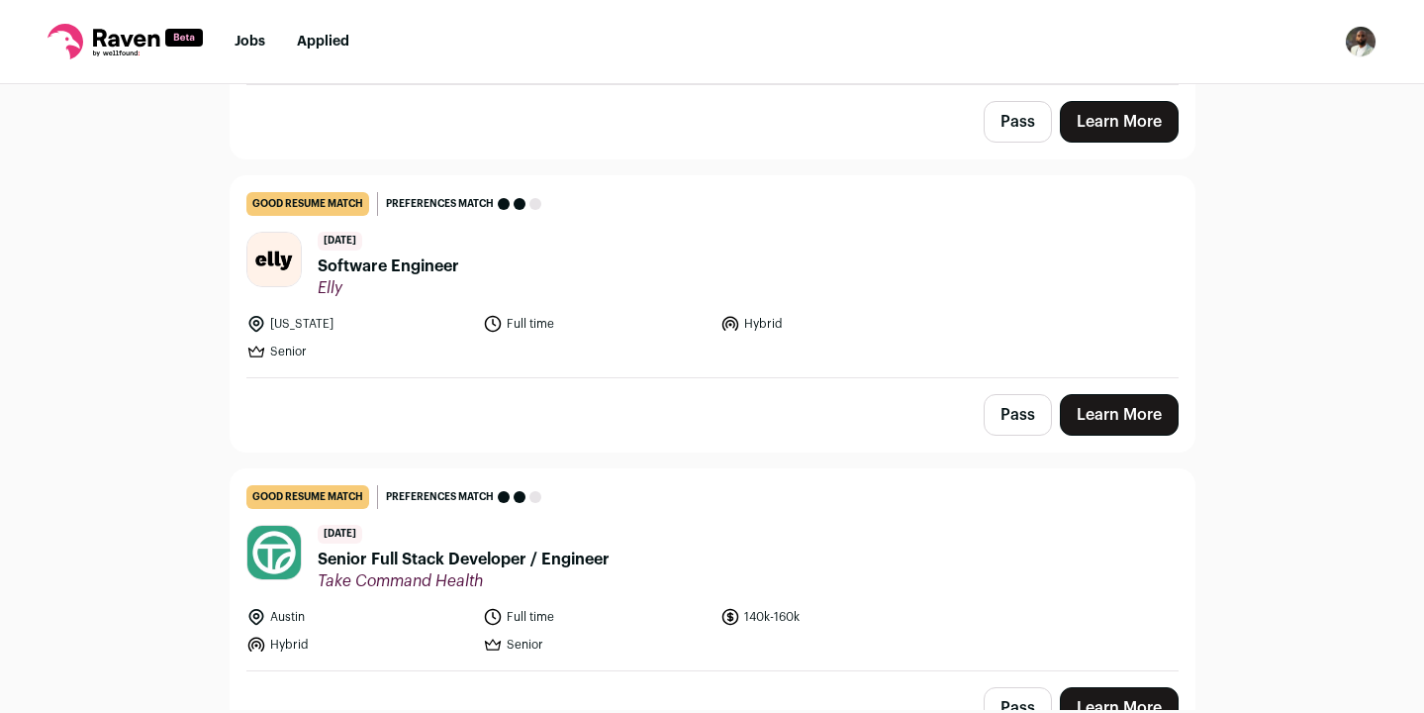
scroll to position [4470, 0]
